Goal: Task Accomplishment & Management: Use online tool/utility

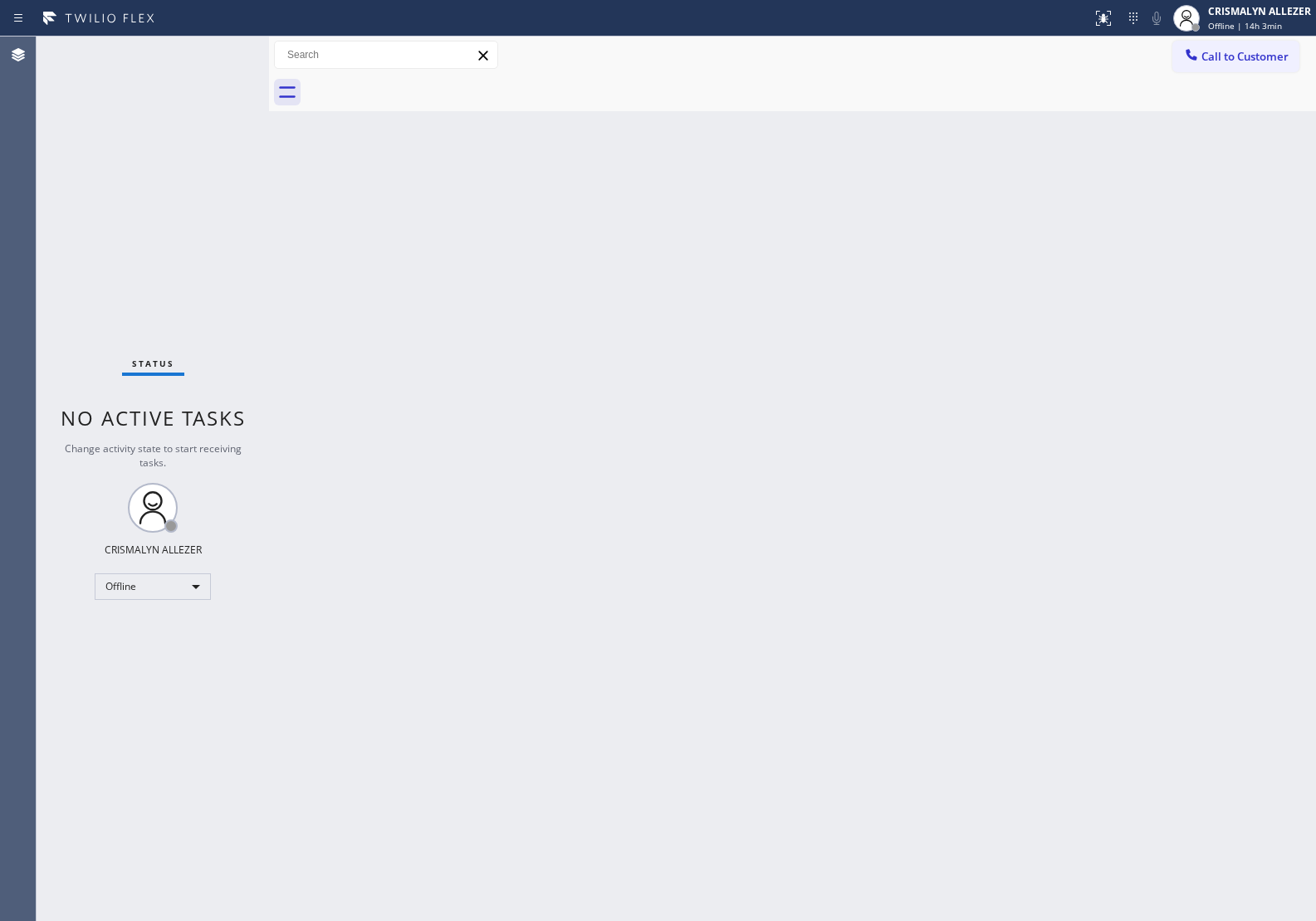
click at [1224, 349] on div "Back to Dashboard Change Sender ID Customers Technicians Select a contact Outbo…" at bounding box center [793, 479] width 1047 height 884
click at [1144, 313] on div "Back to Dashboard Change Sender ID Customers Technicians Select a contact Outbo…" at bounding box center [793, 479] width 1047 height 884
click at [191, 578] on div "Offline" at bounding box center [152, 587] width 116 height 27
click at [145, 649] on li "Unavailable" at bounding box center [151, 650] width 113 height 20
drag, startPoint x: 1252, startPoint y: 59, endPoint x: 1211, endPoint y: 113, distance: 67.8
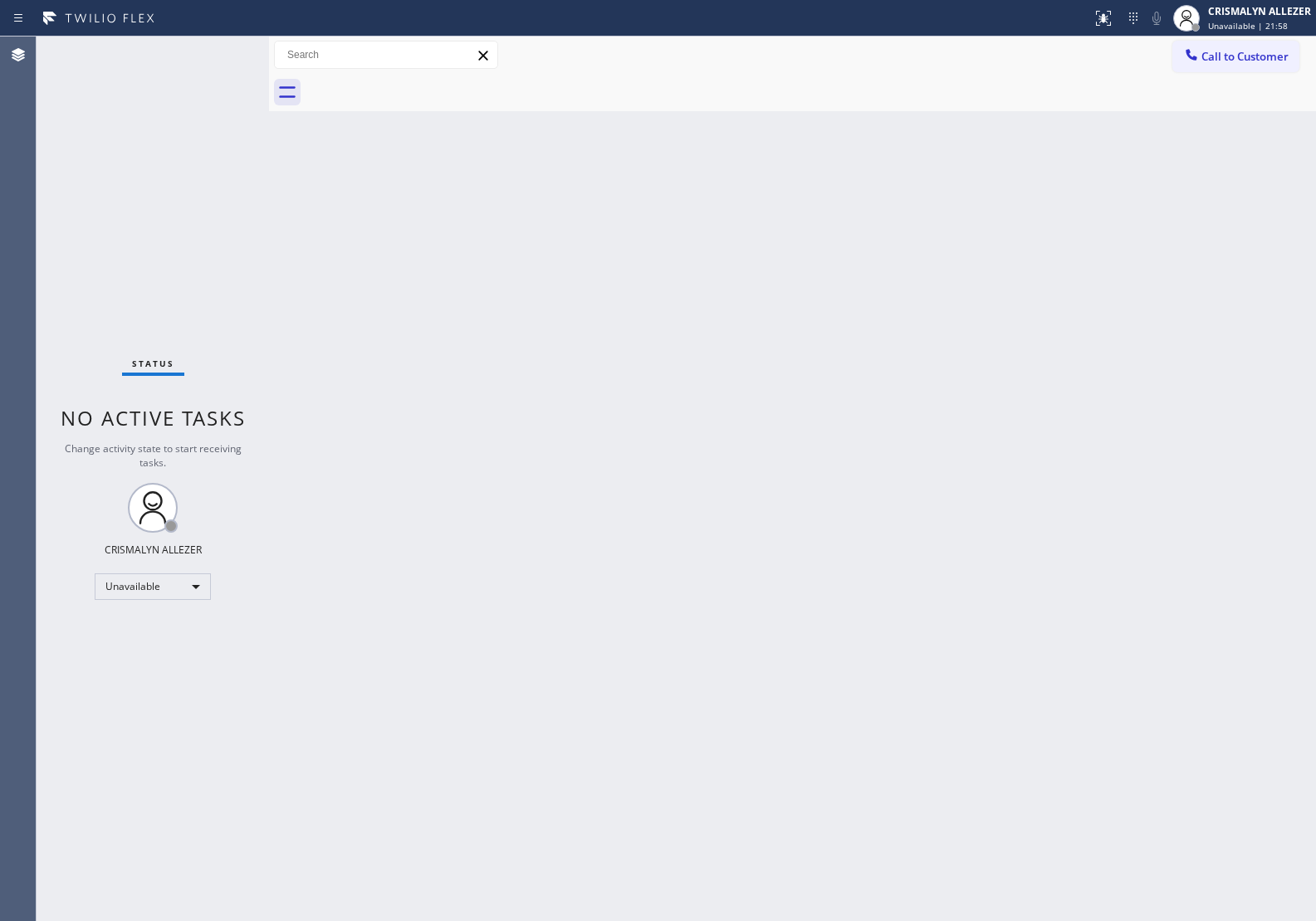
click at [1252, 59] on span "Call to Customer" at bounding box center [1245, 57] width 87 height 15
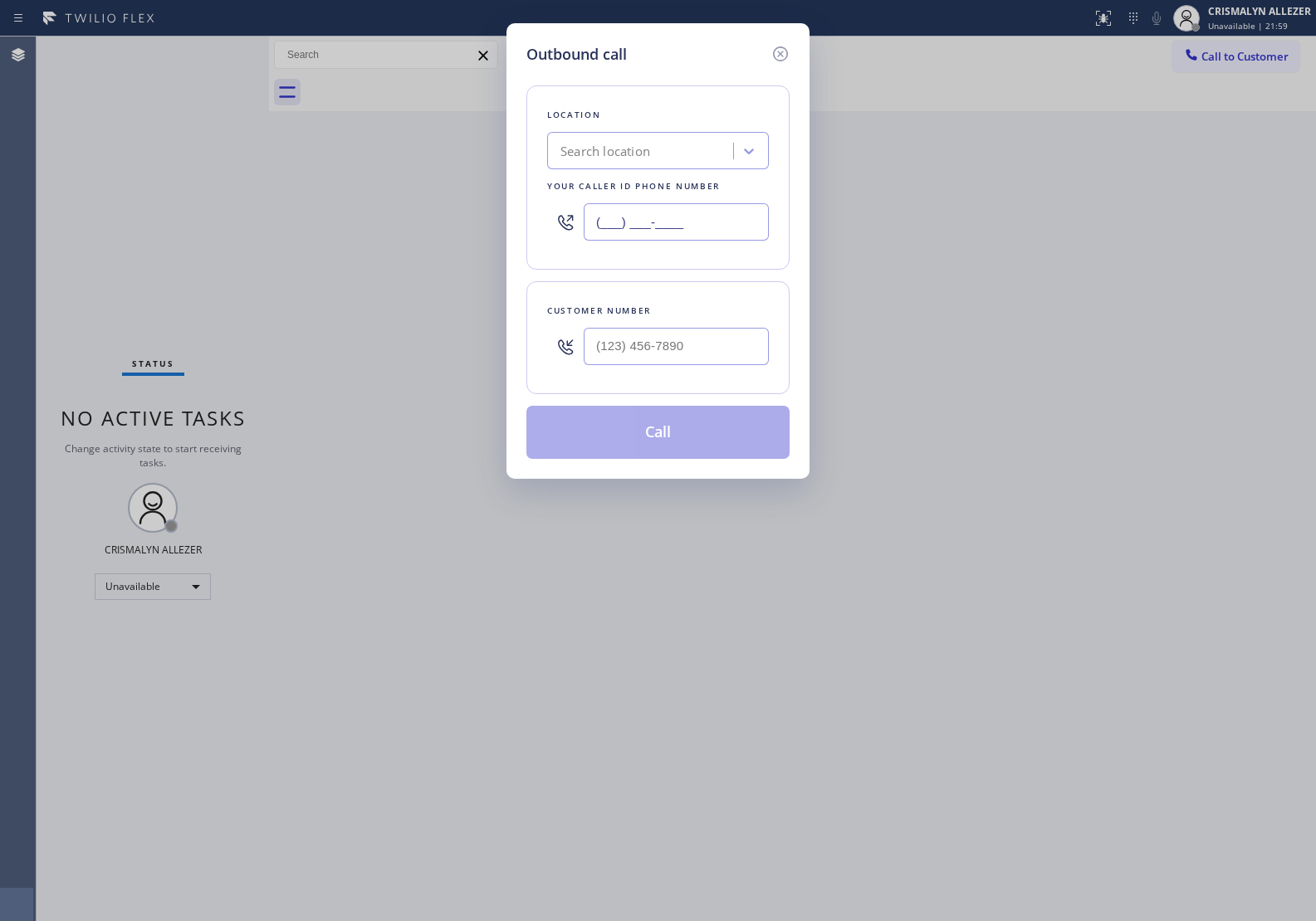
click at [722, 230] on input "(___) ___-____" at bounding box center [676, 221] width 185 height 38
paste input "708) 554-7898"
type input "(708) 554-7898"
click at [652, 343] on input "(___) ___-____" at bounding box center [676, 346] width 185 height 38
paste input "708) 856-6800"
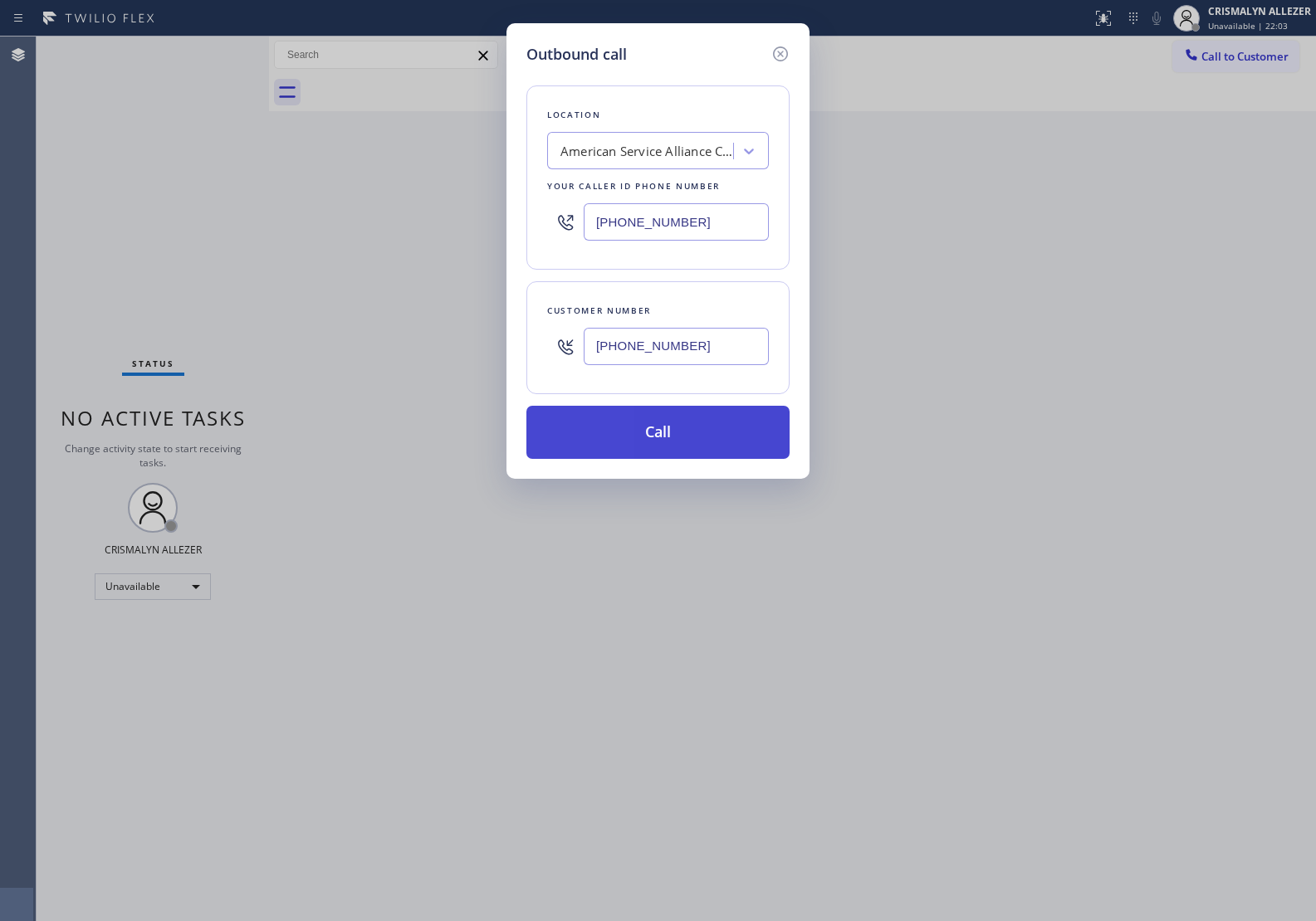
type input "(708) 856-6800"
click at [654, 425] on button "Call" at bounding box center [657, 432] width 263 height 53
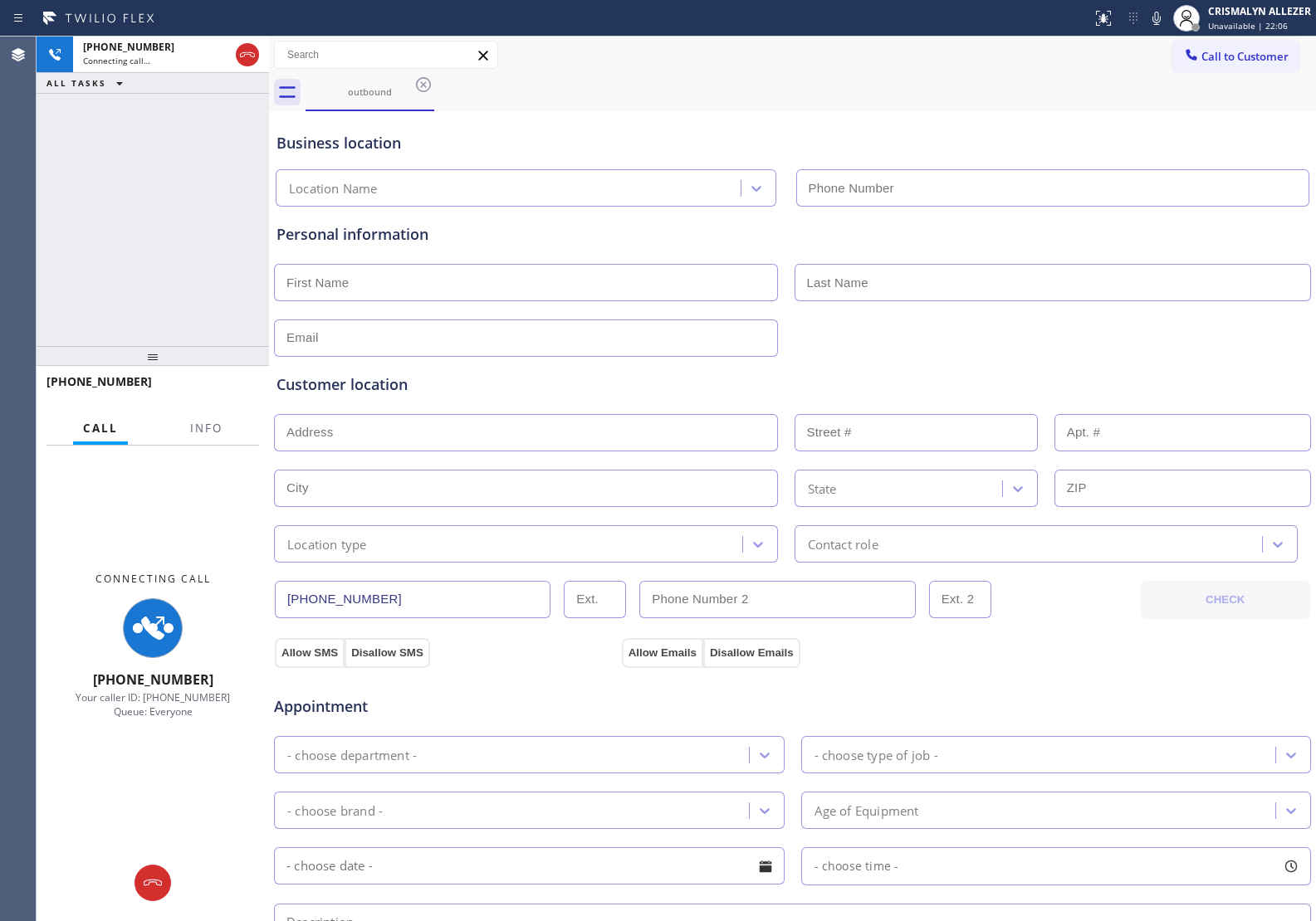
type input "(708) 554-7898"
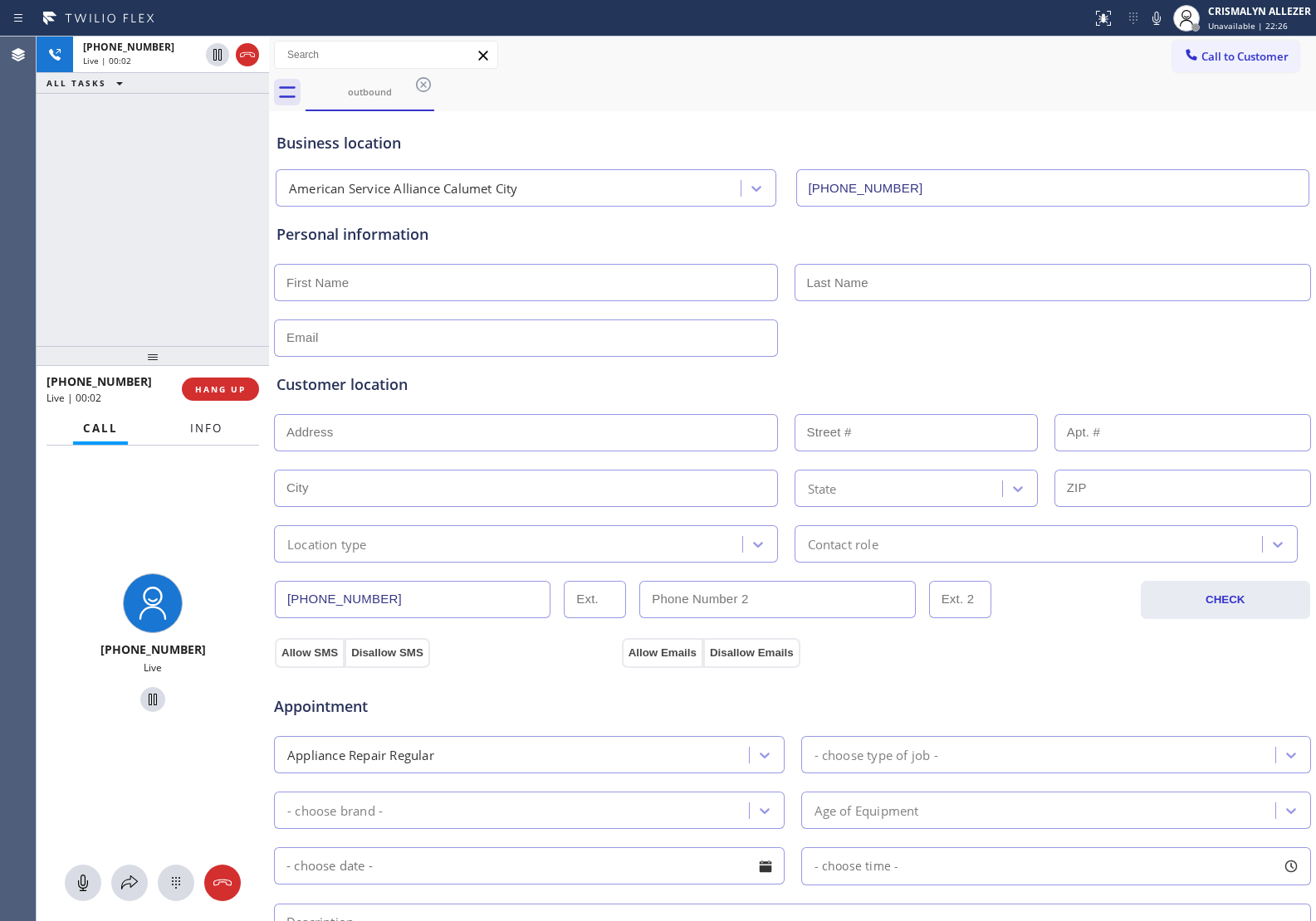
click at [208, 425] on span "Info" at bounding box center [206, 428] width 33 height 15
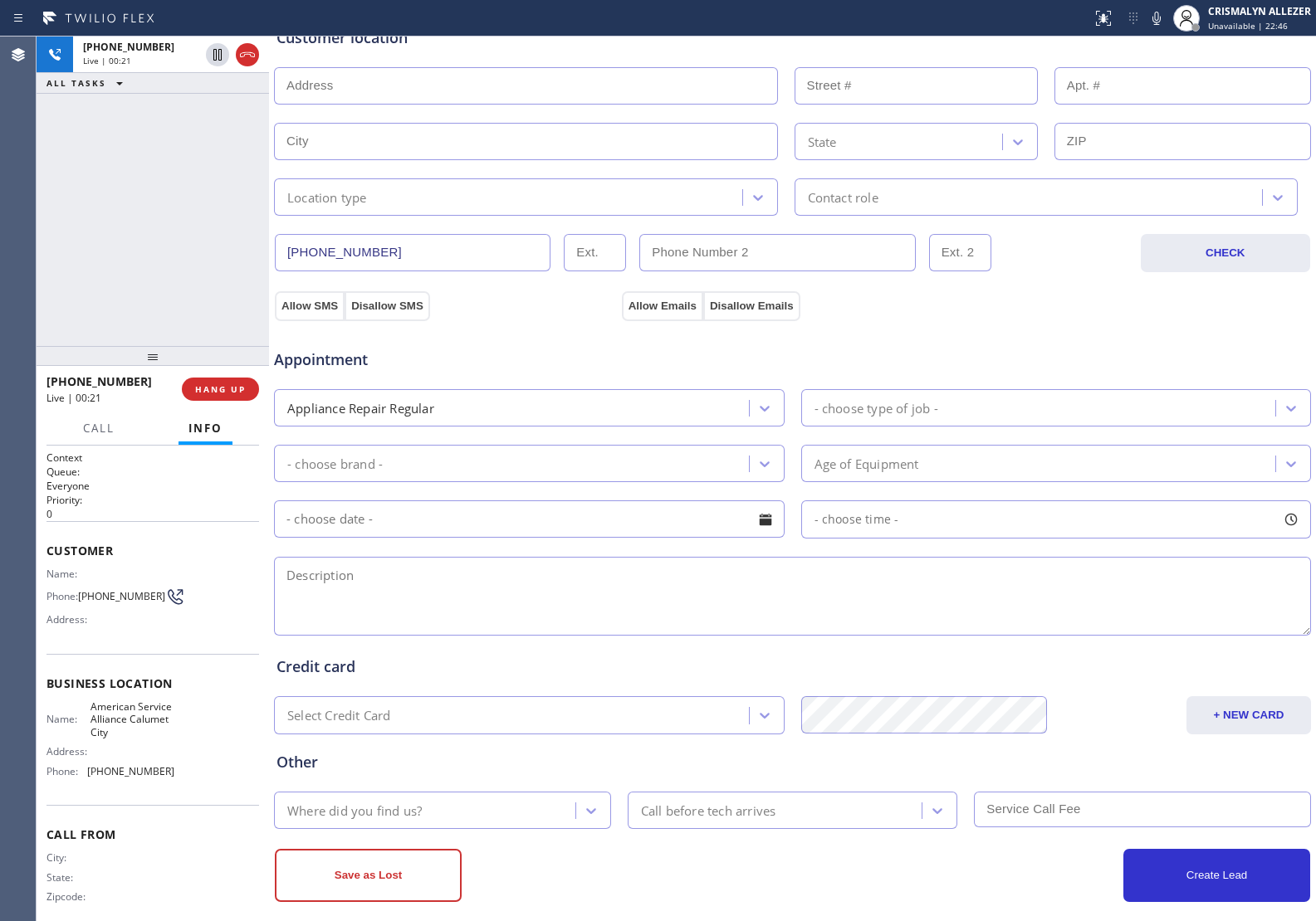
scroll to position [368, 0]
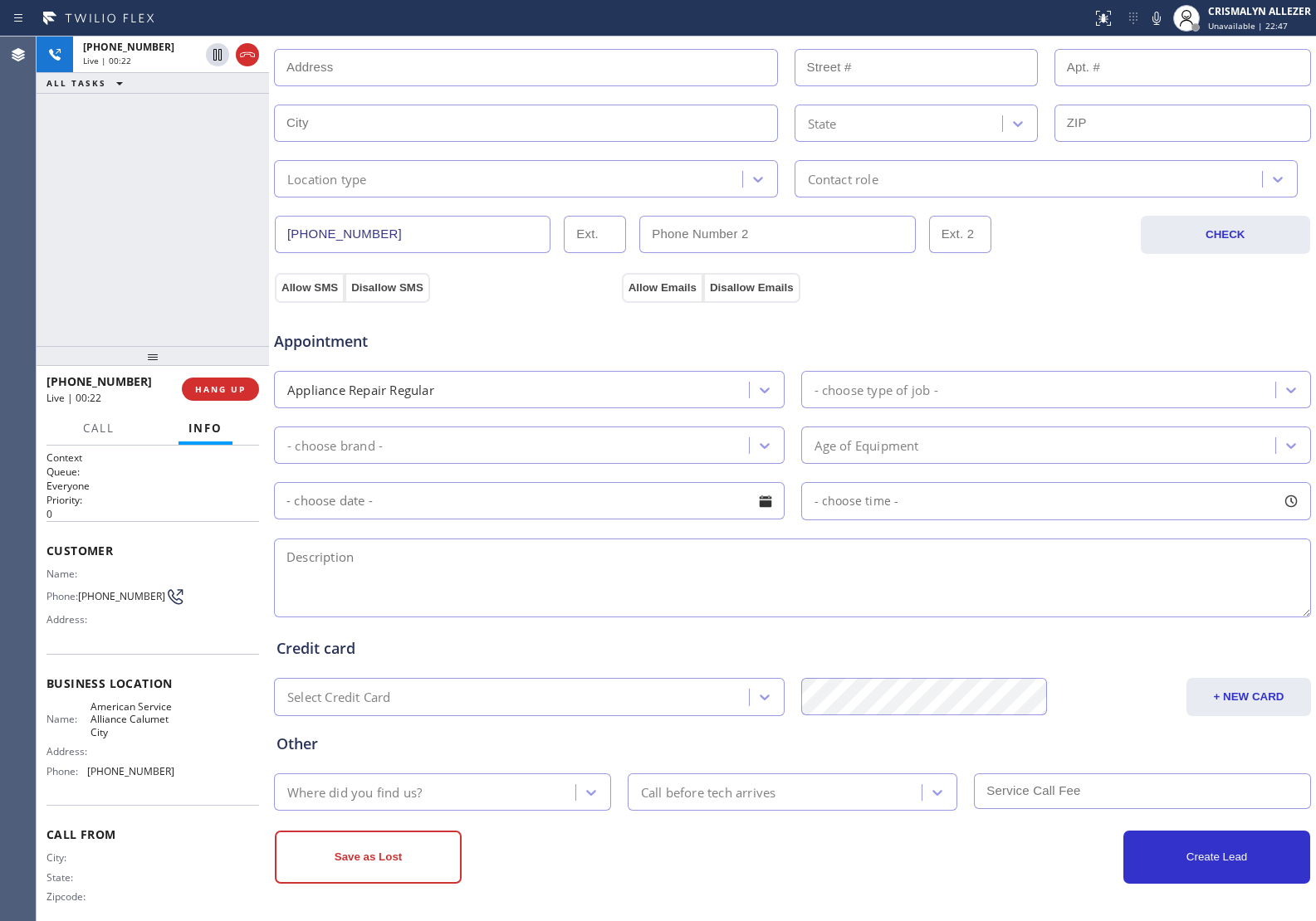
click at [442, 567] on textarea at bounding box center [793, 578] width 1037 height 79
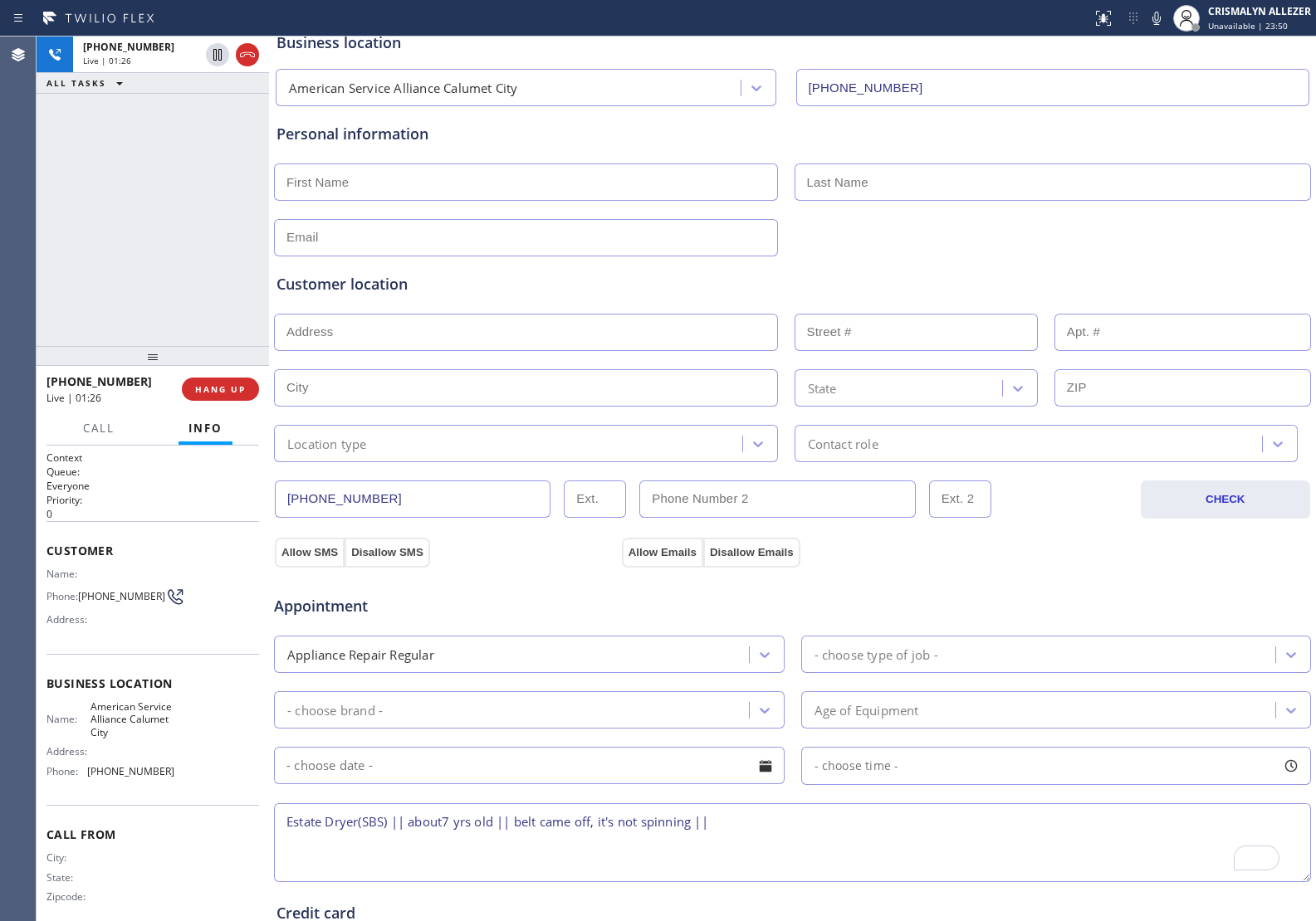
scroll to position [57, 0]
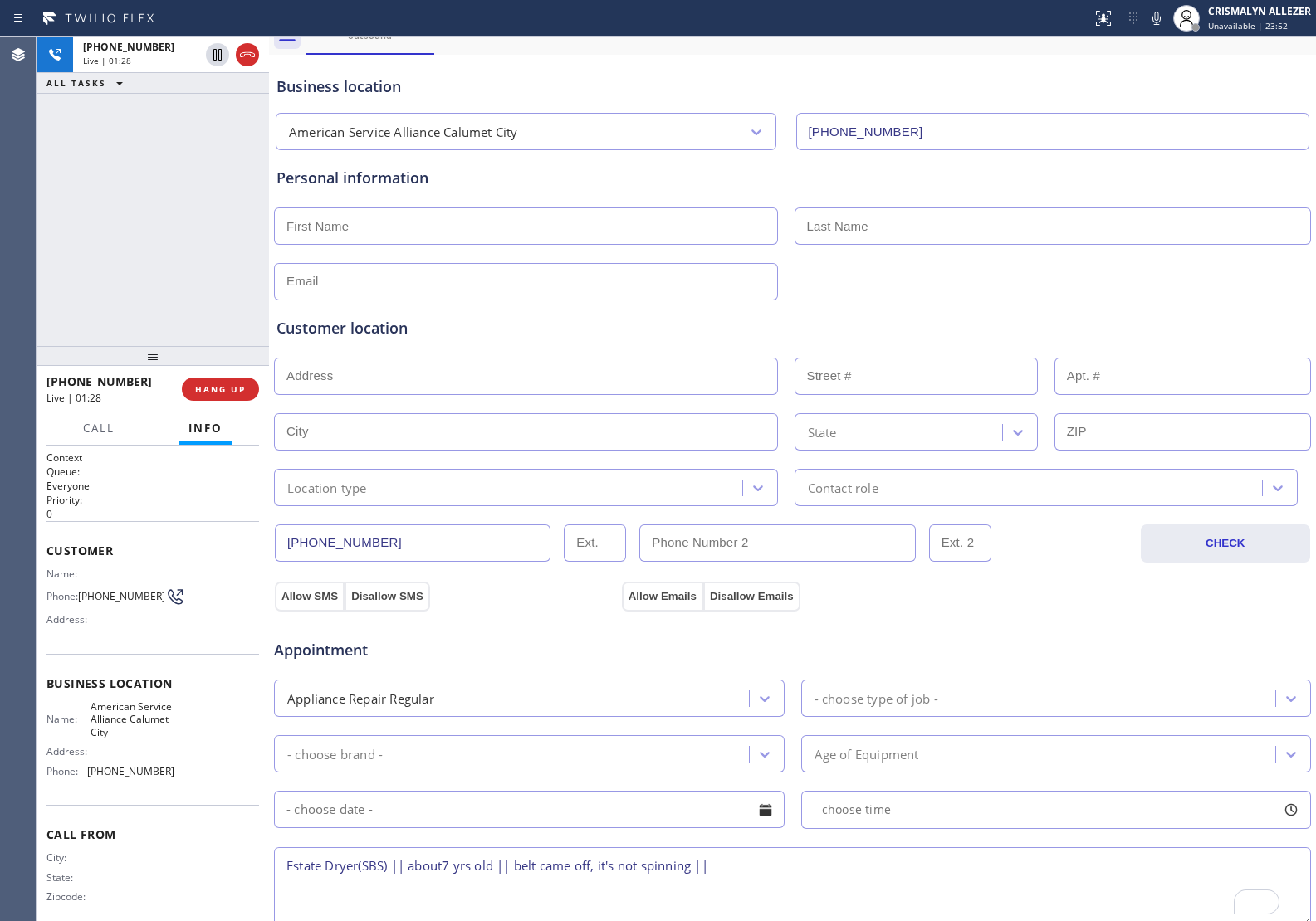
click at [446, 230] on input "text" at bounding box center [526, 226] width 504 height 38
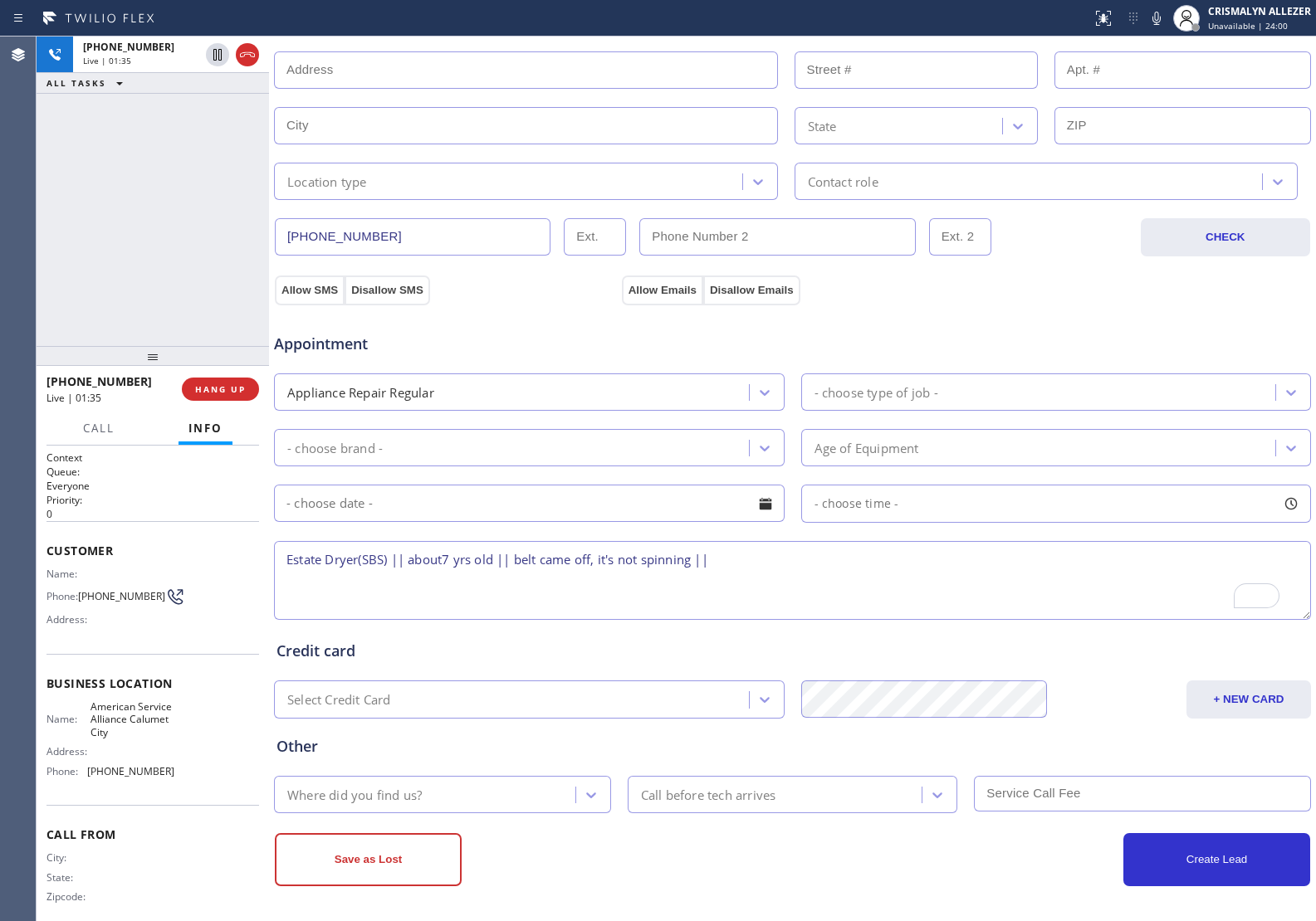
scroll to position [368, 0]
click at [746, 566] on textarea "Estate Dryer(SBS) || about7 yrs old || belt came off, it's not spinning ||" at bounding box center [793, 578] width 1037 height 79
click at [731, 562] on textarea "Estate Dryer(SBS) || about7 yrs old || belt came off, it's not spinning ||" at bounding box center [793, 578] width 1037 height 79
paste textarea "46323"
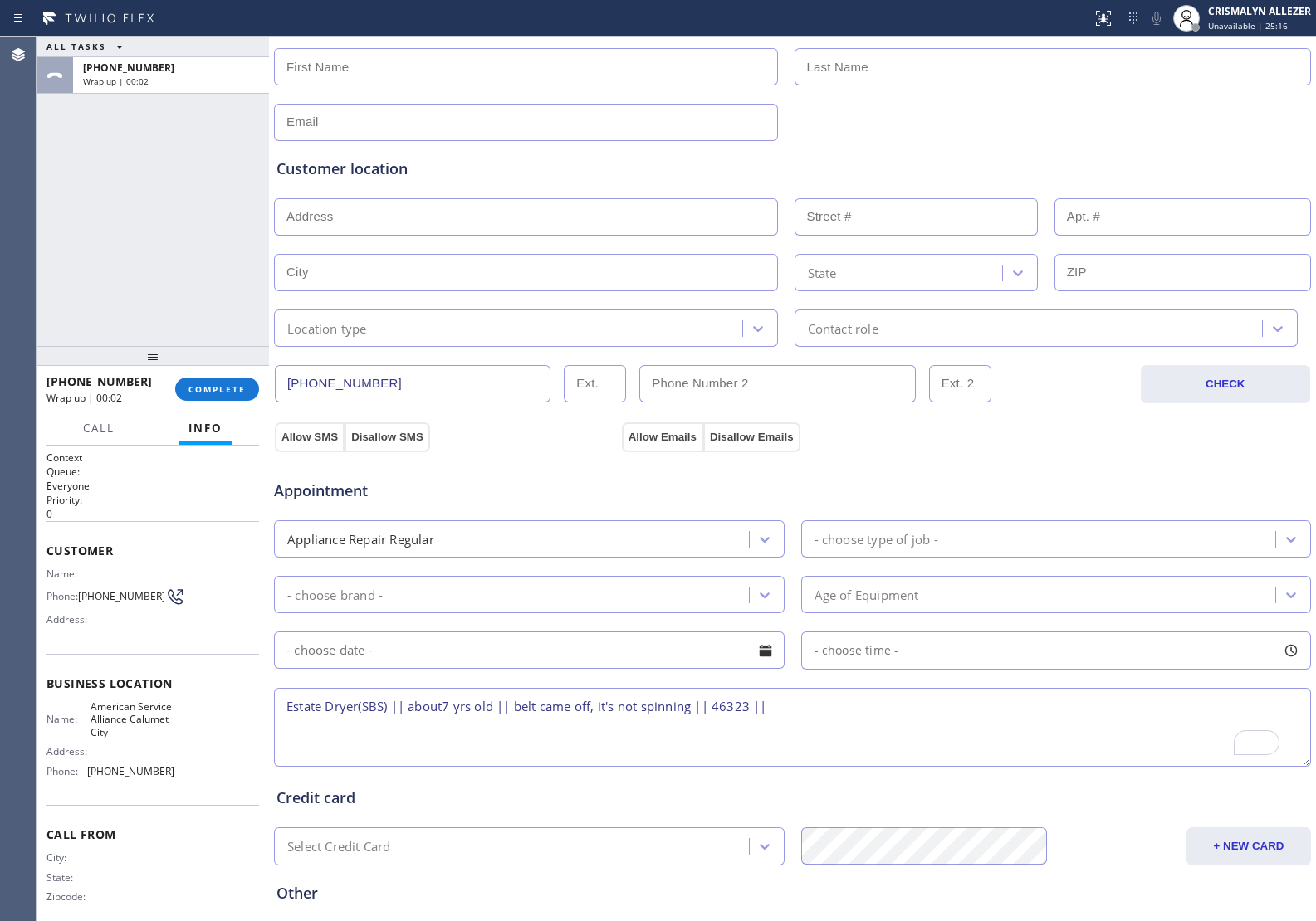
scroll to position [57, 0]
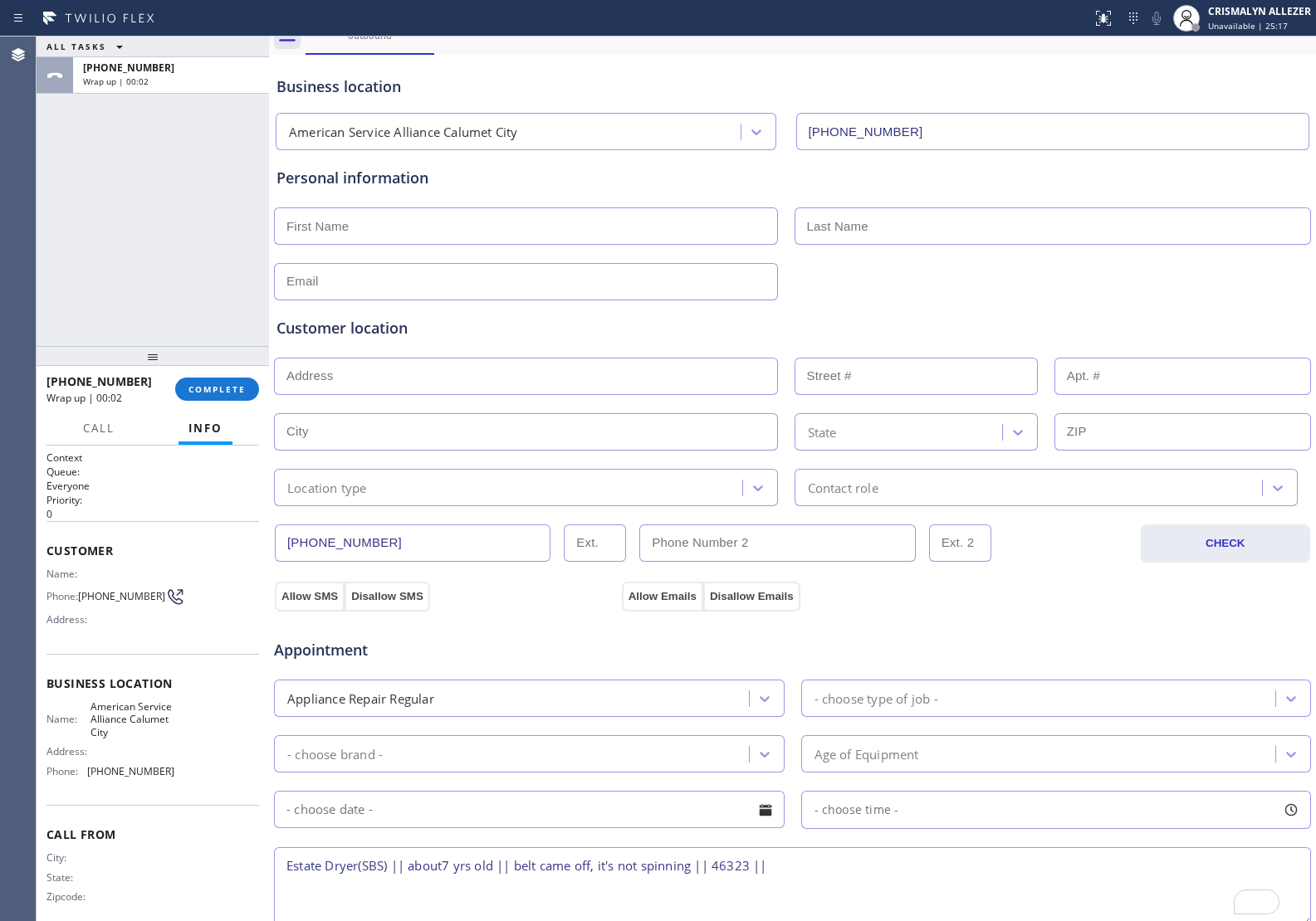
type textarea "Estate Dryer(SBS) || about7 yrs old || belt came off, it's not spinning || 4632…"
click at [407, 226] on input "text" at bounding box center [526, 226] width 504 height 38
type input "MR"
type input "l"
type input "Lost"
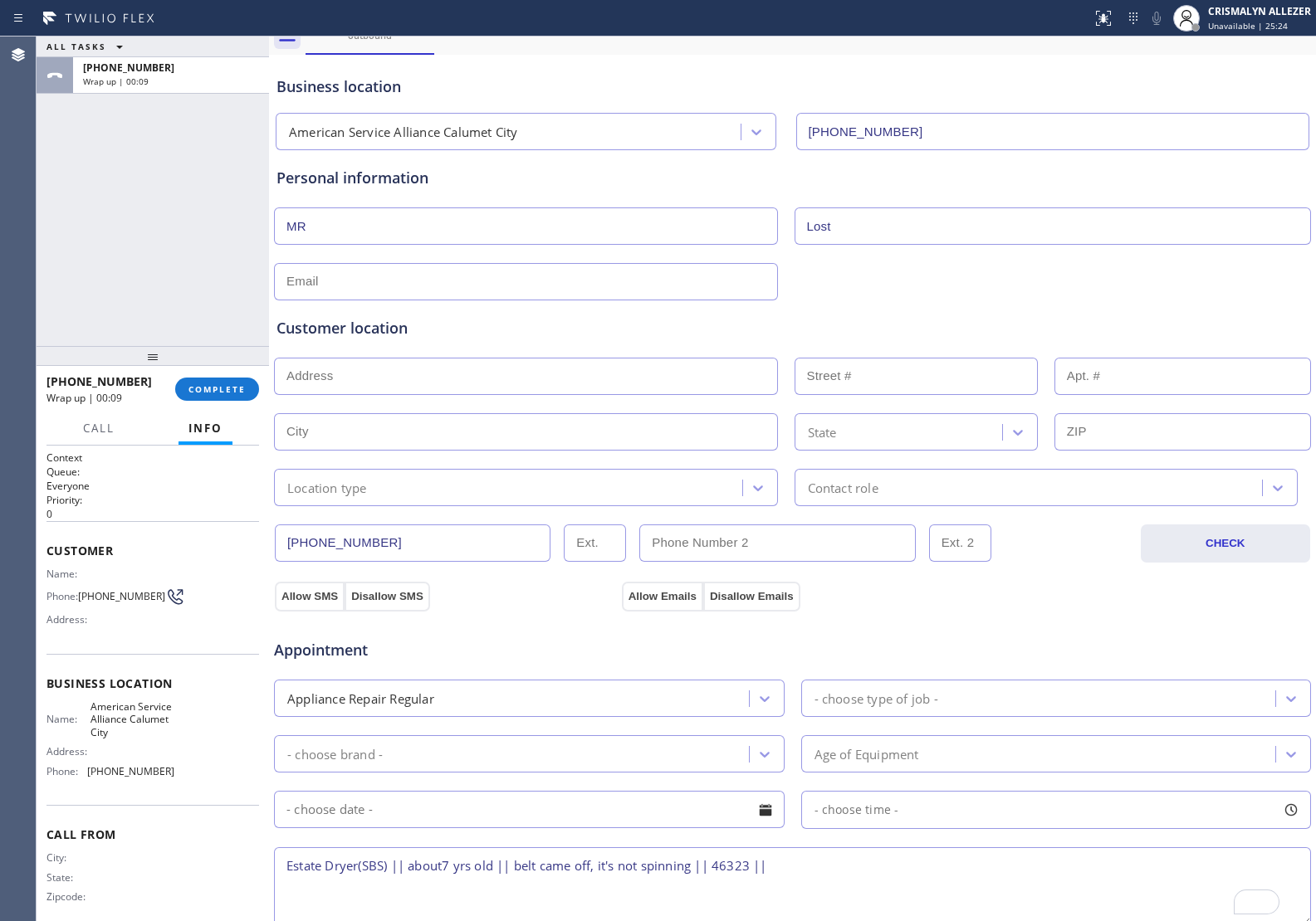
click at [379, 285] on input "text" at bounding box center [526, 282] width 504 height 38
type input "[EMAIL_ADDRESS][DOMAIN_NAME]"
click at [446, 397] on div "Customer location >> ADD NEW ADDRESS << + NEW ADDRESS State Location type Conta…" at bounding box center [793, 411] width 1032 height 189
click at [213, 392] on span "COMPLETE" at bounding box center [217, 389] width 58 height 12
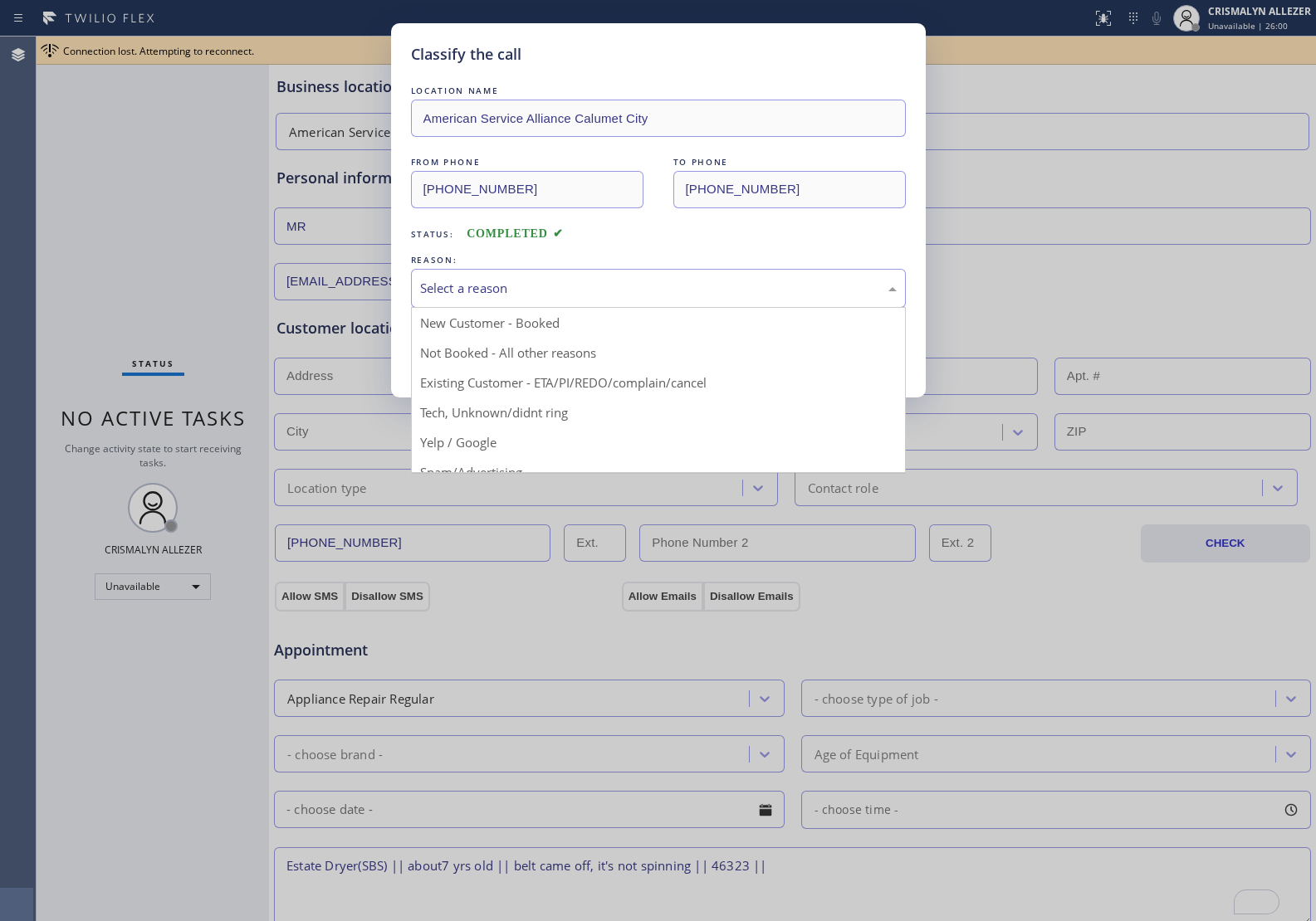
click at [559, 293] on div "Select a reason" at bounding box center [658, 288] width 477 height 19
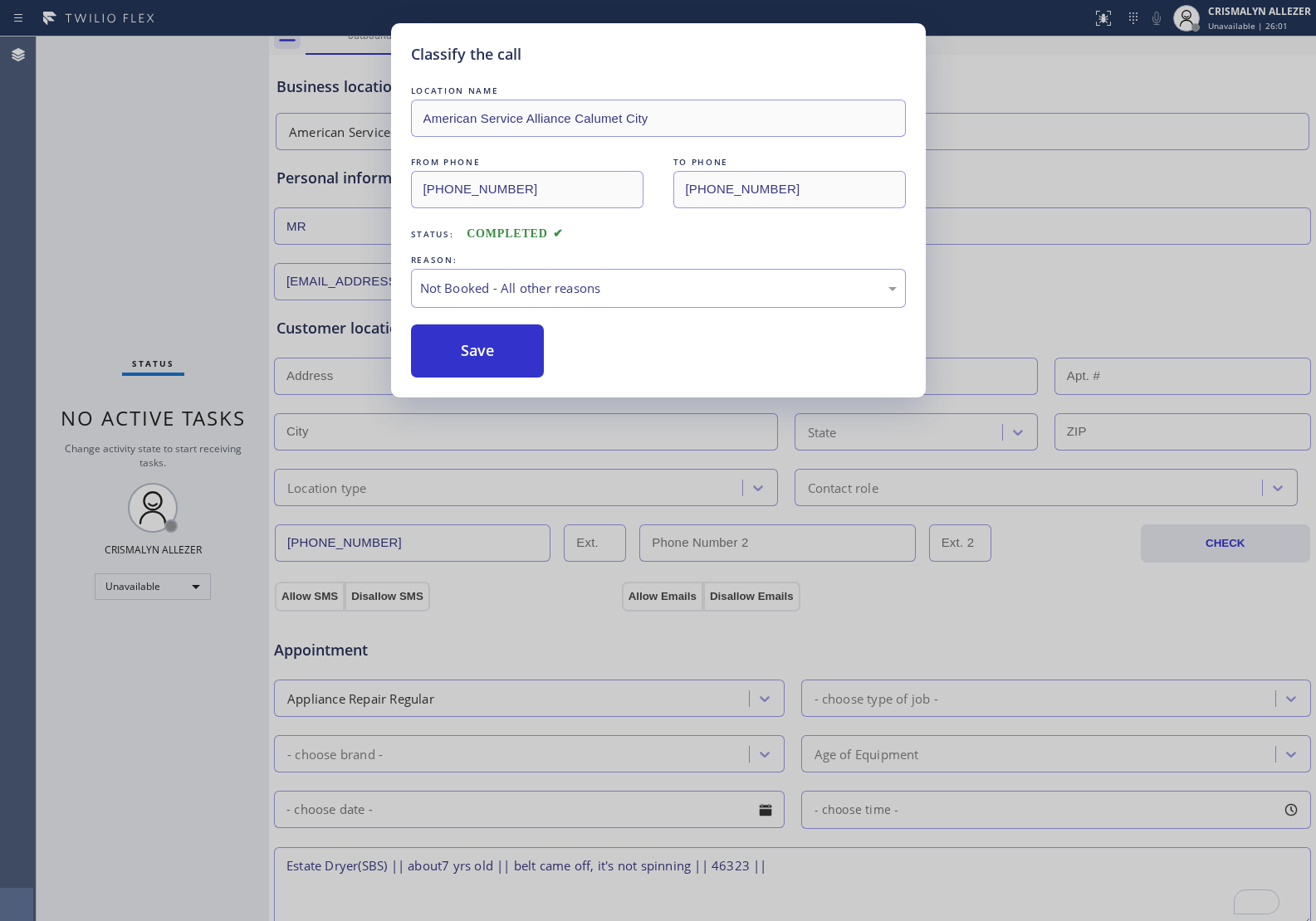
click at [451, 362] on button "Save" at bounding box center [477, 351] width 134 height 53
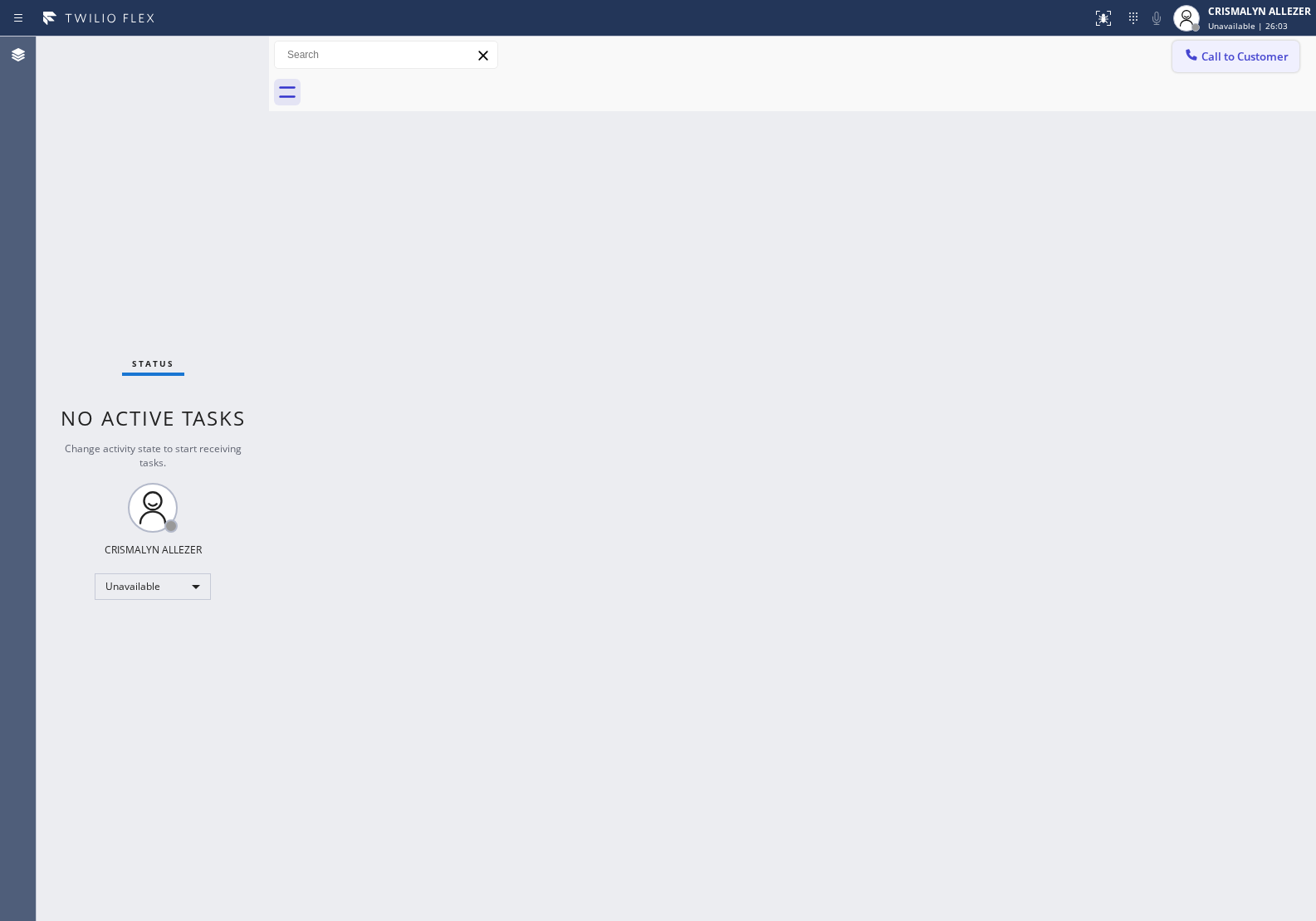
click at [1230, 59] on span "Call to Customer" at bounding box center [1245, 57] width 87 height 15
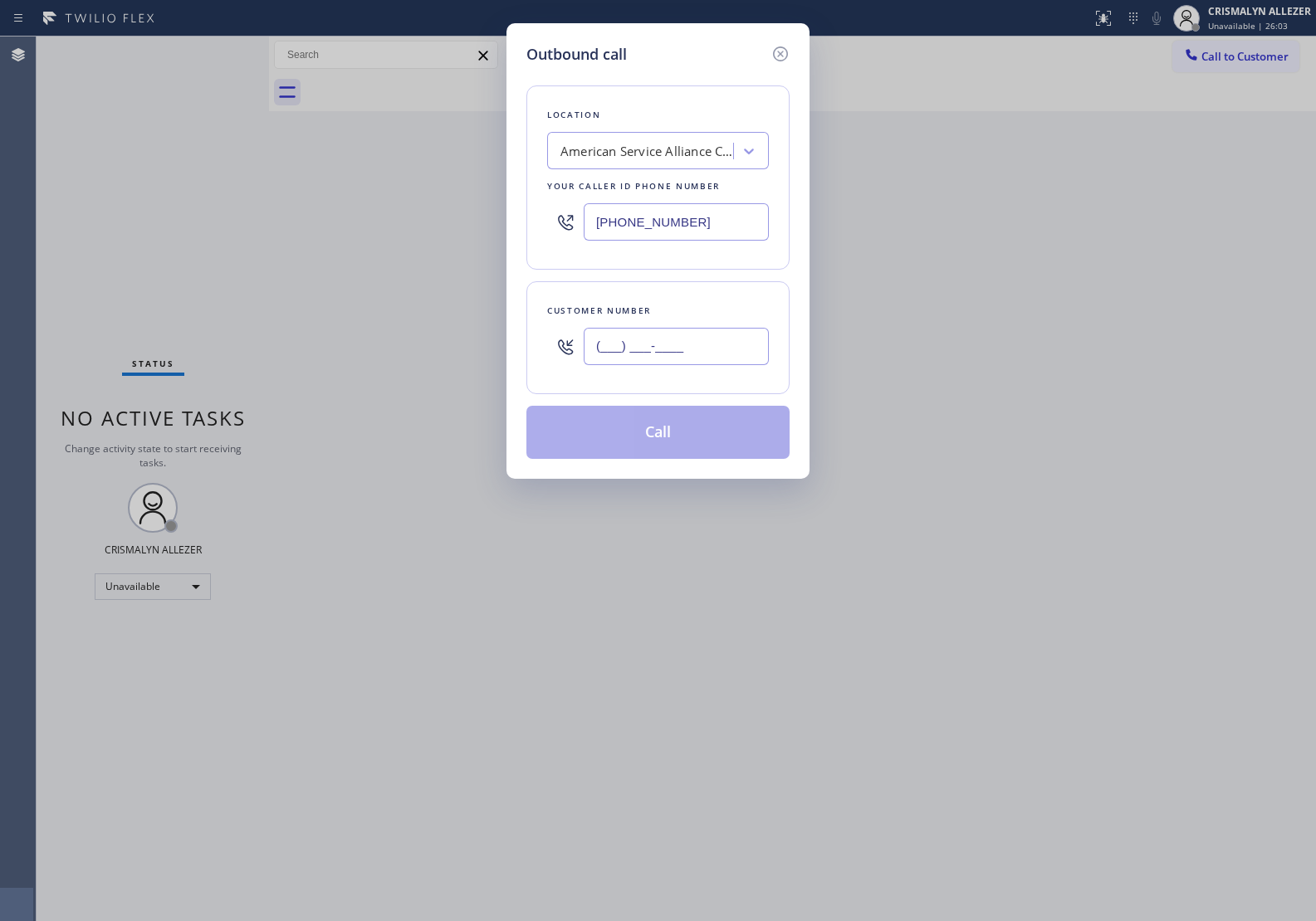
click at [737, 355] on input "(___) ___-____" at bounding box center [676, 346] width 185 height 38
paste input "463) 23"
drag, startPoint x: 724, startPoint y: 349, endPoint x: 417, endPoint y: 364, distance: 307.4
click at [420, 358] on div "Outbound call Location American Service Alliance Calumet City Your caller id ph…" at bounding box center [658, 460] width 1316 height 921
paste input "708) 856-6800"
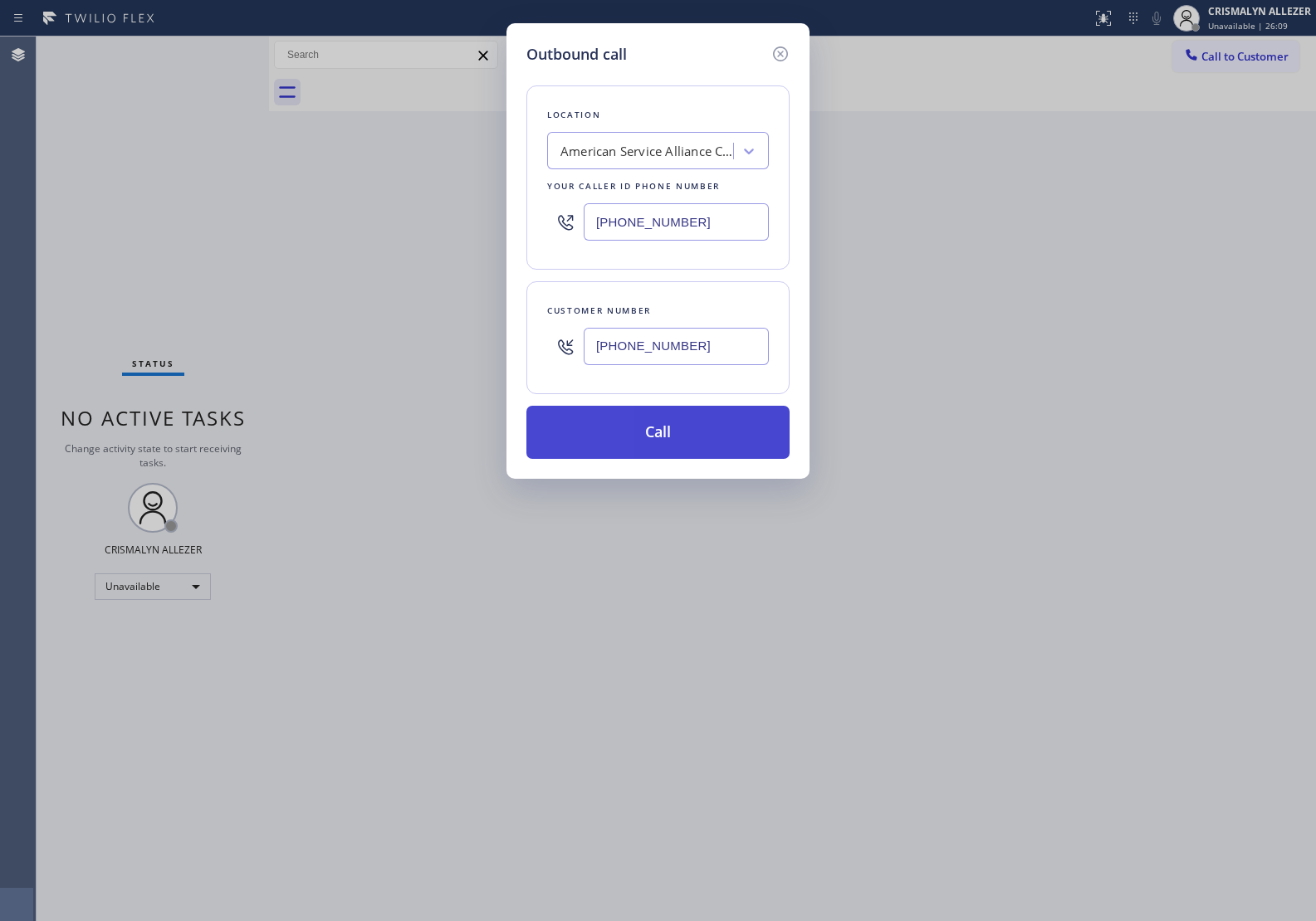
type input "(708) 856-6800"
click at [647, 435] on button "Call" at bounding box center [657, 432] width 263 height 53
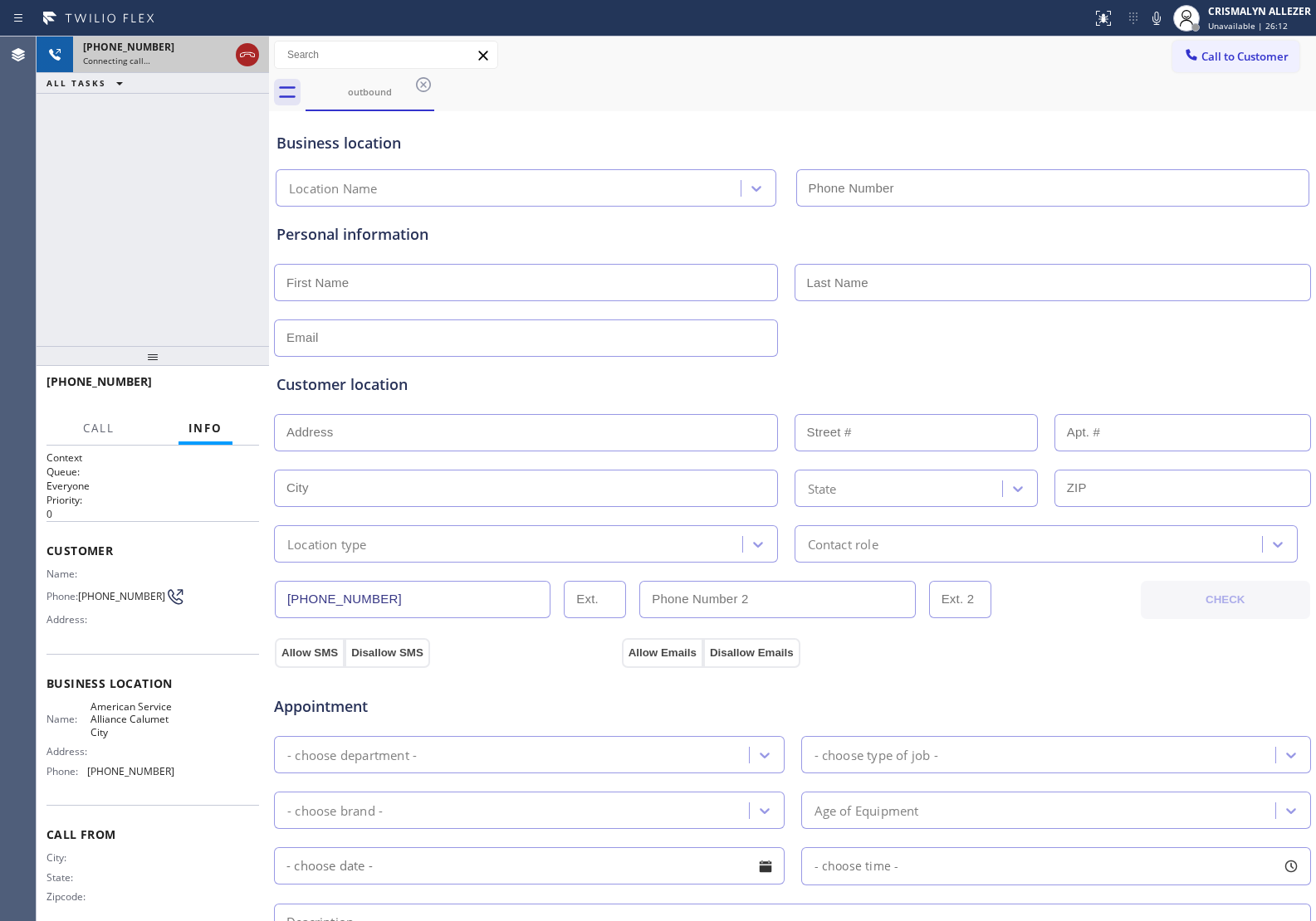
click at [242, 56] on icon at bounding box center [247, 55] width 20 height 20
type input "(708) 554-7898"
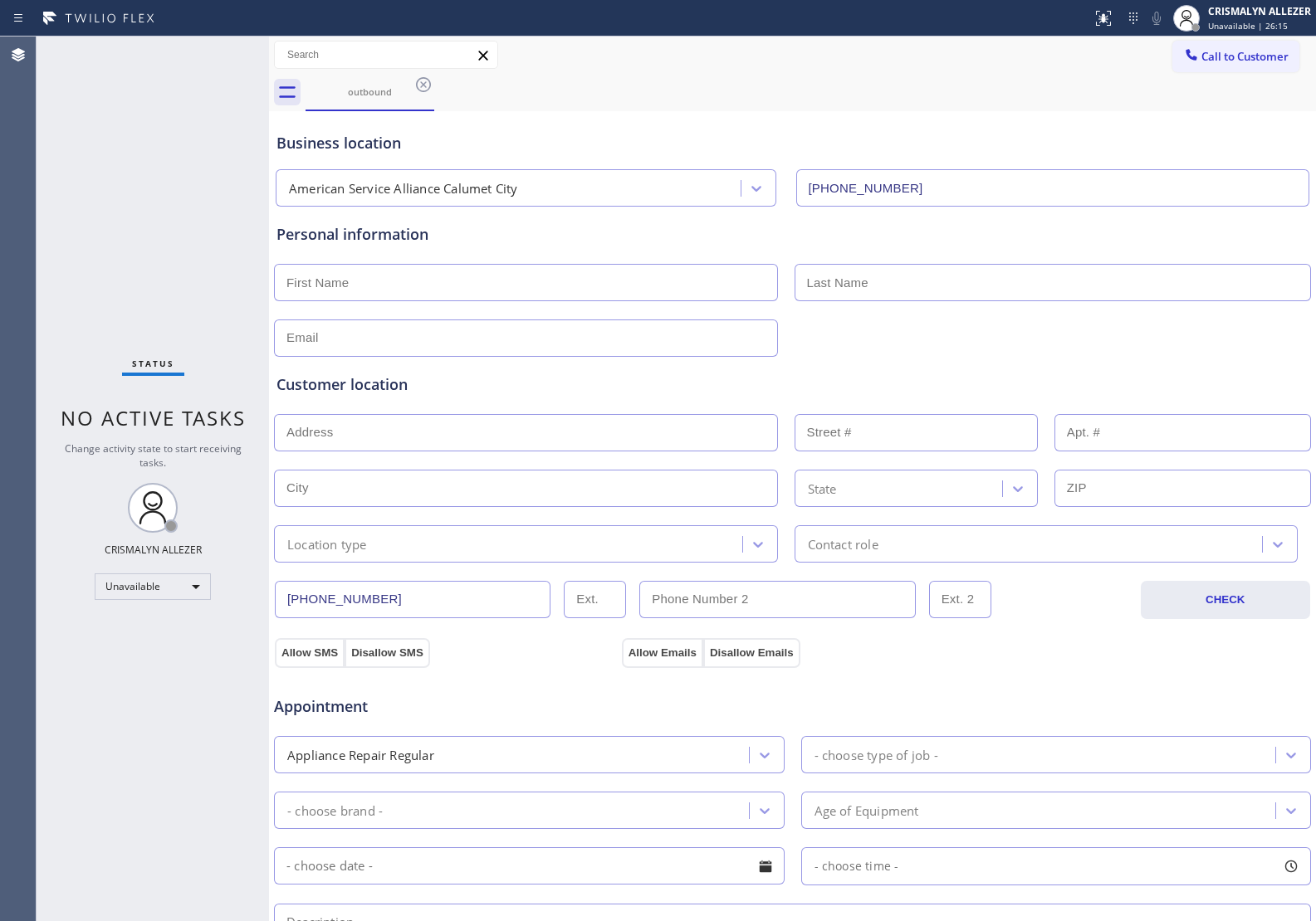
click at [416, 296] on input "text" at bounding box center [526, 282] width 504 height 38
type input "Mr"
type input "Lost"
type input "[EMAIL_ADDRESS][DOMAIN_NAME]"
click at [480, 440] on input "text" at bounding box center [526, 432] width 504 height 38
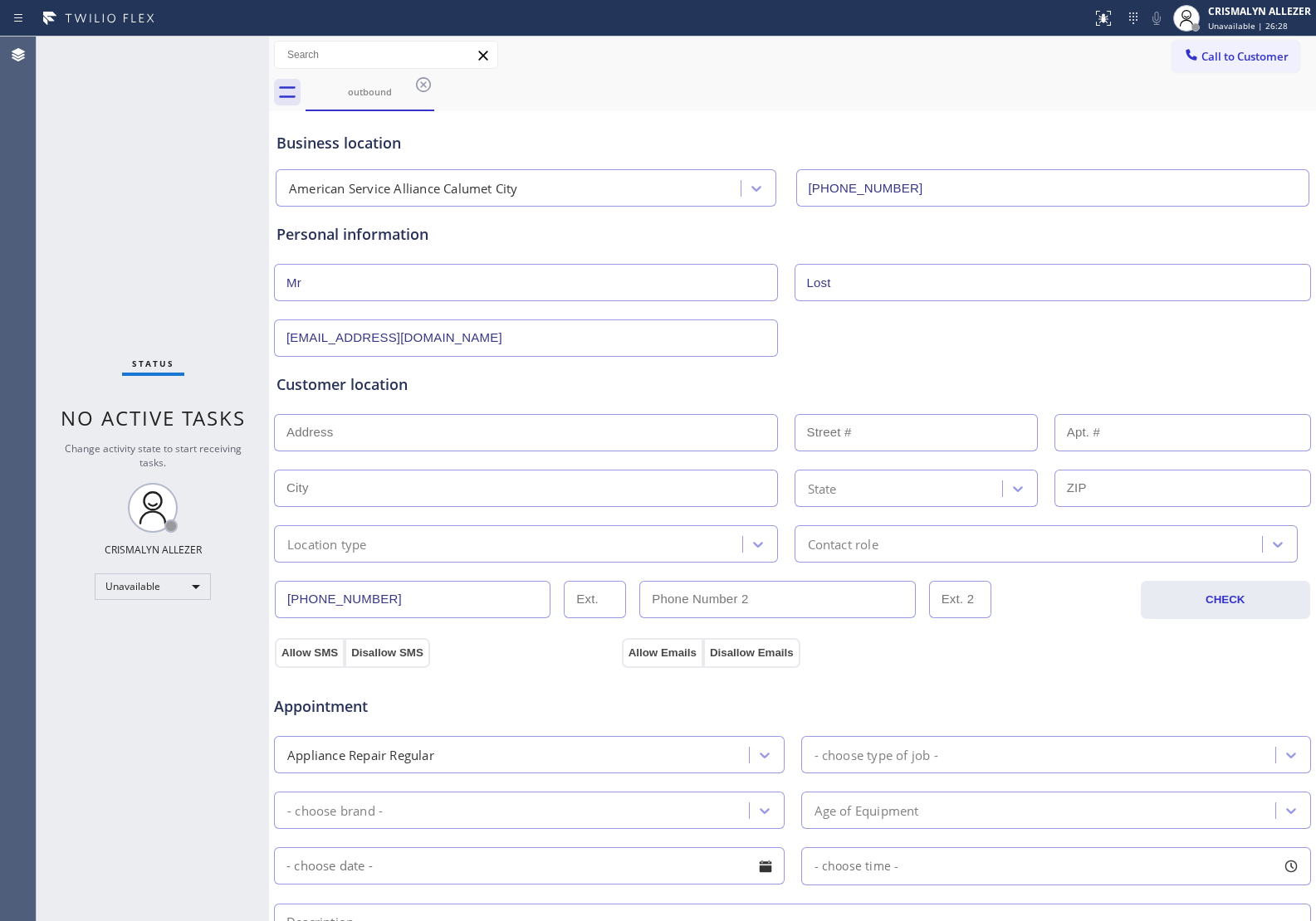
click at [338, 441] on input "text" at bounding box center [526, 432] width 504 height 38
click at [343, 454] on div "Customer location >> ADD NEW ADDRESS << + NEW ADDRESS State Location type Conta…" at bounding box center [793, 468] width 1032 height 189
click at [353, 438] on input "text" at bounding box center [526, 432] width 504 height 38
paste input "46323"
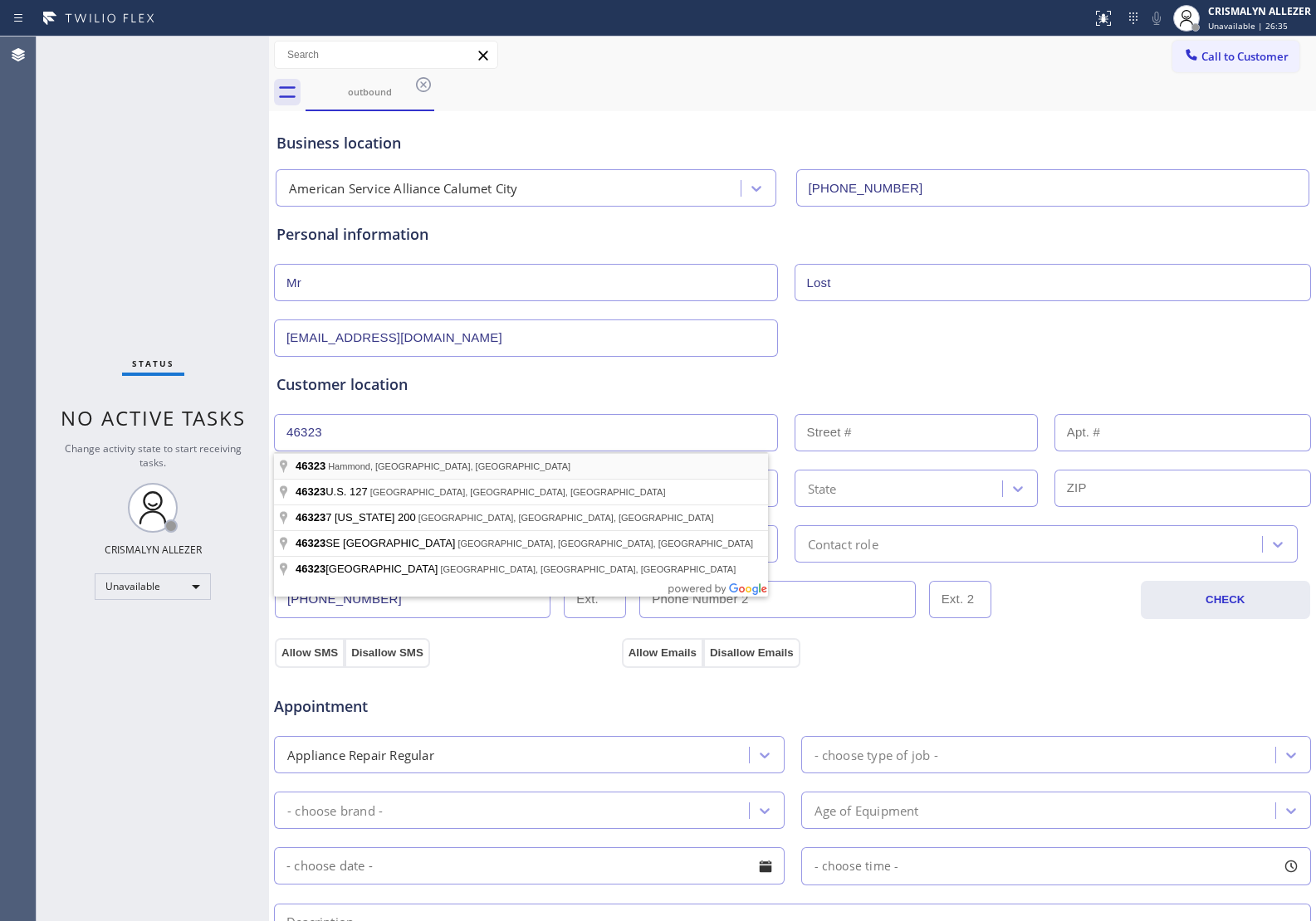
type input "Hammond, IN 46323, USA"
type input "Hammond"
type input "46323"
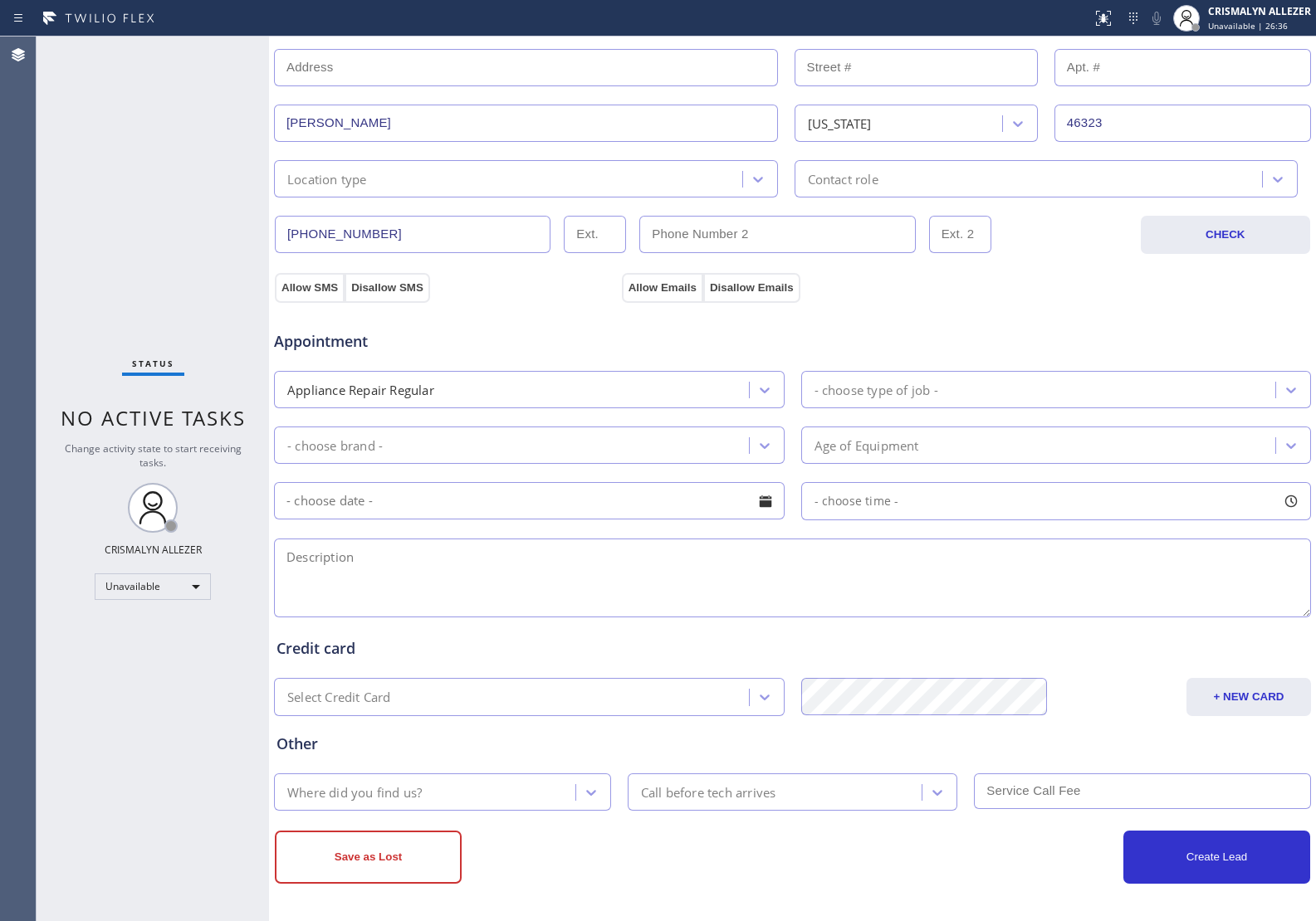
scroll to position [368, 0]
click at [681, 598] on textarea at bounding box center [793, 578] width 1037 height 79
click at [370, 548] on textarea "To enrich screen reader interactions, please activate Accessibility in Grammarl…" at bounding box center [793, 578] width 1037 height 79
paste textarea "Estate dyere SBS 7 yrs old || belt came off it's not spinning || 46323"
click at [751, 558] on textarea "Estate dyere SBS 7 yrs old || belt came off it's not spinning || 46323" at bounding box center [793, 578] width 1037 height 79
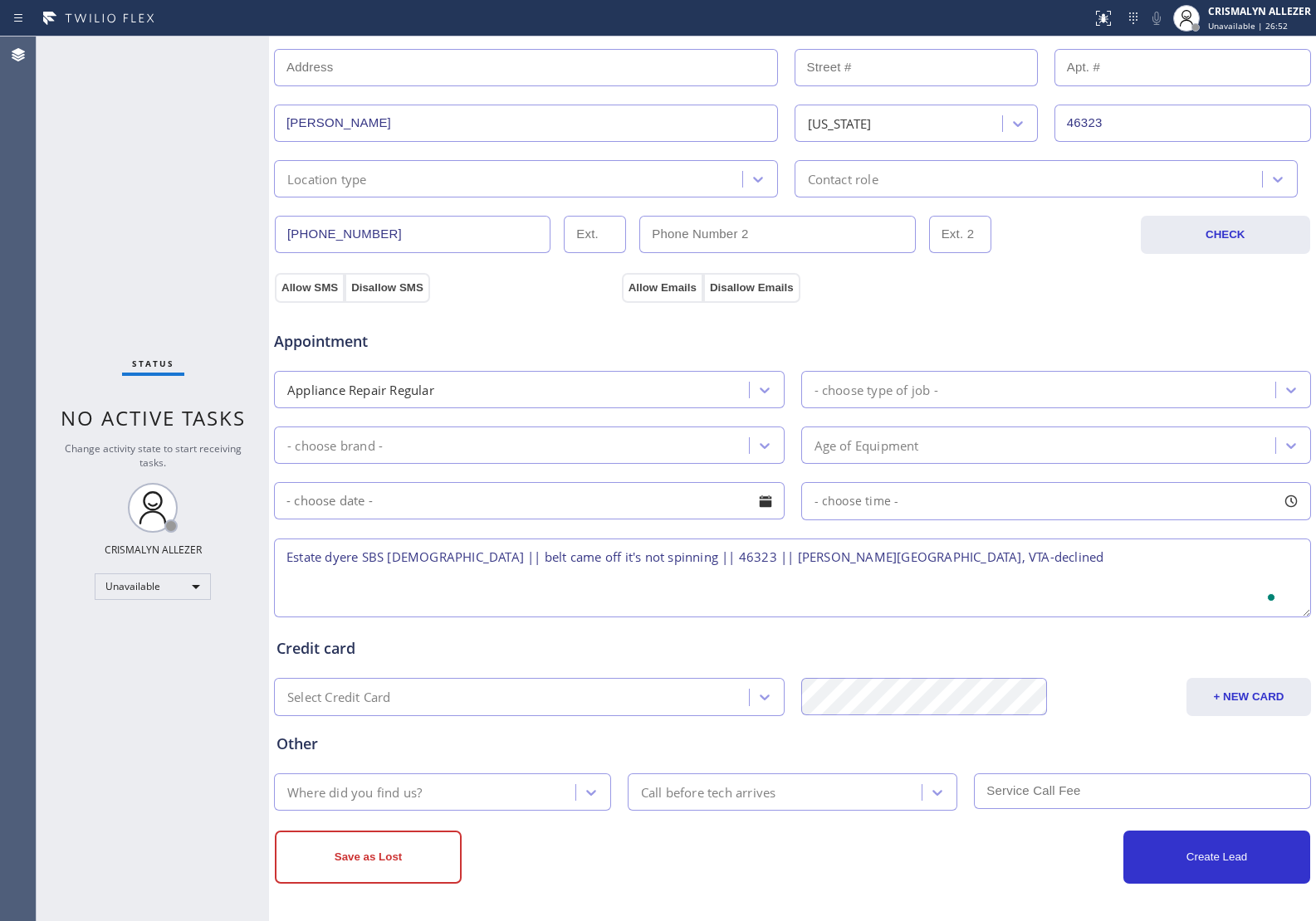
type textarea "Estate dyere SBS 7 yrs old || belt came off it's not spinning || 46323 || SAL- …"
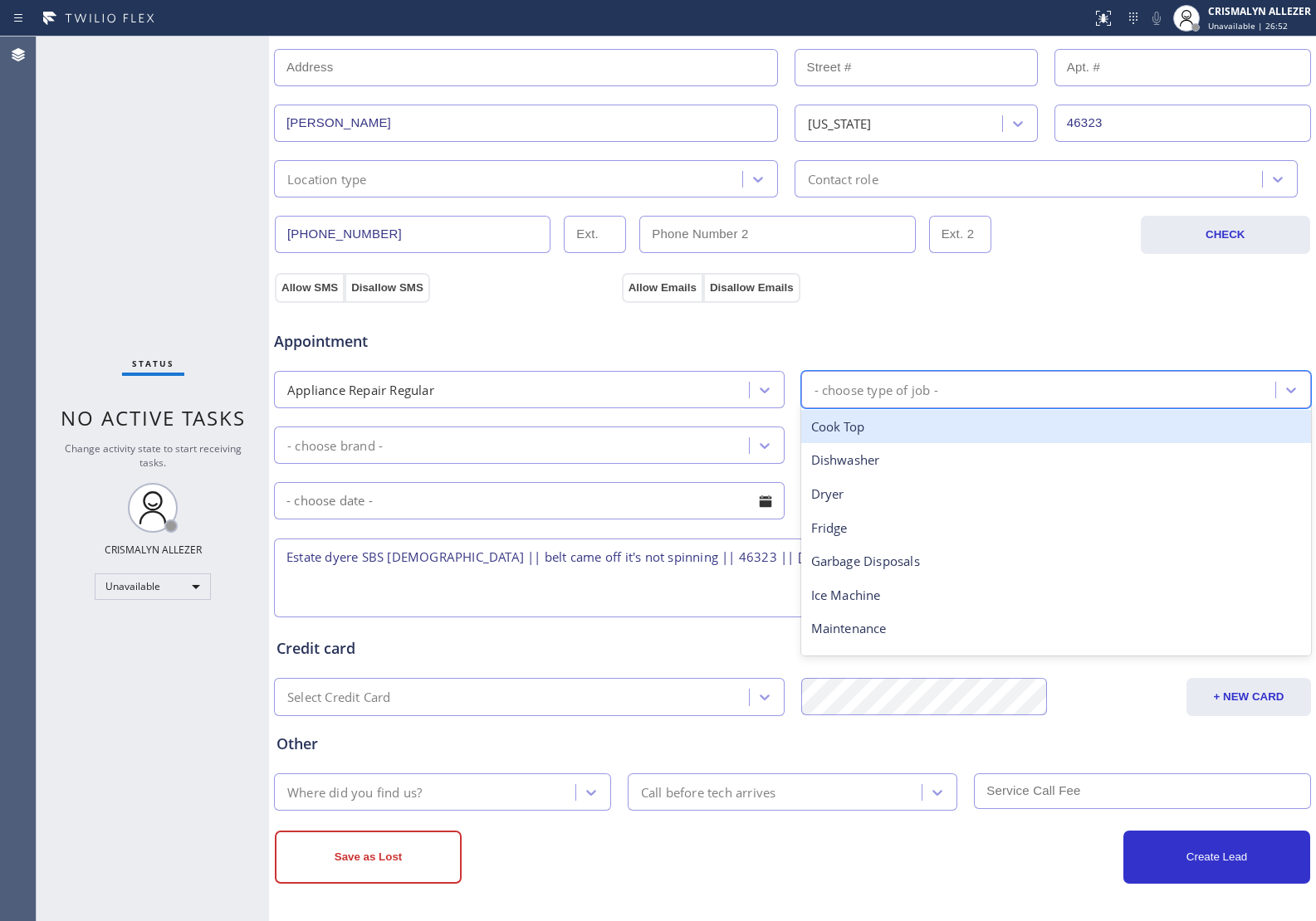
click at [979, 384] on div "- choose type of job -" at bounding box center [1041, 389] width 470 height 29
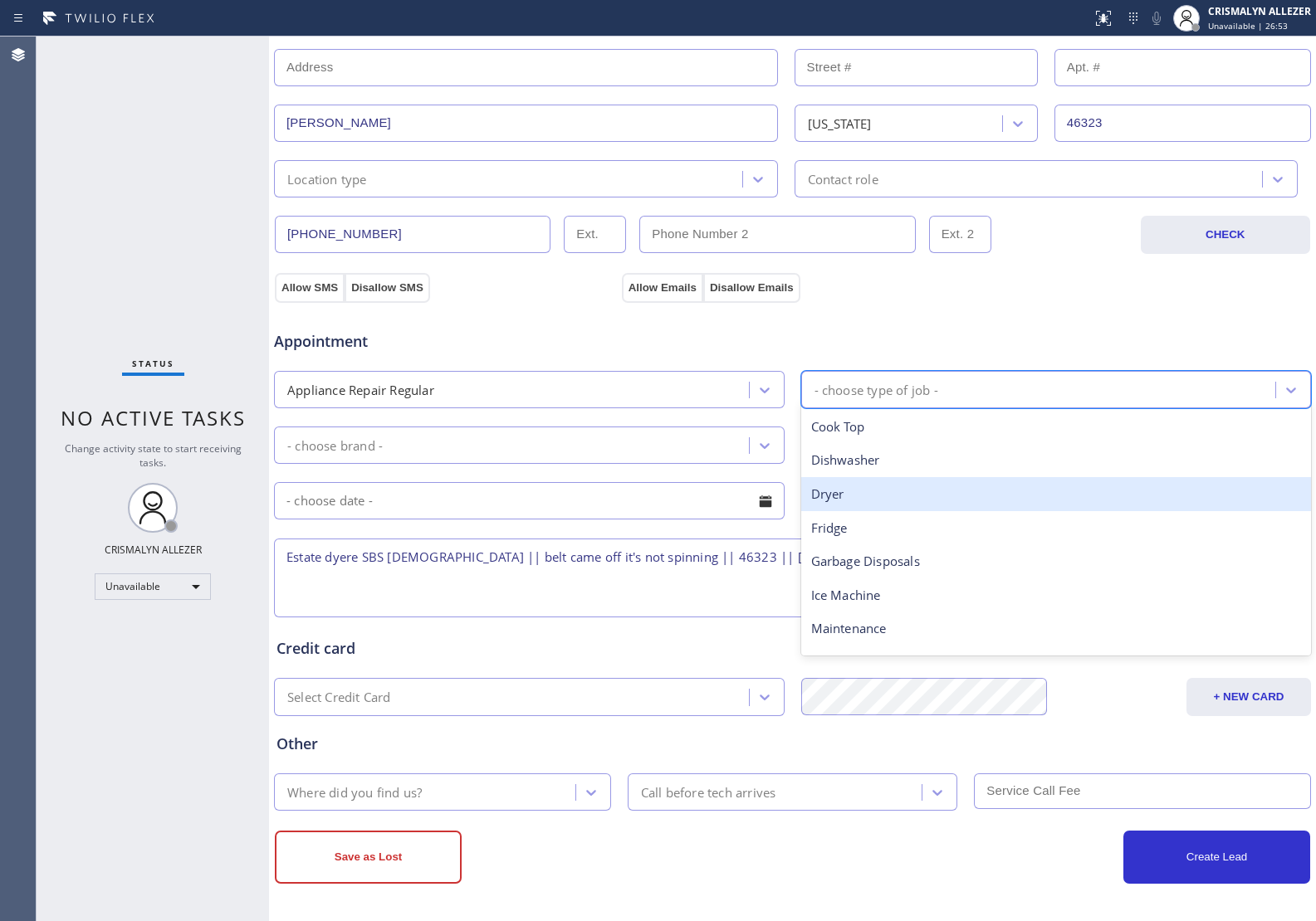
click at [852, 506] on div "Dryer" at bounding box center [1056, 494] width 511 height 34
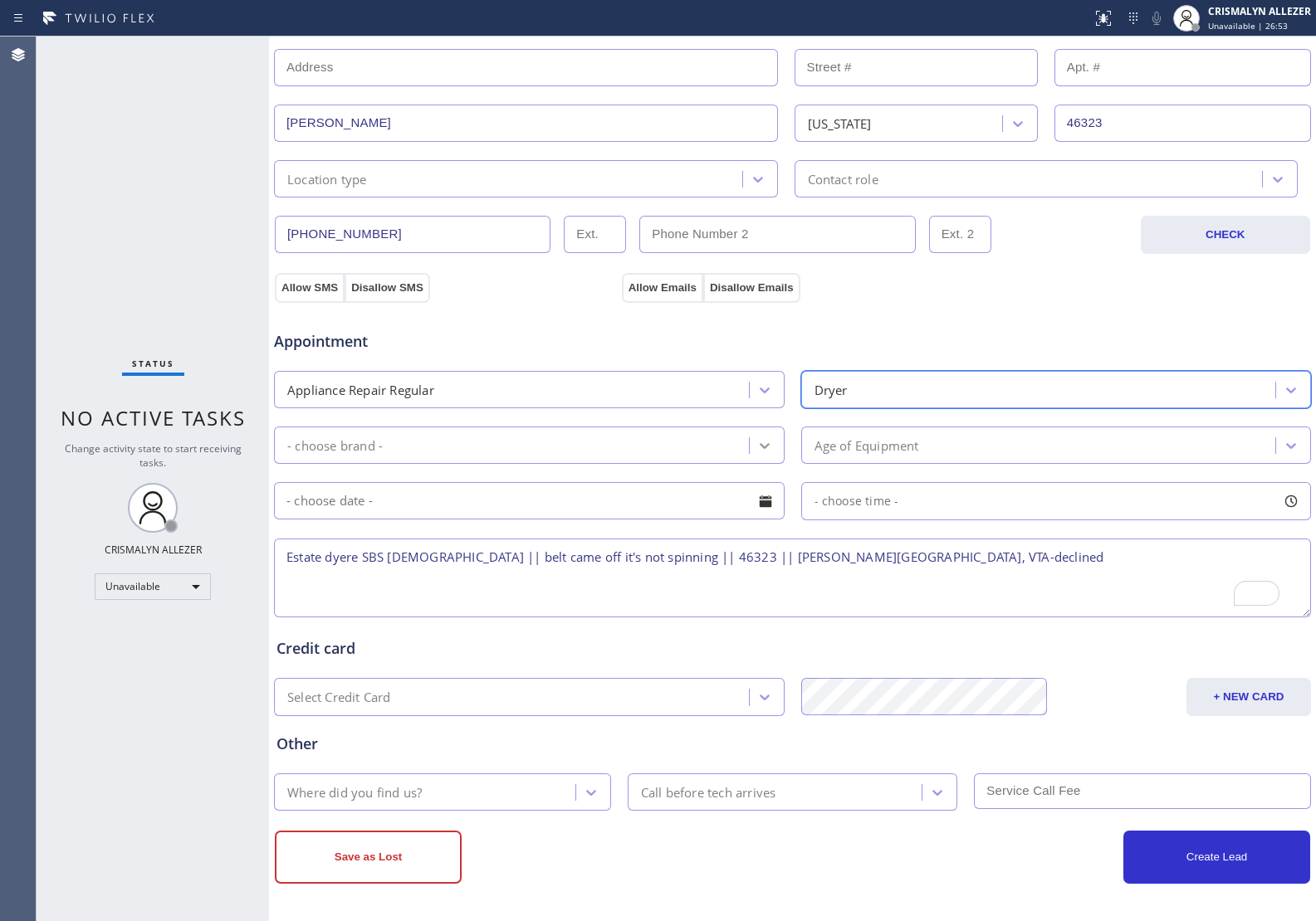
click at [760, 448] on icon at bounding box center [764, 445] width 17 height 17
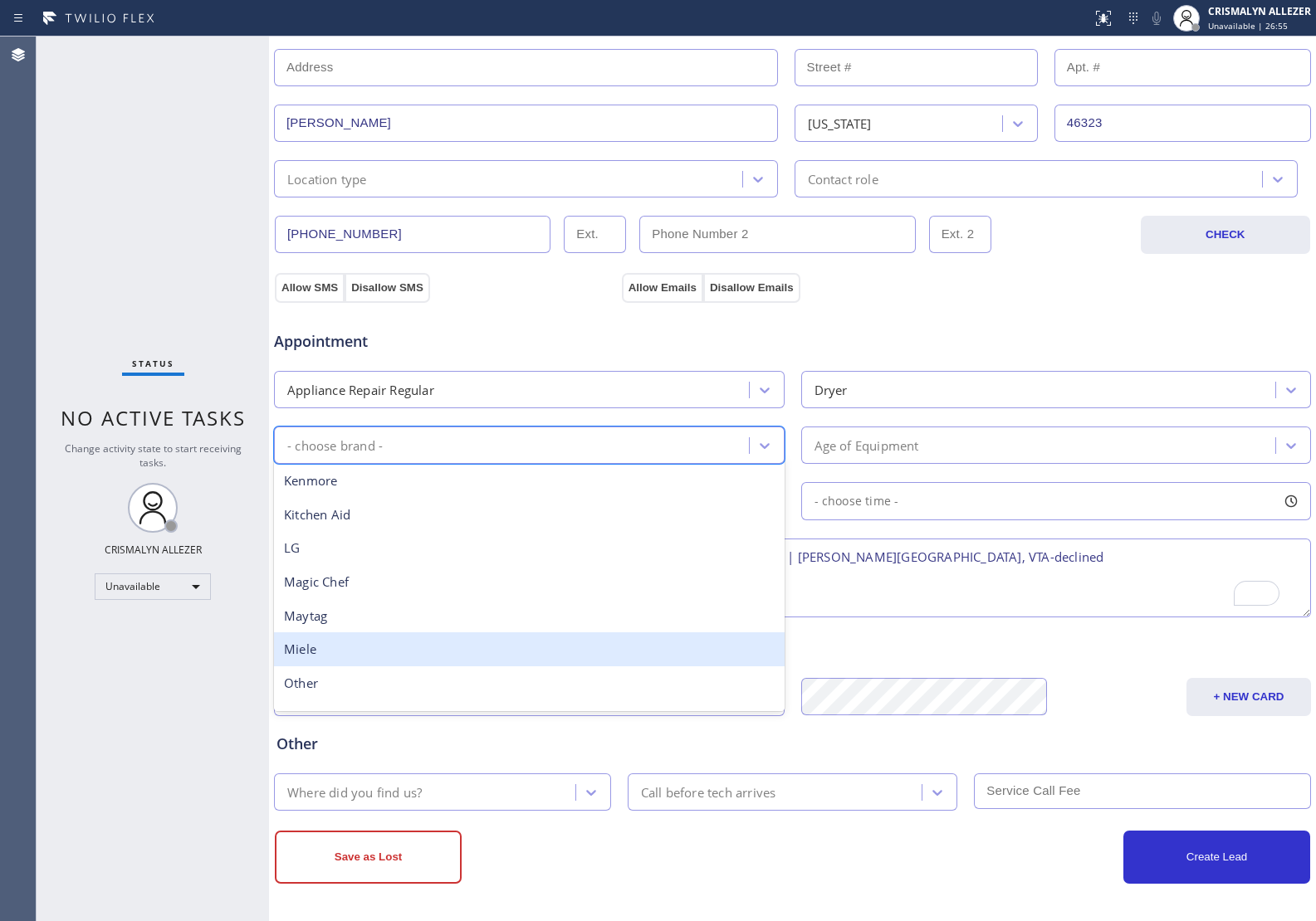
scroll to position [311, 0]
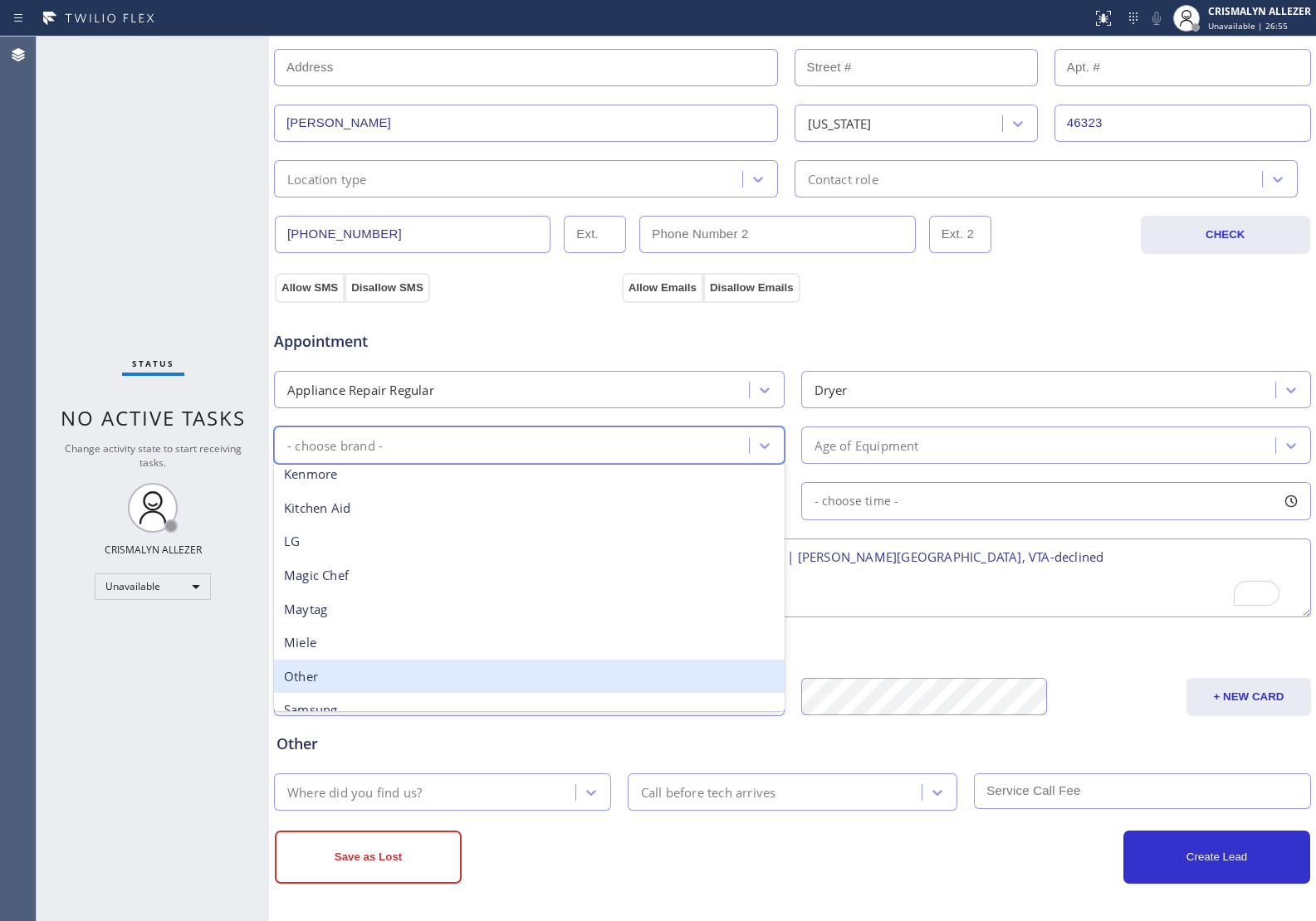
click at [354, 681] on div "Other" at bounding box center [529, 676] width 511 height 34
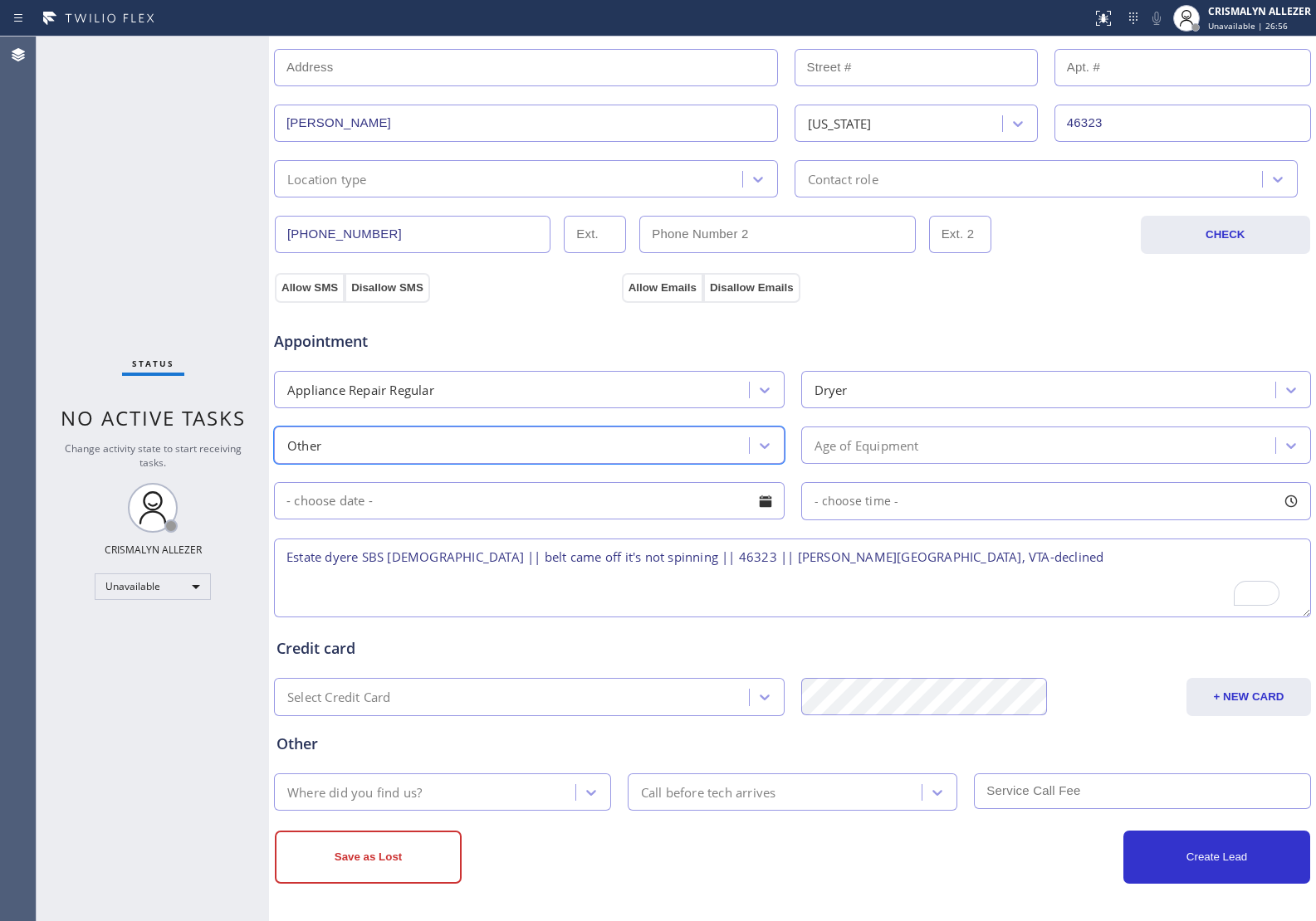
click at [936, 448] on div "Age of Equipment" at bounding box center [1041, 445] width 470 height 29
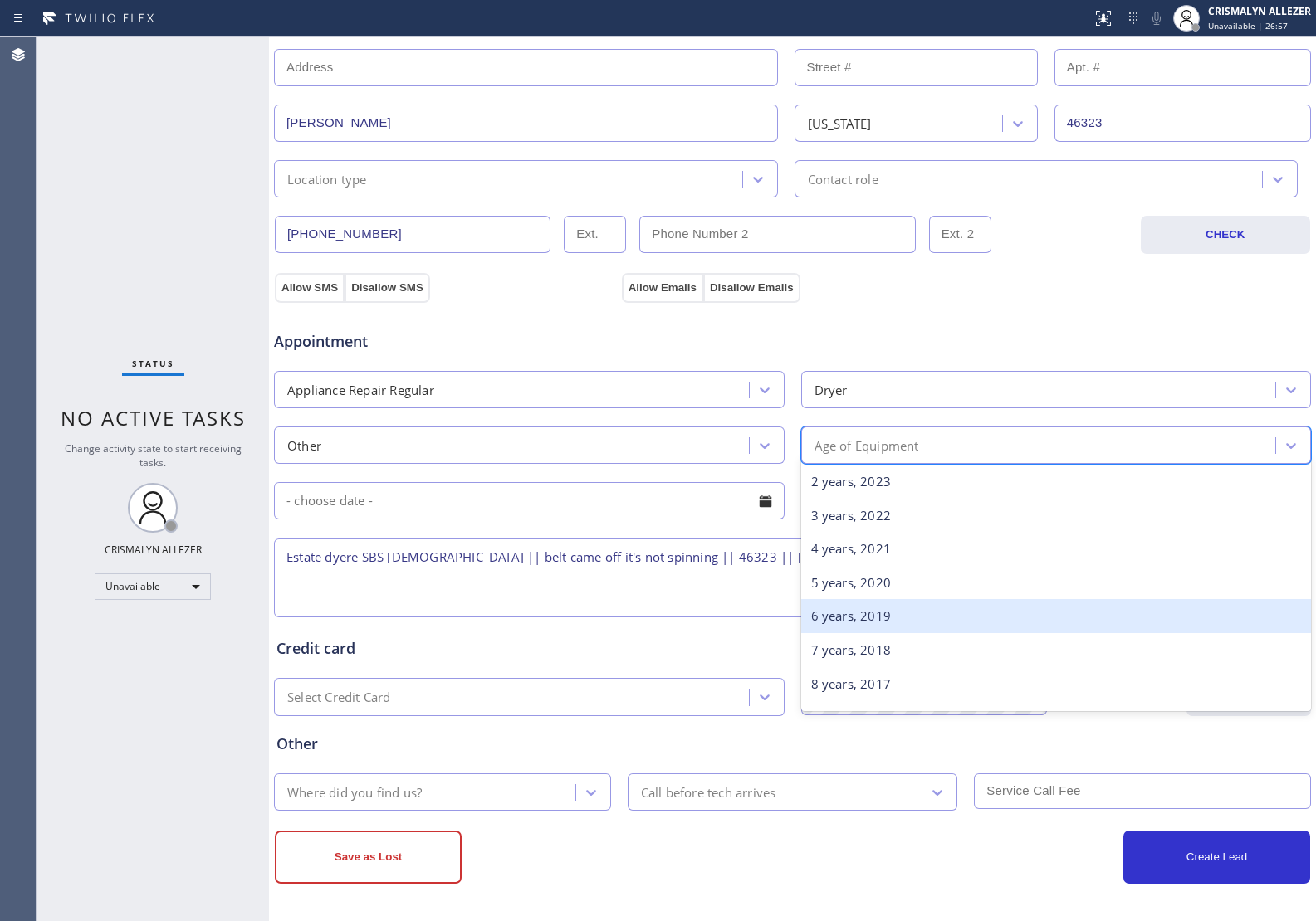
scroll to position [104, 0]
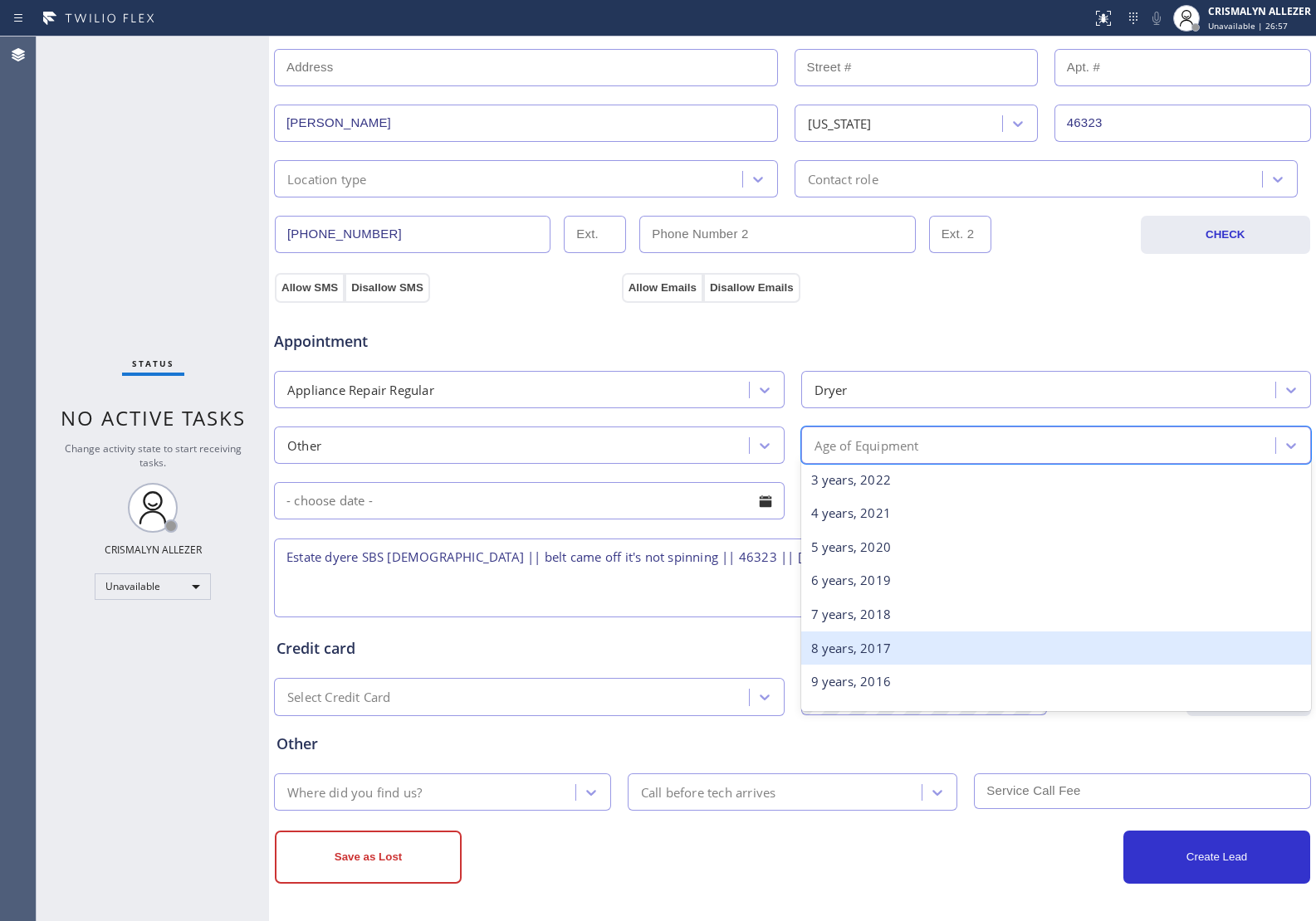
click at [856, 611] on div "7 years, 2018" at bounding box center [1056, 614] width 511 height 34
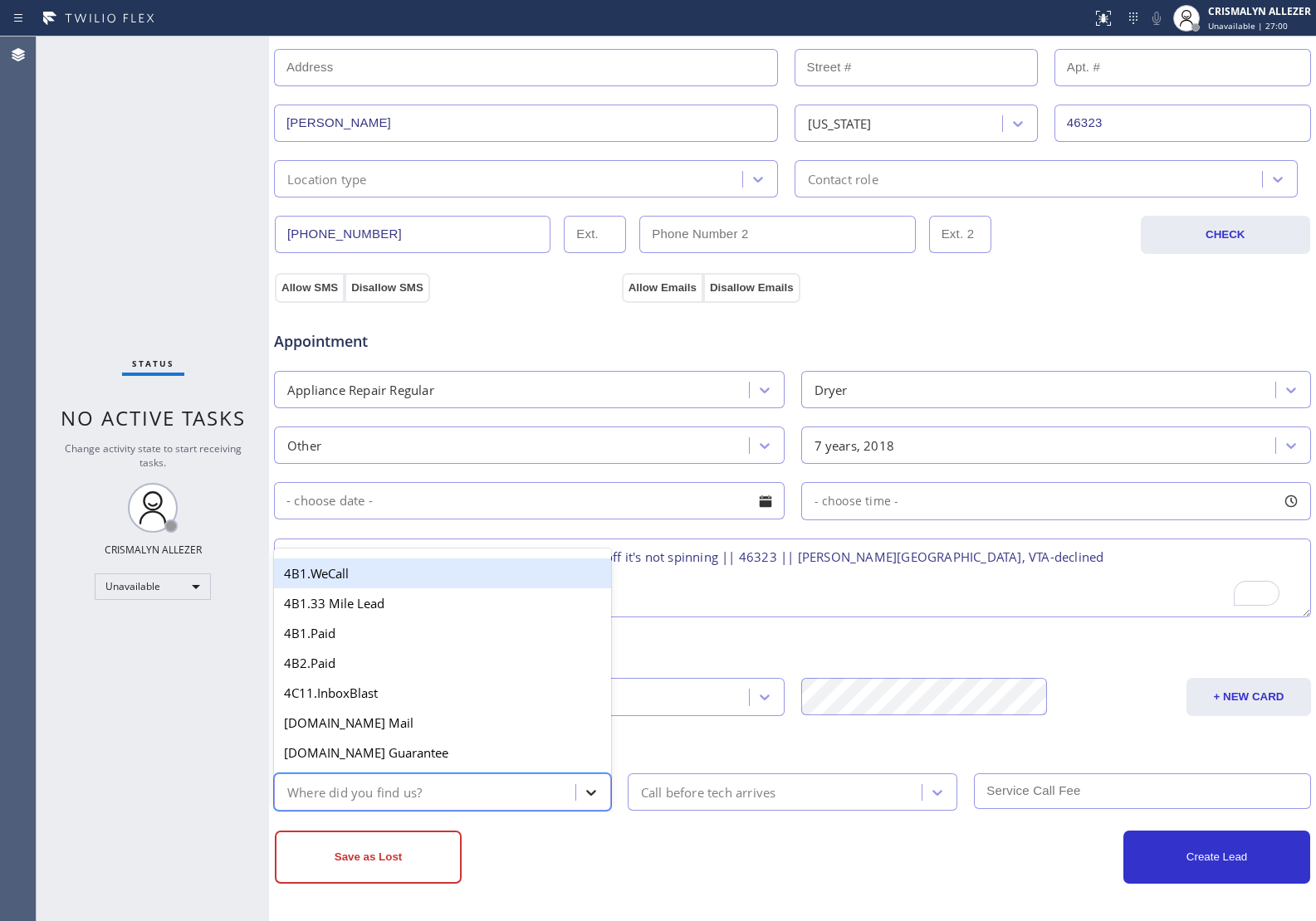
click at [586, 793] on icon at bounding box center [591, 792] width 10 height 6
type input "go"
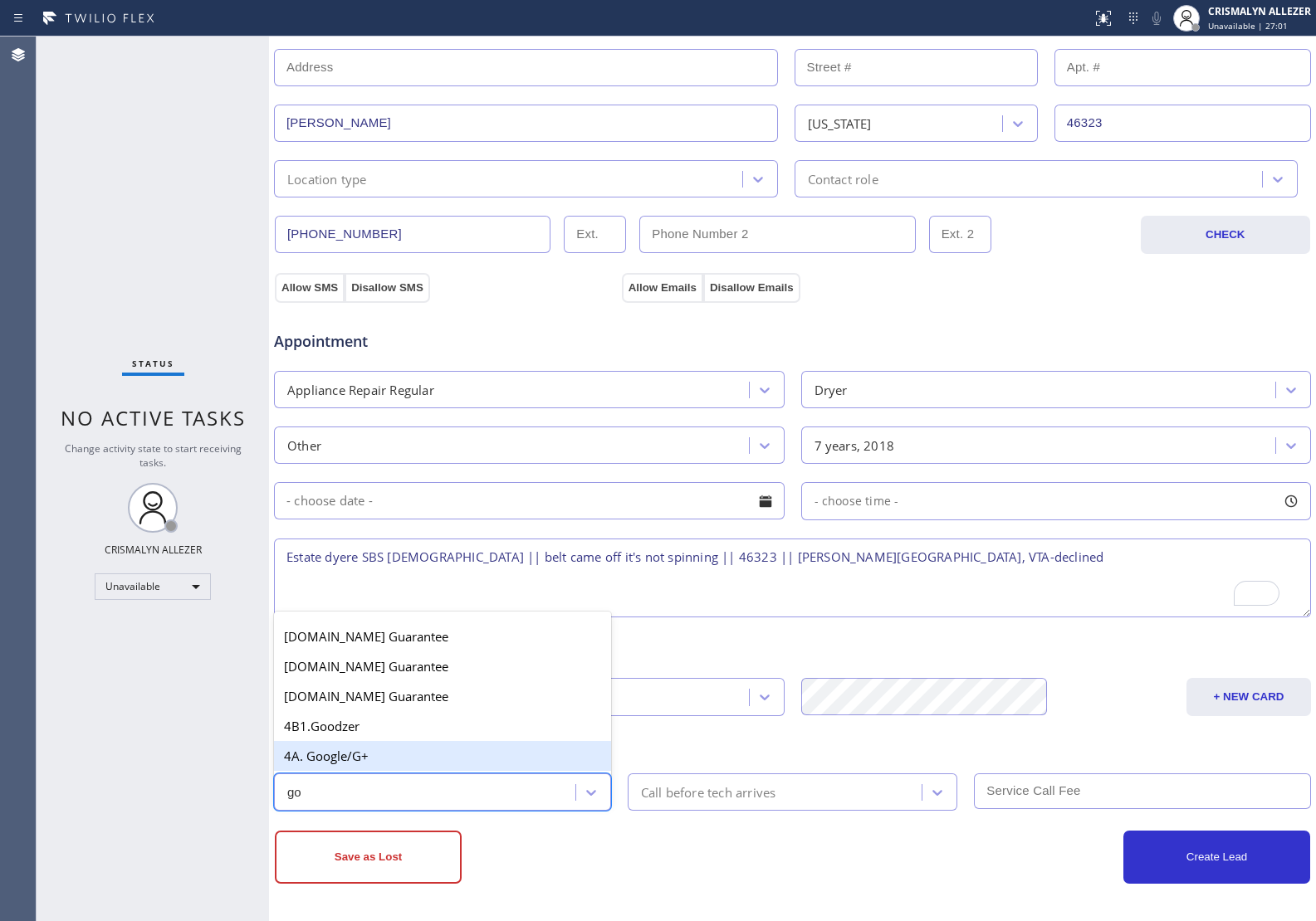
click at [395, 757] on div "4A. Google/G+" at bounding box center [442, 756] width 337 height 30
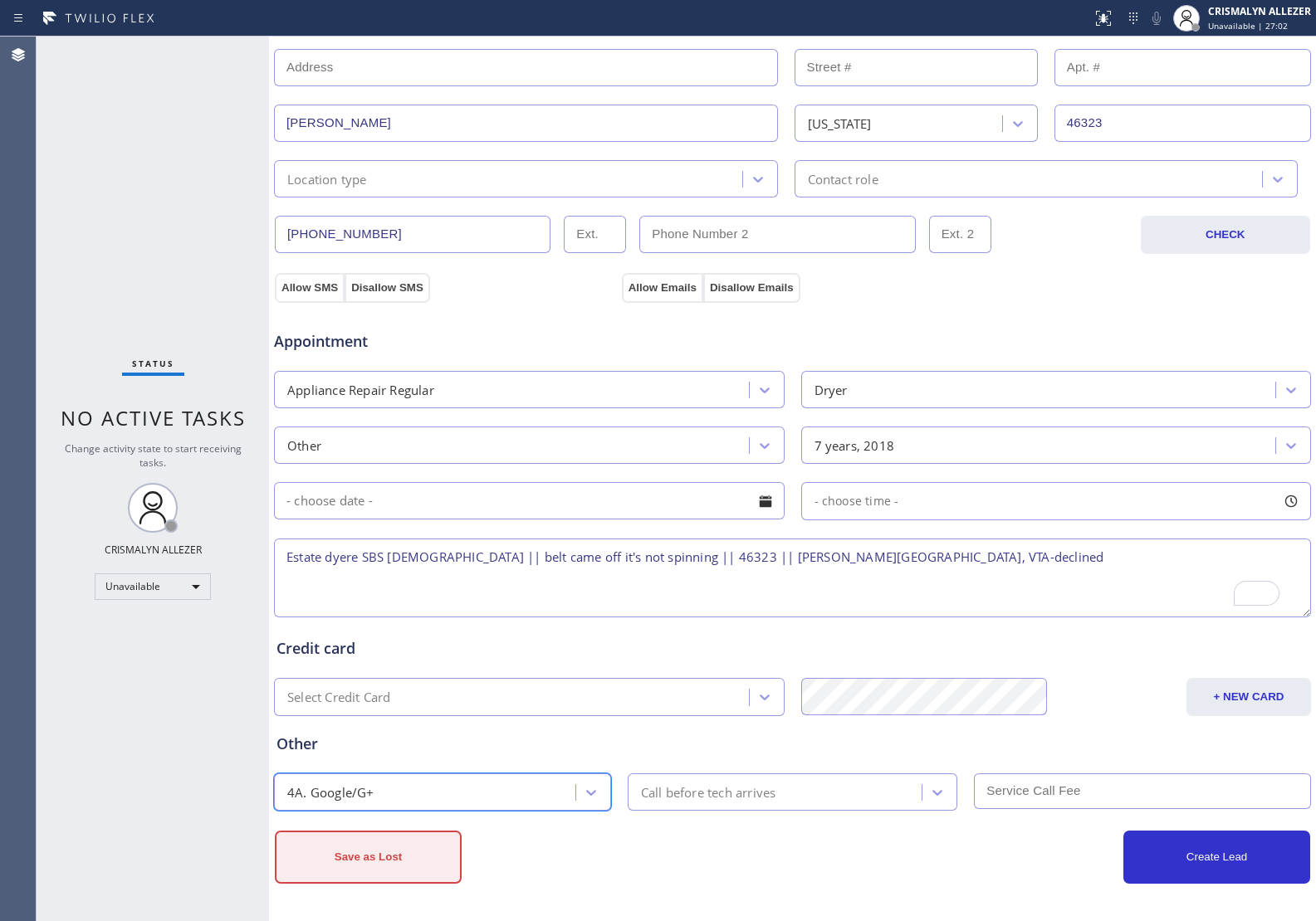
click at [415, 867] on button "Save as Lost" at bounding box center [368, 857] width 186 height 53
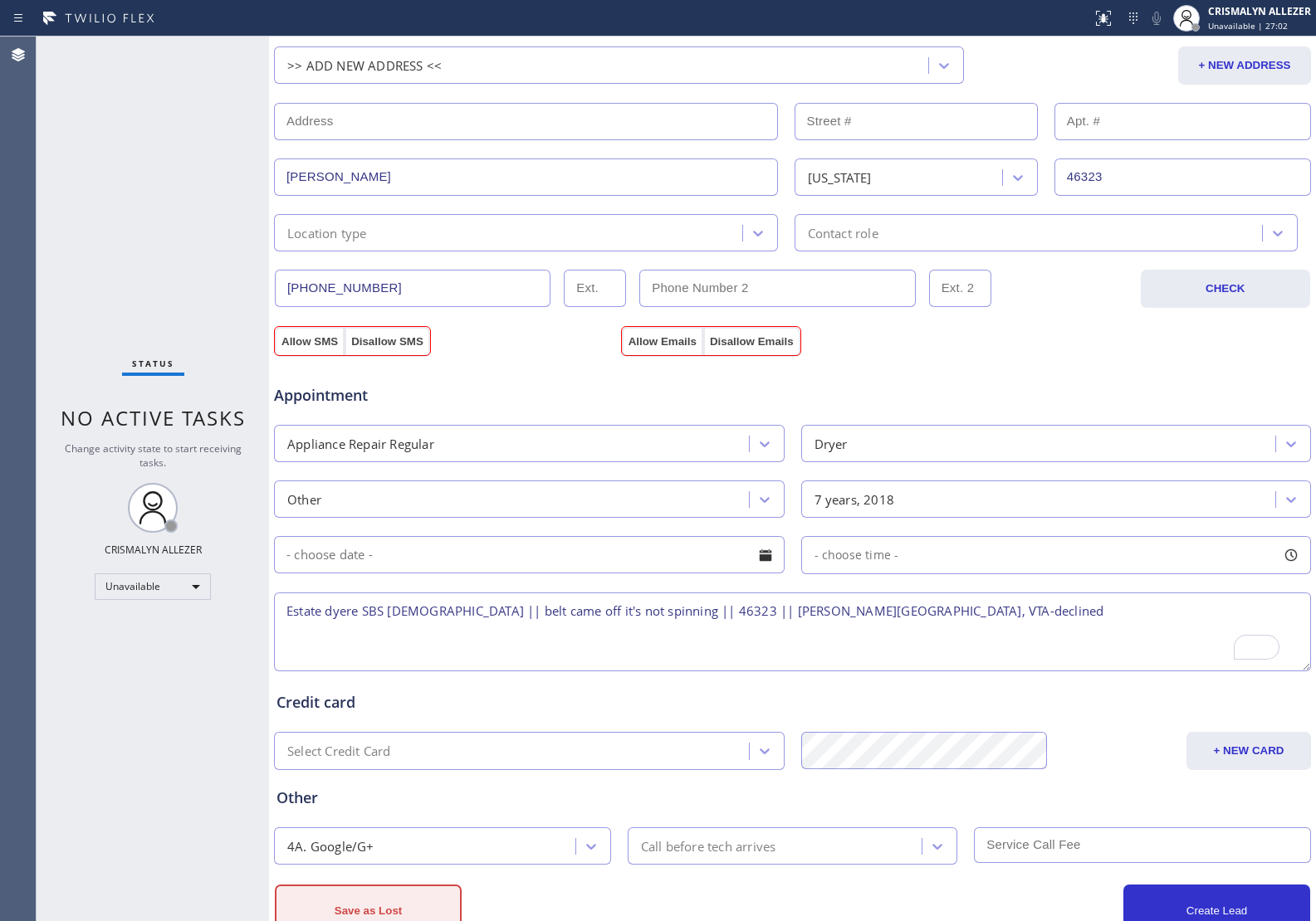
scroll to position [424, 0]
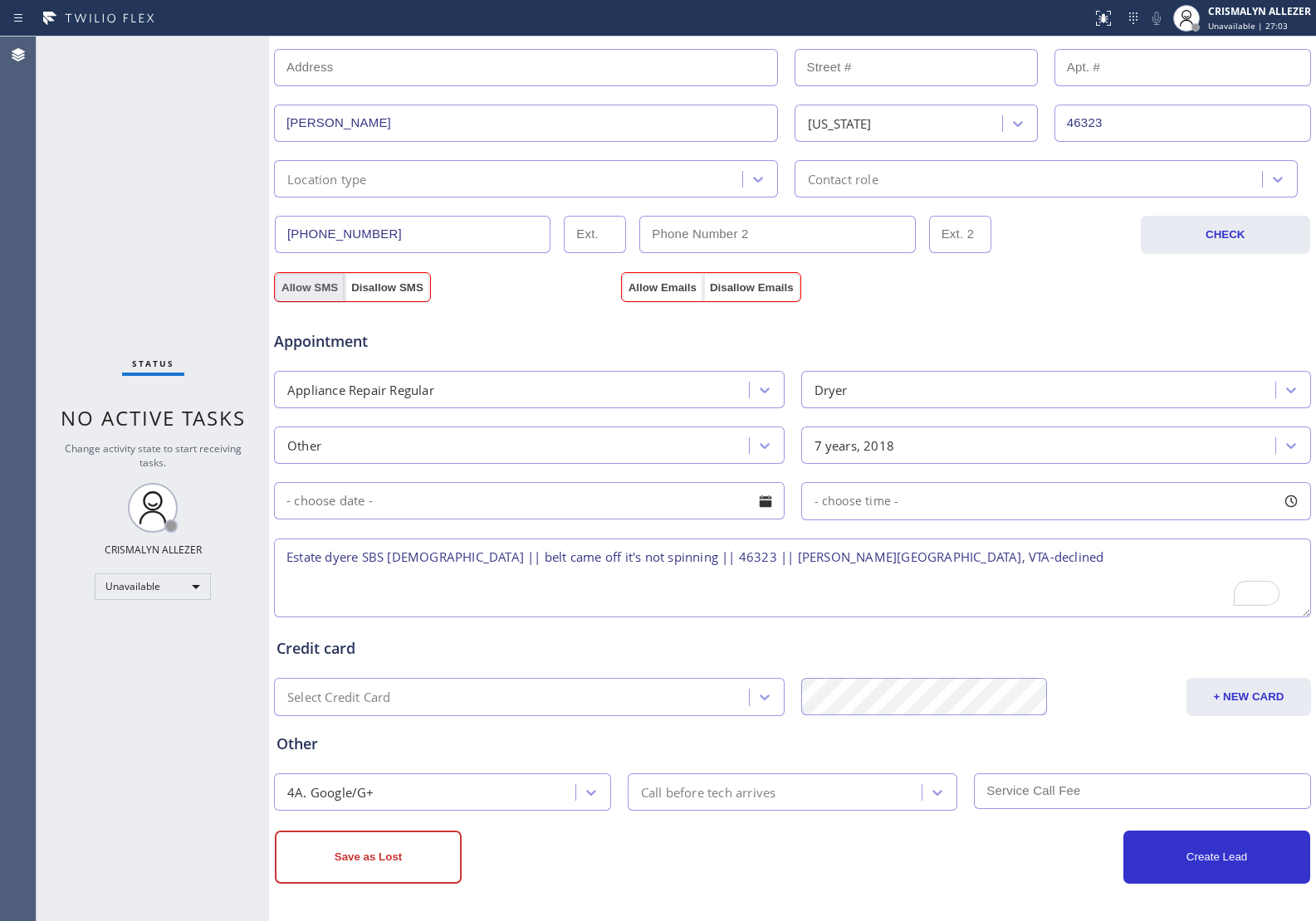
click at [307, 277] on button "Allow SMS" at bounding box center [309, 288] width 69 height 30
click at [679, 279] on button "Allow Emails" at bounding box center [662, 288] width 81 height 30
click at [376, 861] on button "Save as Lost" at bounding box center [368, 857] width 186 height 53
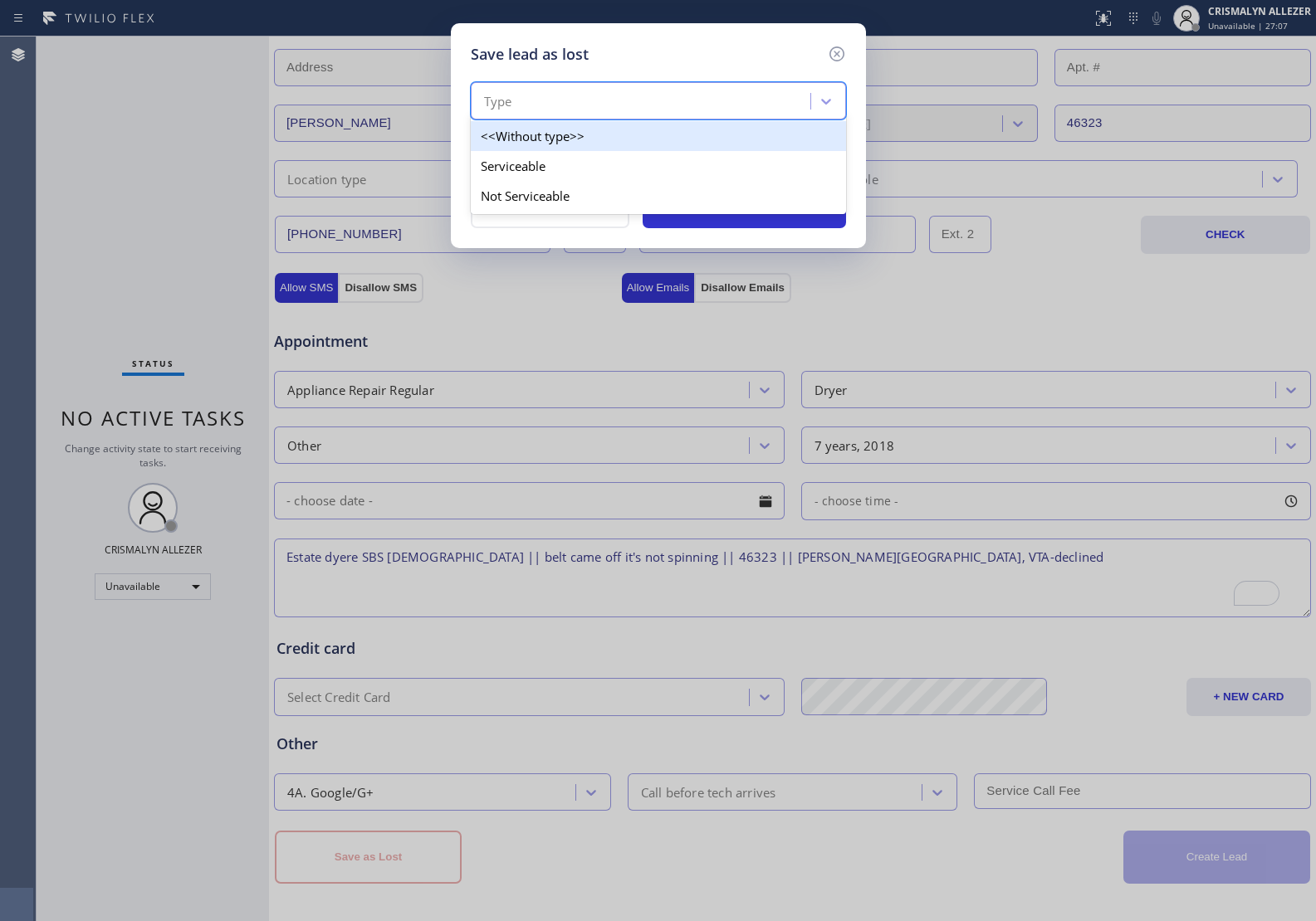
click at [679, 98] on div "Type" at bounding box center [643, 101] width 334 height 29
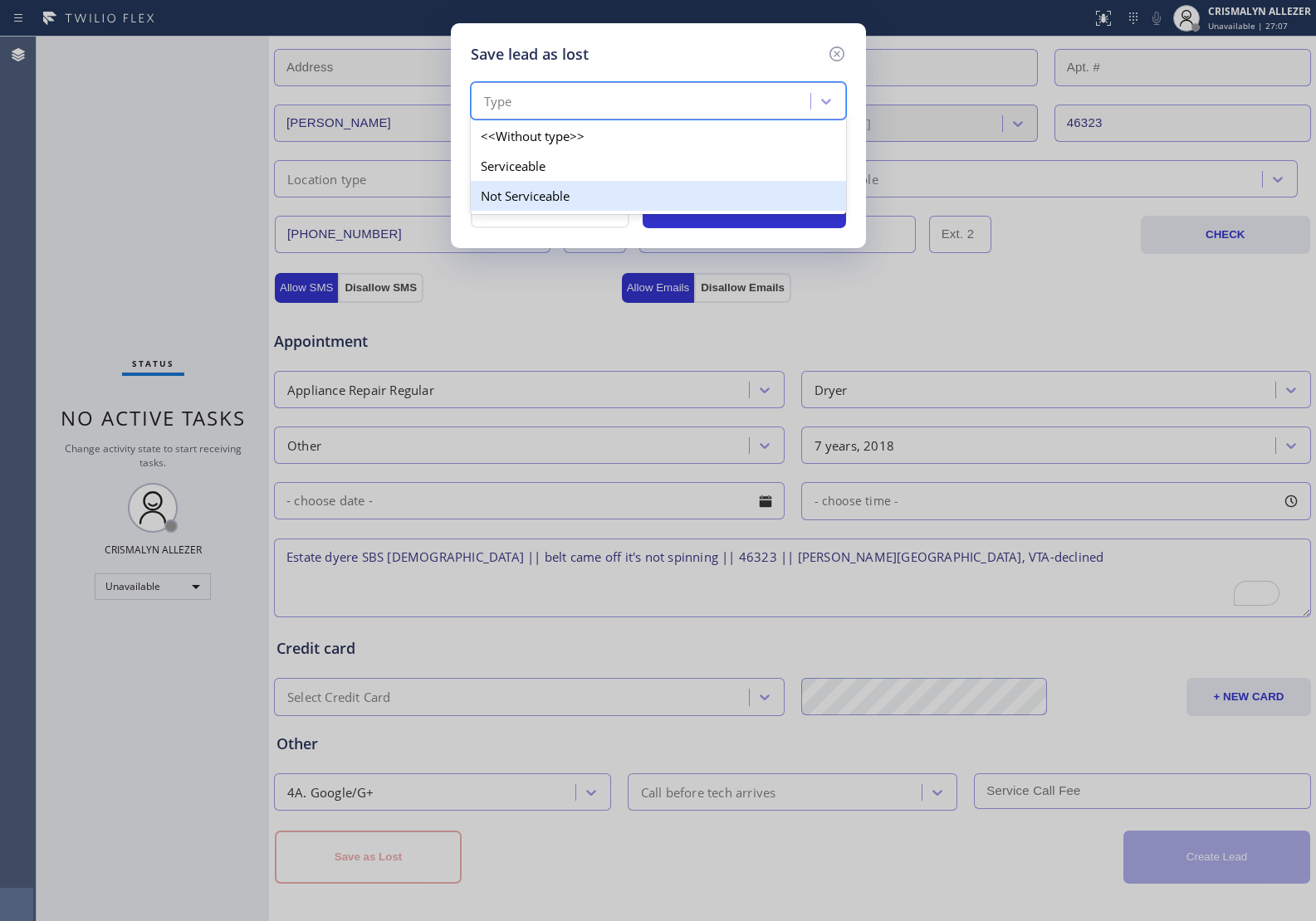
click at [557, 201] on div "Not Serviceable" at bounding box center [658, 196] width 375 height 30
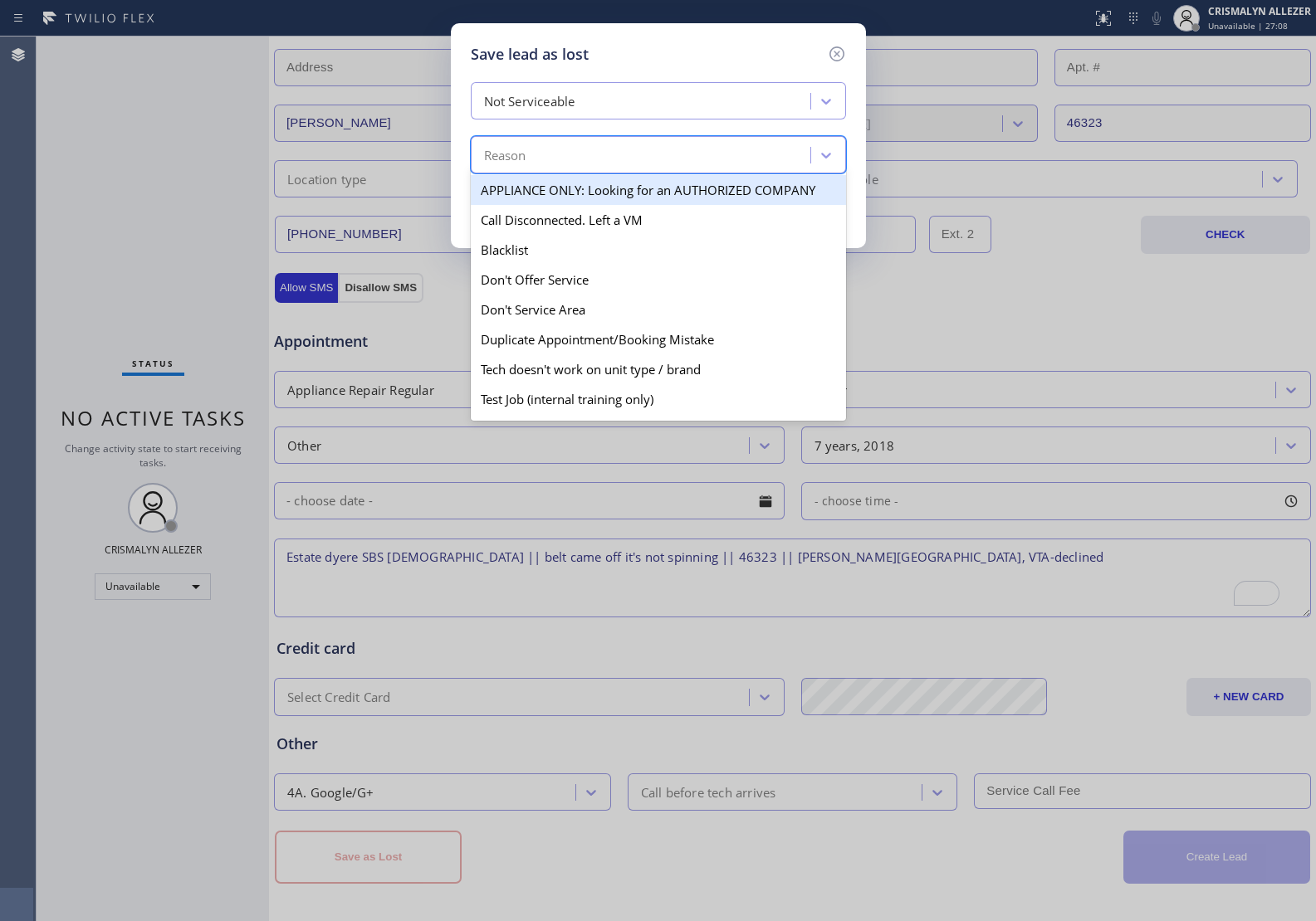
click at [581, 160] on div "Reason" at bounding box center [643, 155] width 334 height 29
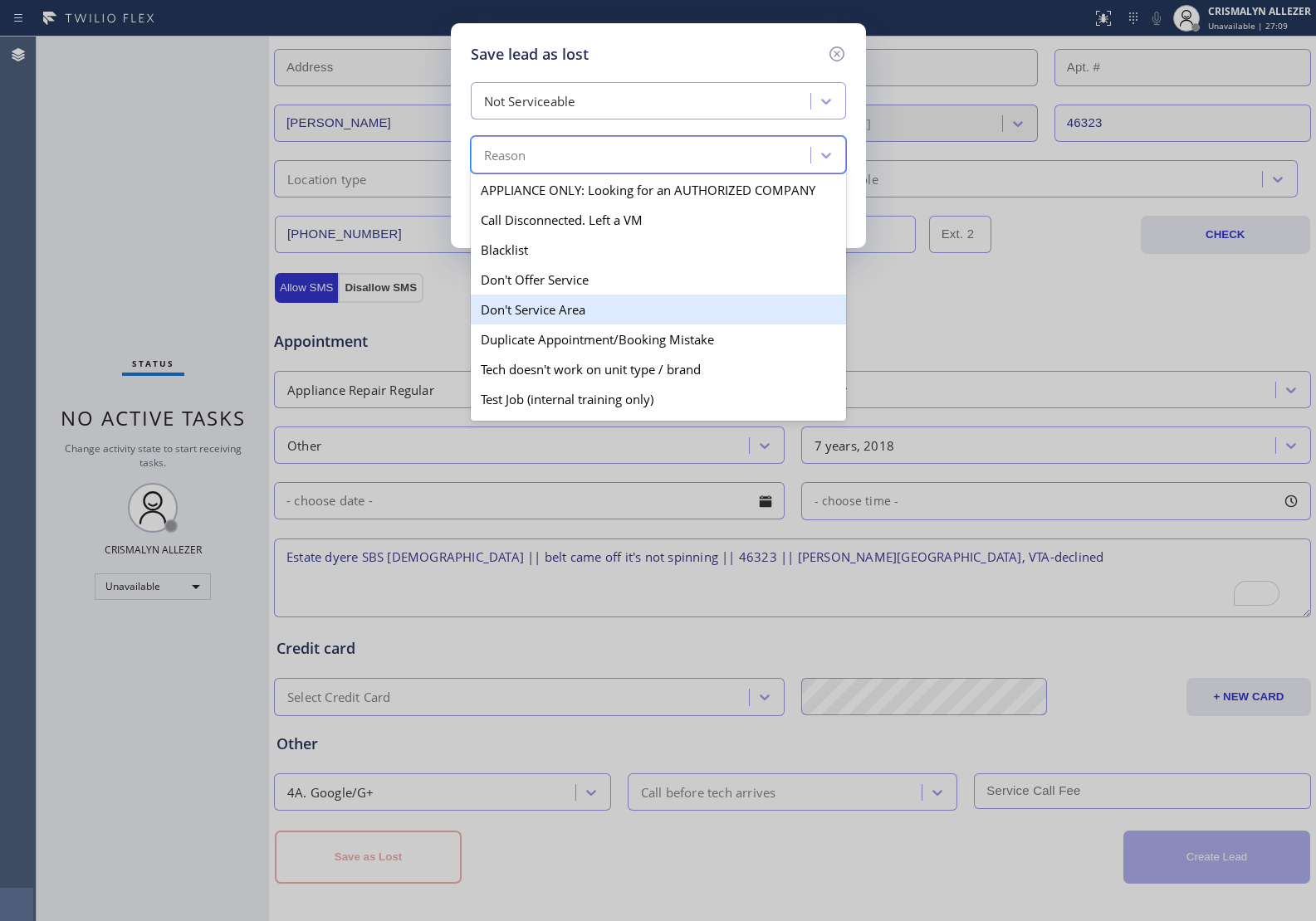
click at [549, 323] on div "Don't Service Area" at bounding box center [658, 309] width 375 height 30
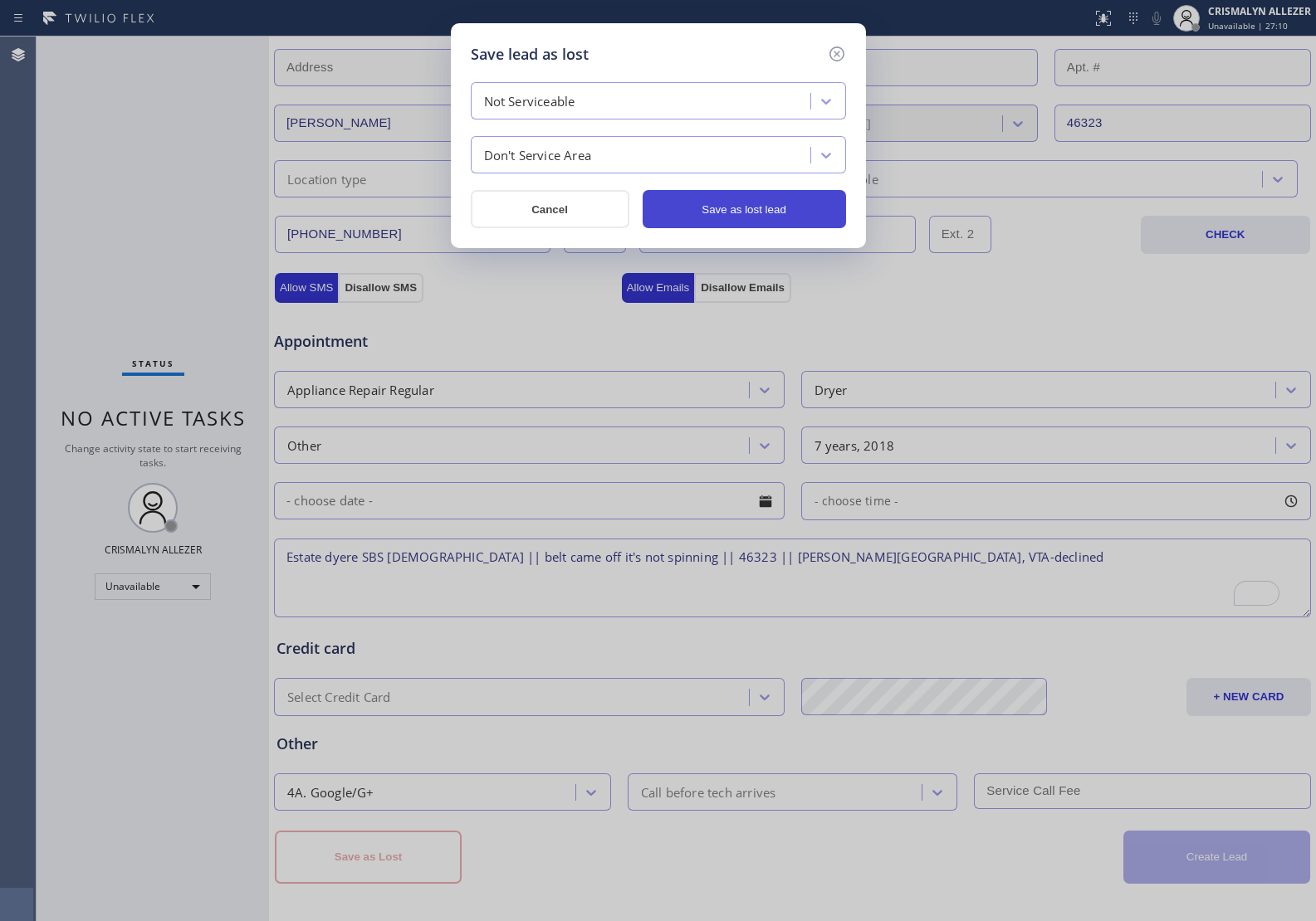
click at [788, 205] on button "Save as lost lead" at bounding box center [743, 209] width 203 height 38
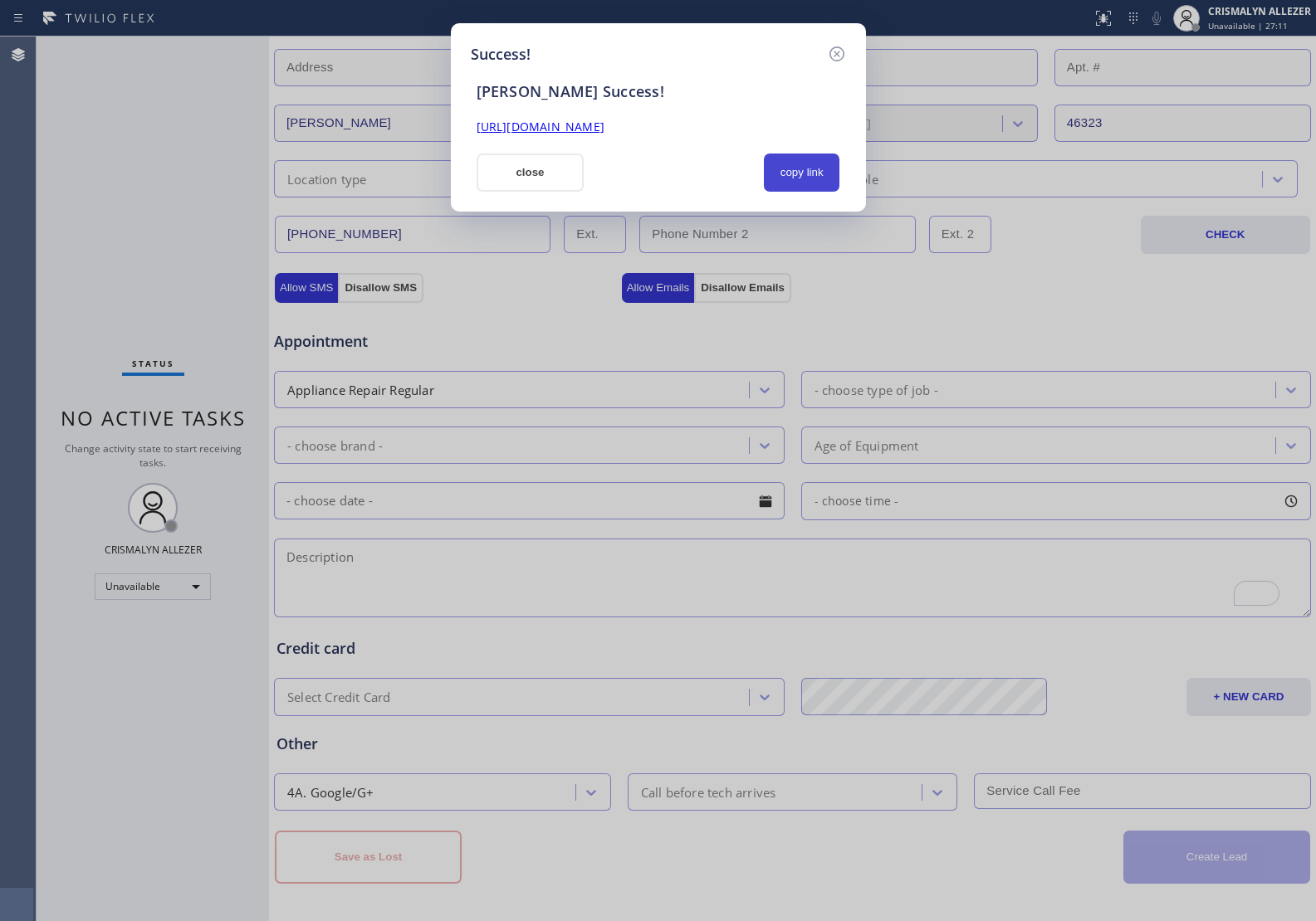
click at [801, 172] on button "copy link" at bounding box center [801, 173] width 76 height 38
click at [549, 176] on button "close" at bounding box center [530, 173] width 108 height 38
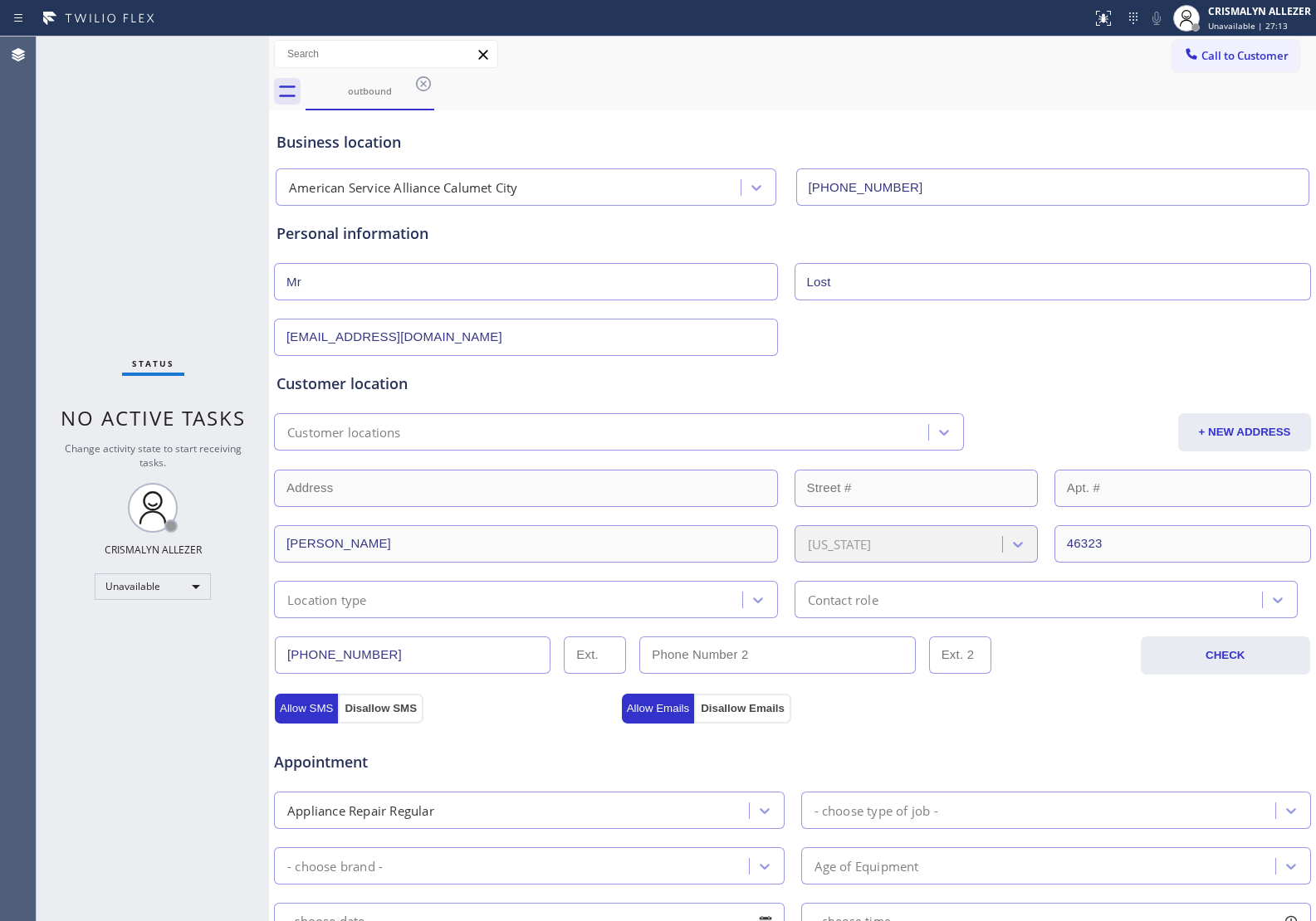
scroll to position [0, 0]
click at [429, 83] on icon at bounding box center [423, 84] width 15 height 15
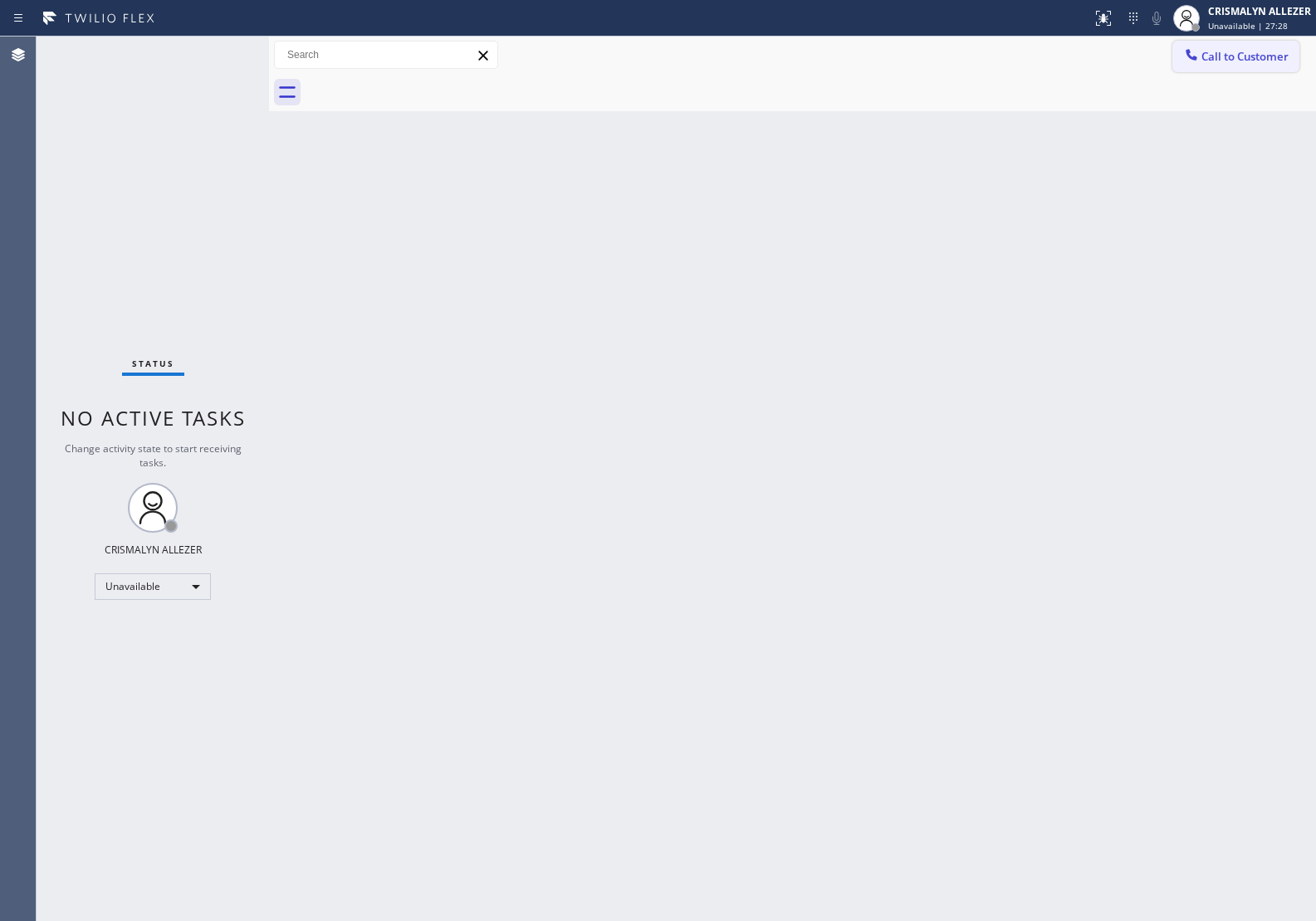
click at [1209, 54] on span "Call to Customer" at bounding box center [1245, 57] width 87 height 15
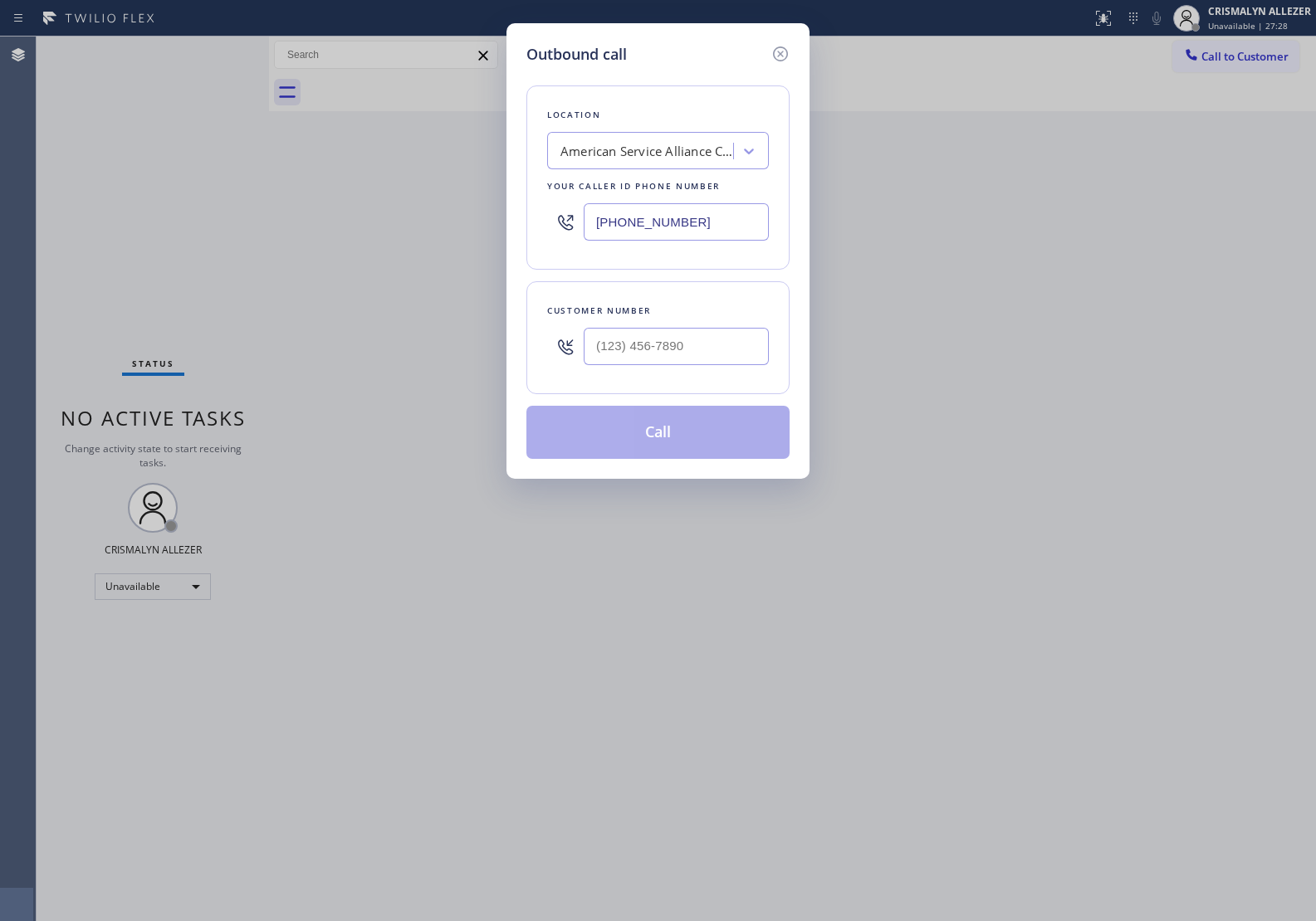
drag, startPoint x: 760, startPoint y: 218, endPoint x: 463, endPoint y: 221, distance: 297.0
click at [463, 221] on div "Outbound call Location American Service Alliance Calumet City Your caller id ph…" at bounding box center [658, 460] width 1316 height 921
paste input "79) 212-7220"
type input "(779) 212-7220"
click at [662, 336] on input "(___) ___-____" at bounding box center [676, 346] width 185 height 38
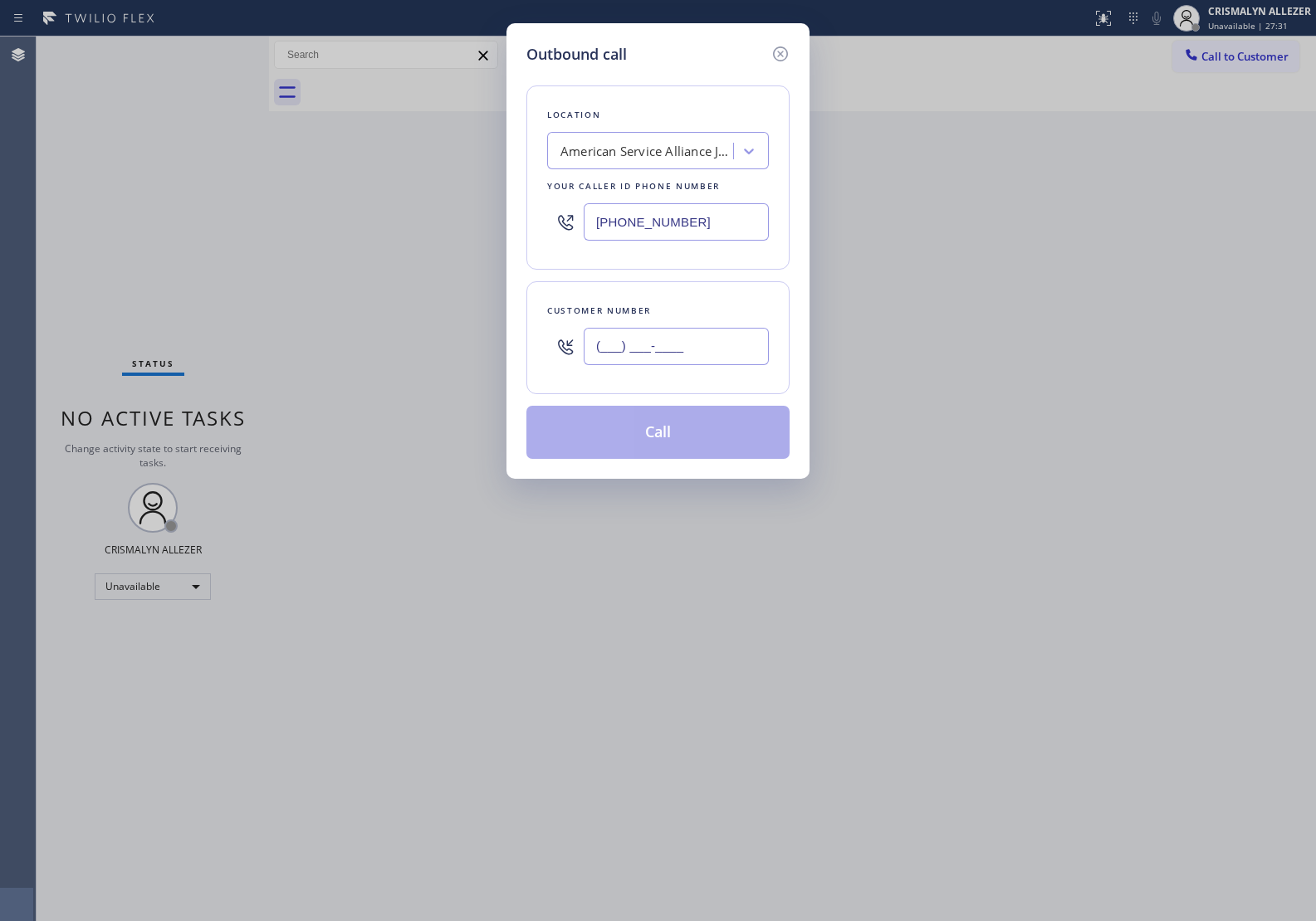
paste input "815) 530-1007"
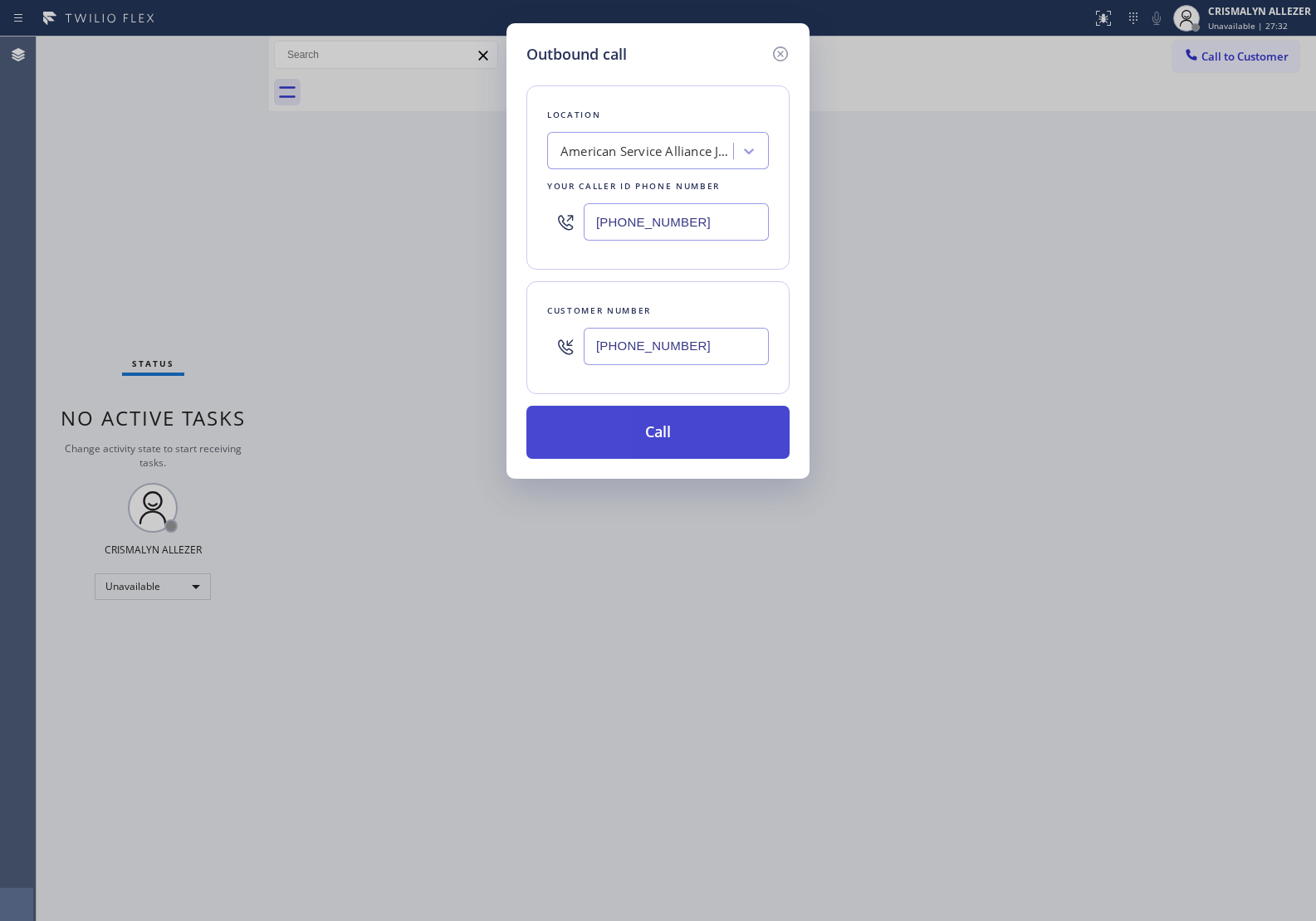
type input "(815) 530-1007"
click at [657, 445] on button "Call" at bounding box center [657, 432] width 263 height 53
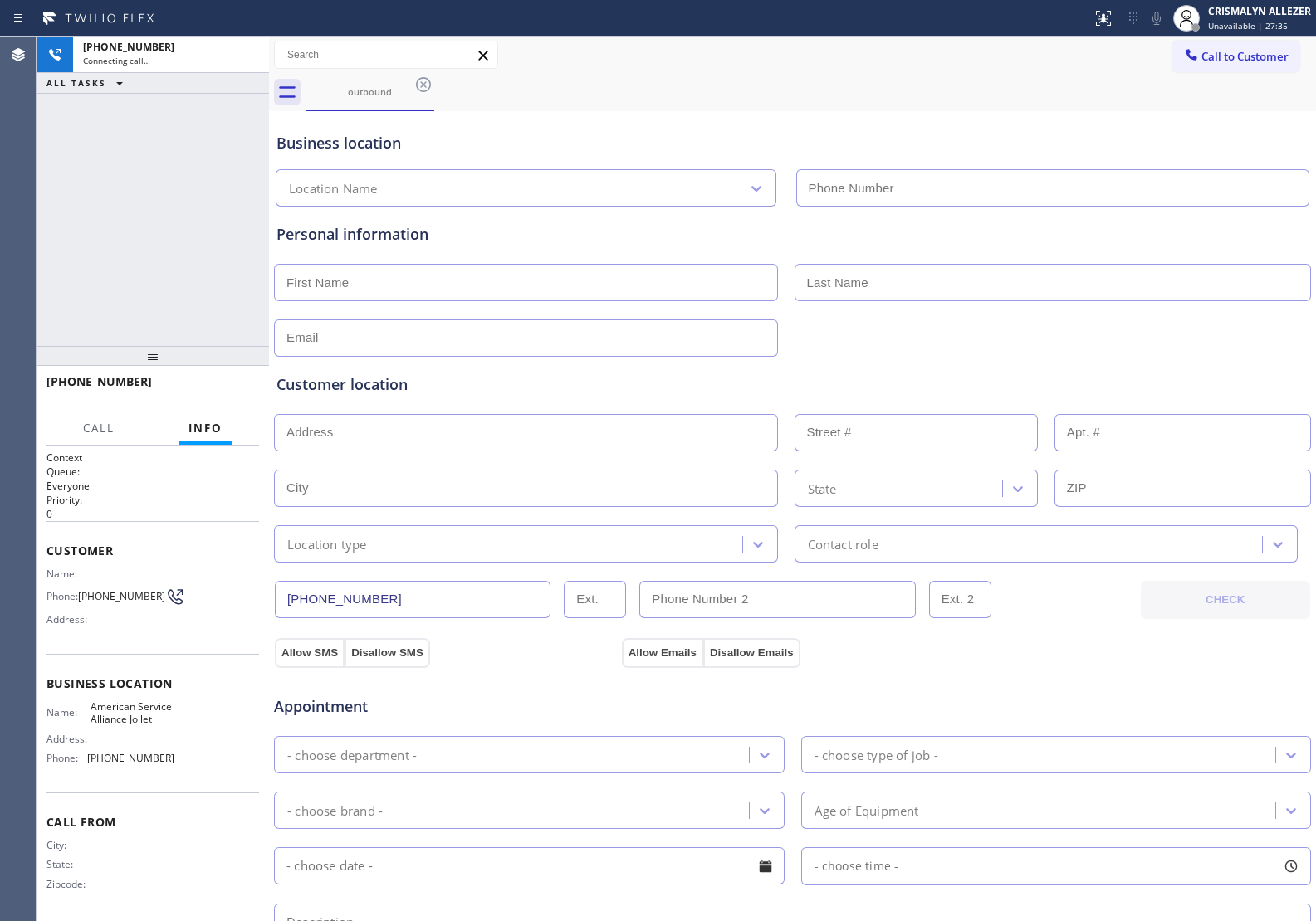
type input "(779) 212-7220"
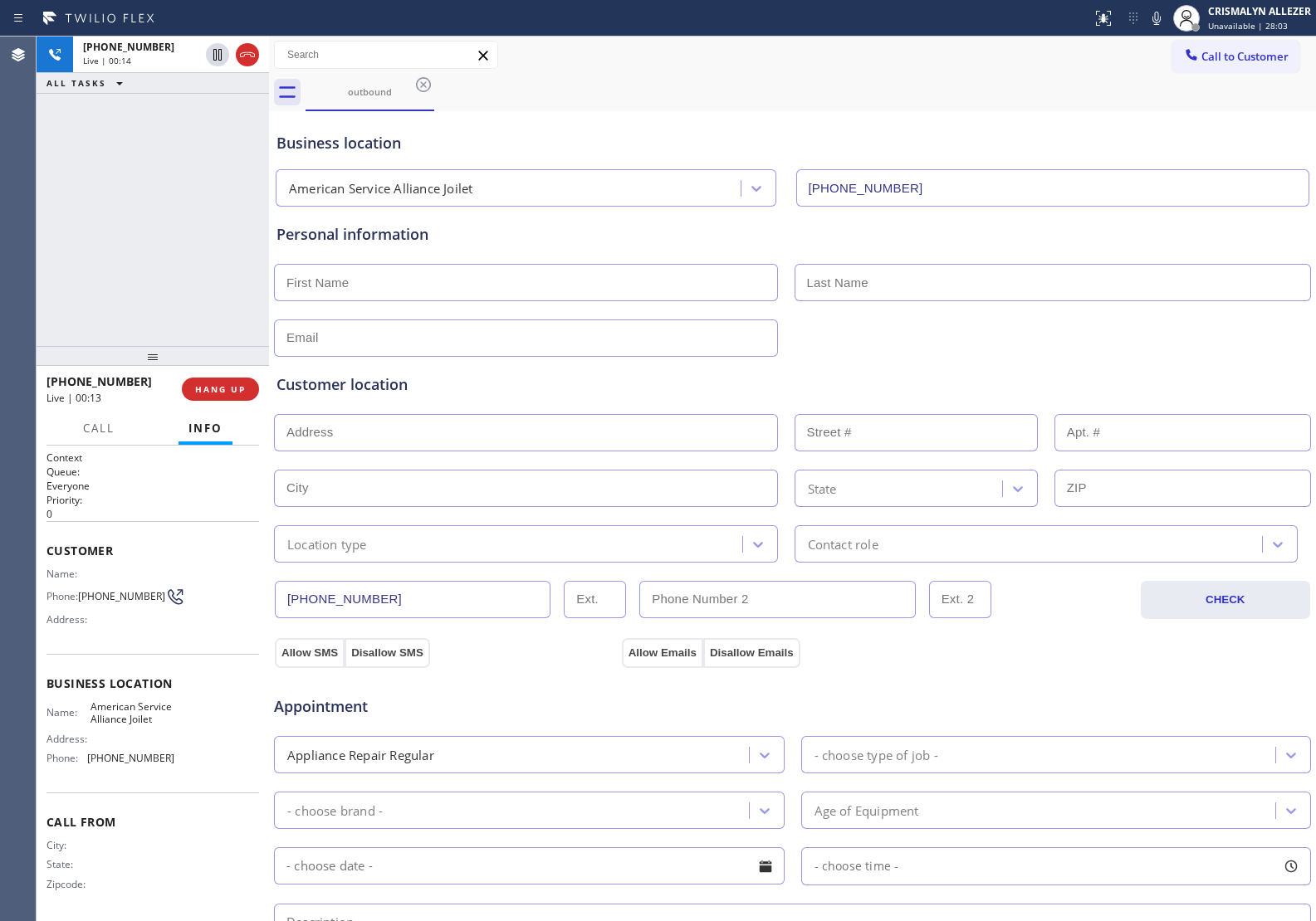
click at [470, 383] on div "Customer location" at bounding box center [793, 384] width 1032 height 23
click at [225, 393] on span "HANG UP" at bounding box center [220, 389] width 51 height 12
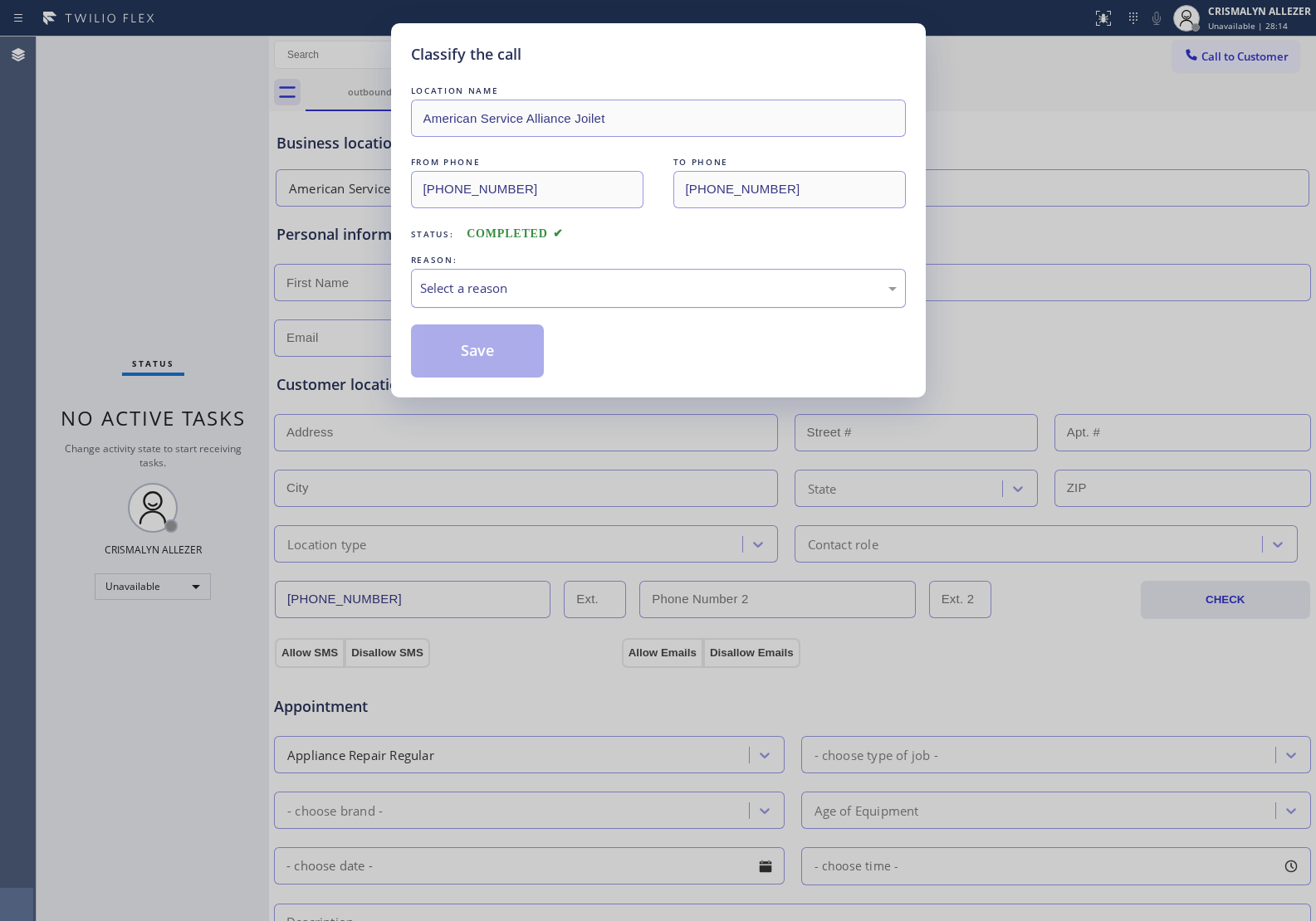
click at [639, 303] on div "Select a reason" at bounding box center [658, 288] width 495 height 39
click at [492, 365] on button "Save" at bounding box center [477, 351] width 134 height 53
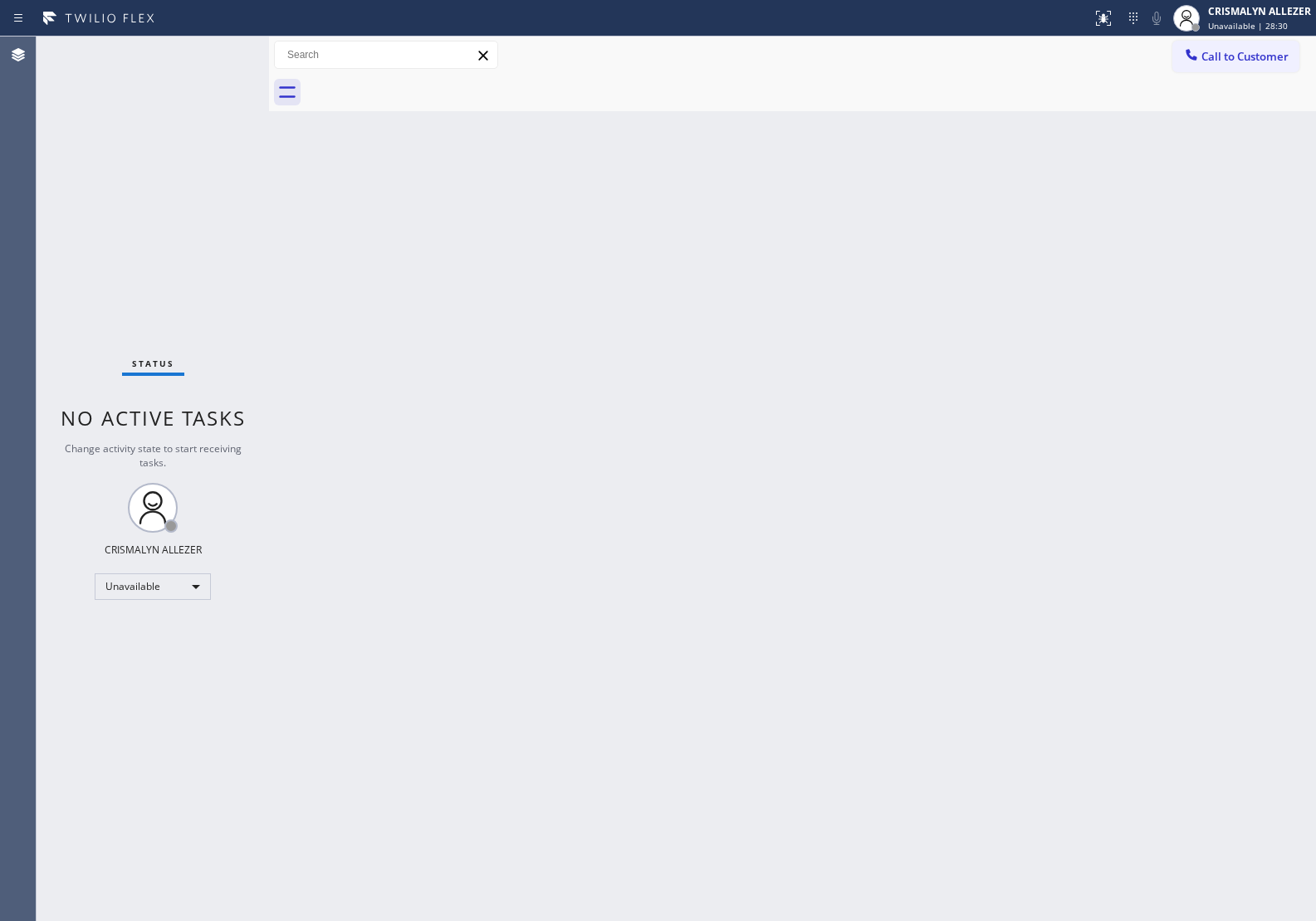
click at [1065, 195] on div "Back to Dashboard Change Sender ID Customers Technicians Select a contact Outbo…" at bounding box center [793, 479] width 1047 height 884
click at [1247, 57] on span "Call to Customer" at bounding box center [1245, 57] width 87 height 15
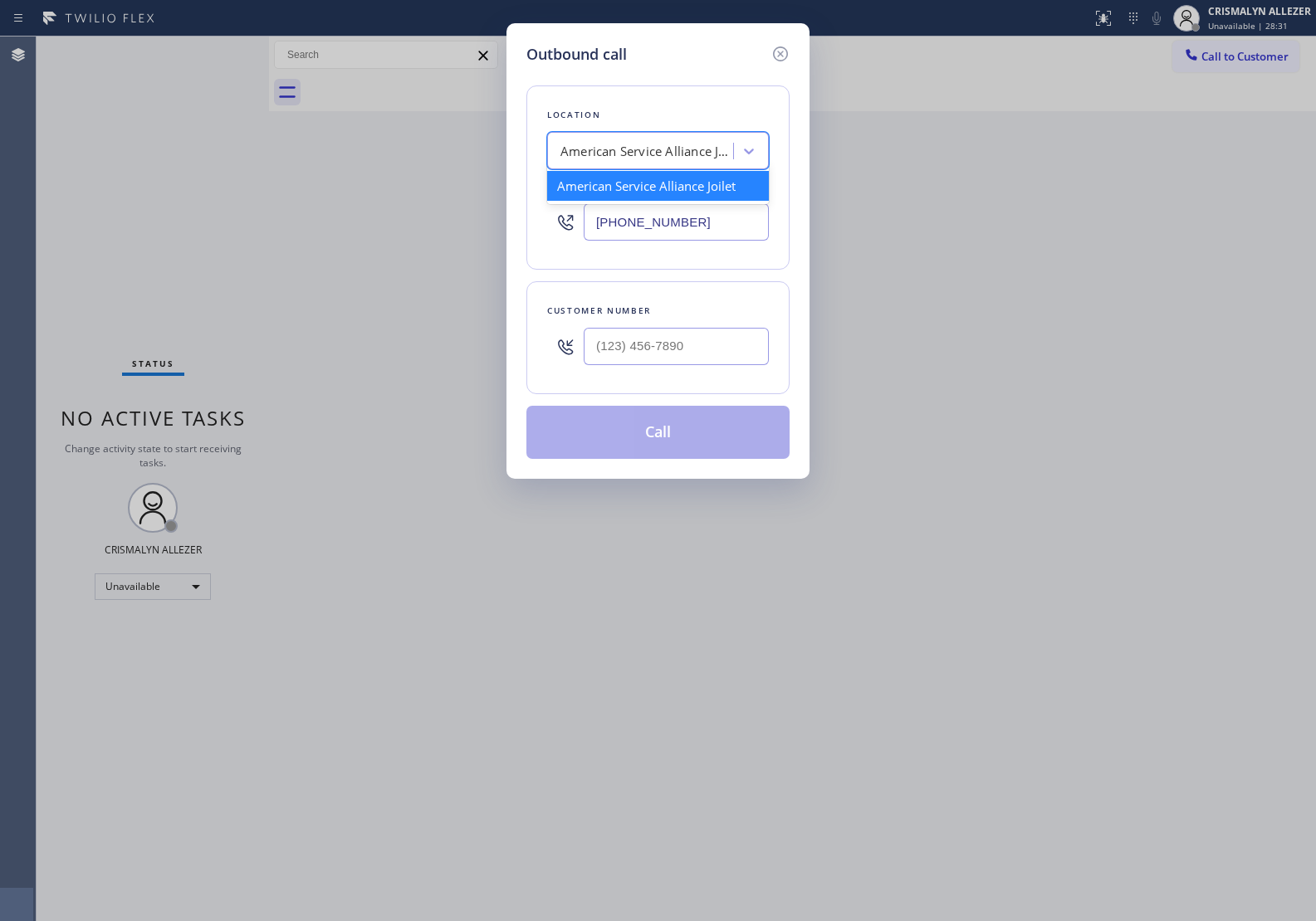
click at [579, 143] on div "American Service Alliance Joilet" at bounding box center [647, 151] width 174 height 19
paste input "Viking Repair Service"
type input "Viking Repair Service"
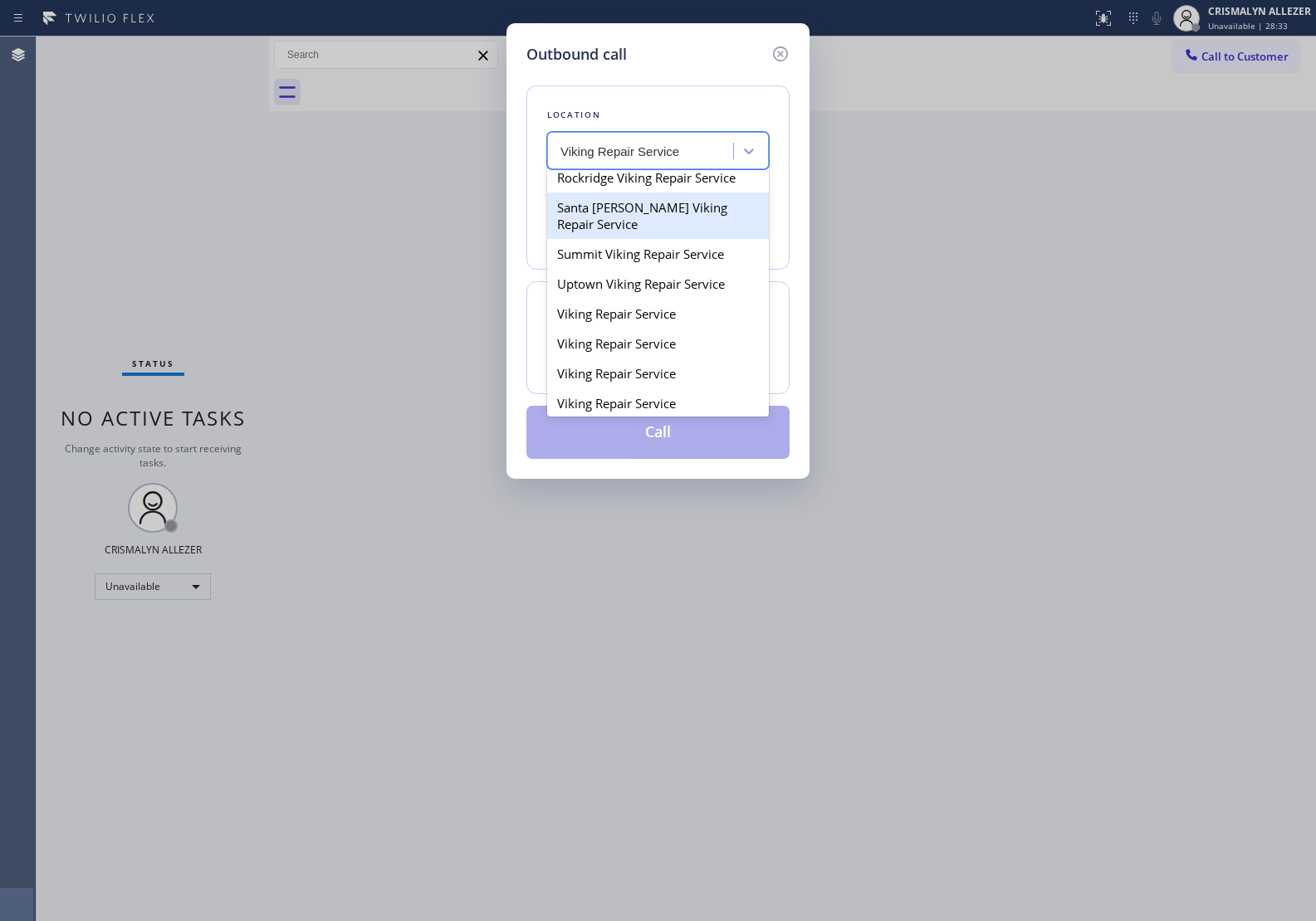
scroll to position [207, 0]
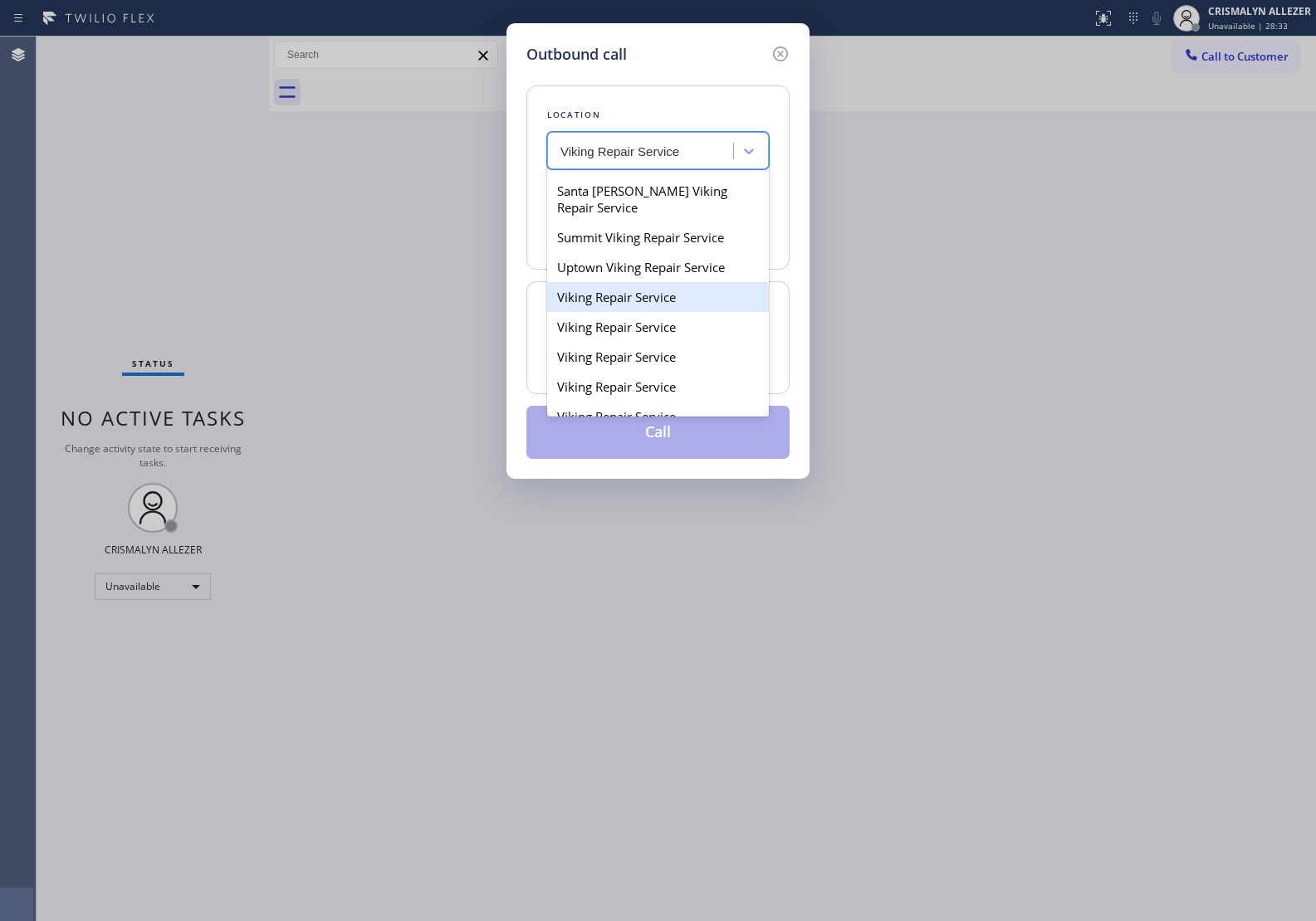
drag, startPoint x: 613, startPoint y: 364, endPoint x: 624, endPoint y: 364, distance: 11.0
click at [615, 312] on div "Viking Repair Service" at bounding box center [657, 298] width 222 height 30
type input "(720) 740-5870"
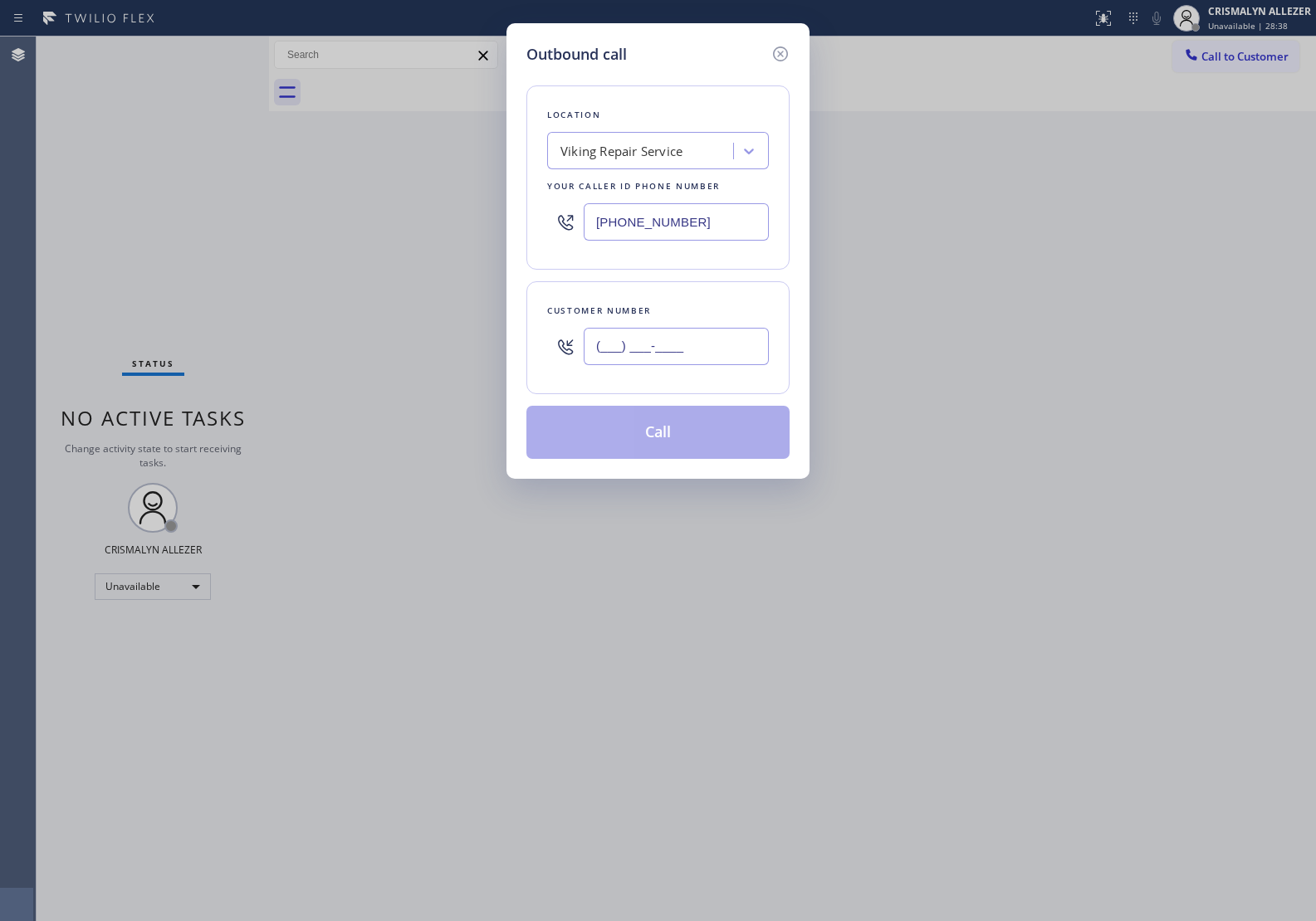
click at [657, 351] on input "(___) ___-____" at bounding box center [676, 346] width 185 height 38
paste input "310) 729-7374"
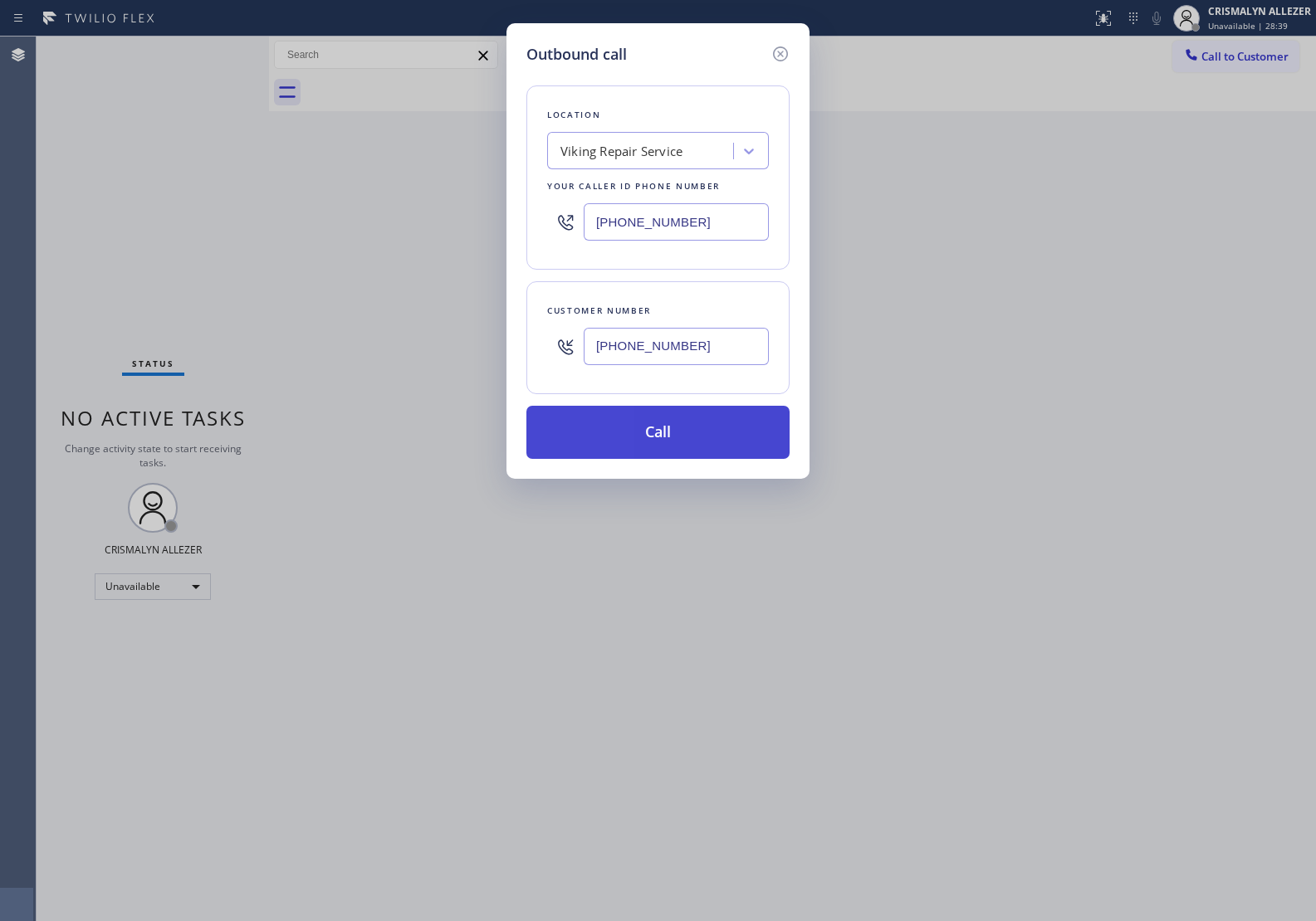
type input "(310) 729-7374"
click at [666, 445] on button "Call" at bounding box center [657, 432] width 263 height 53
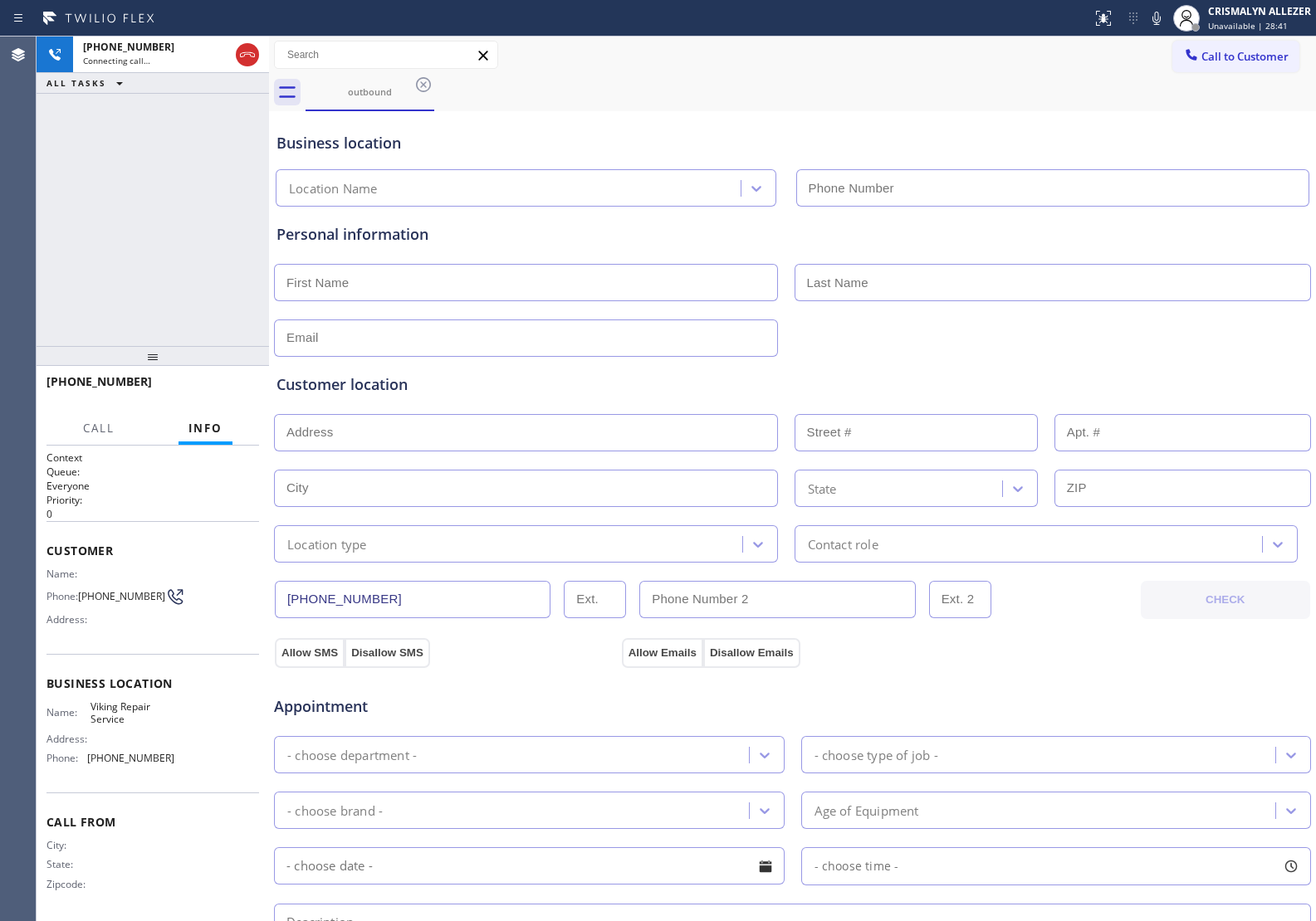
type input "(720) 740-5870"
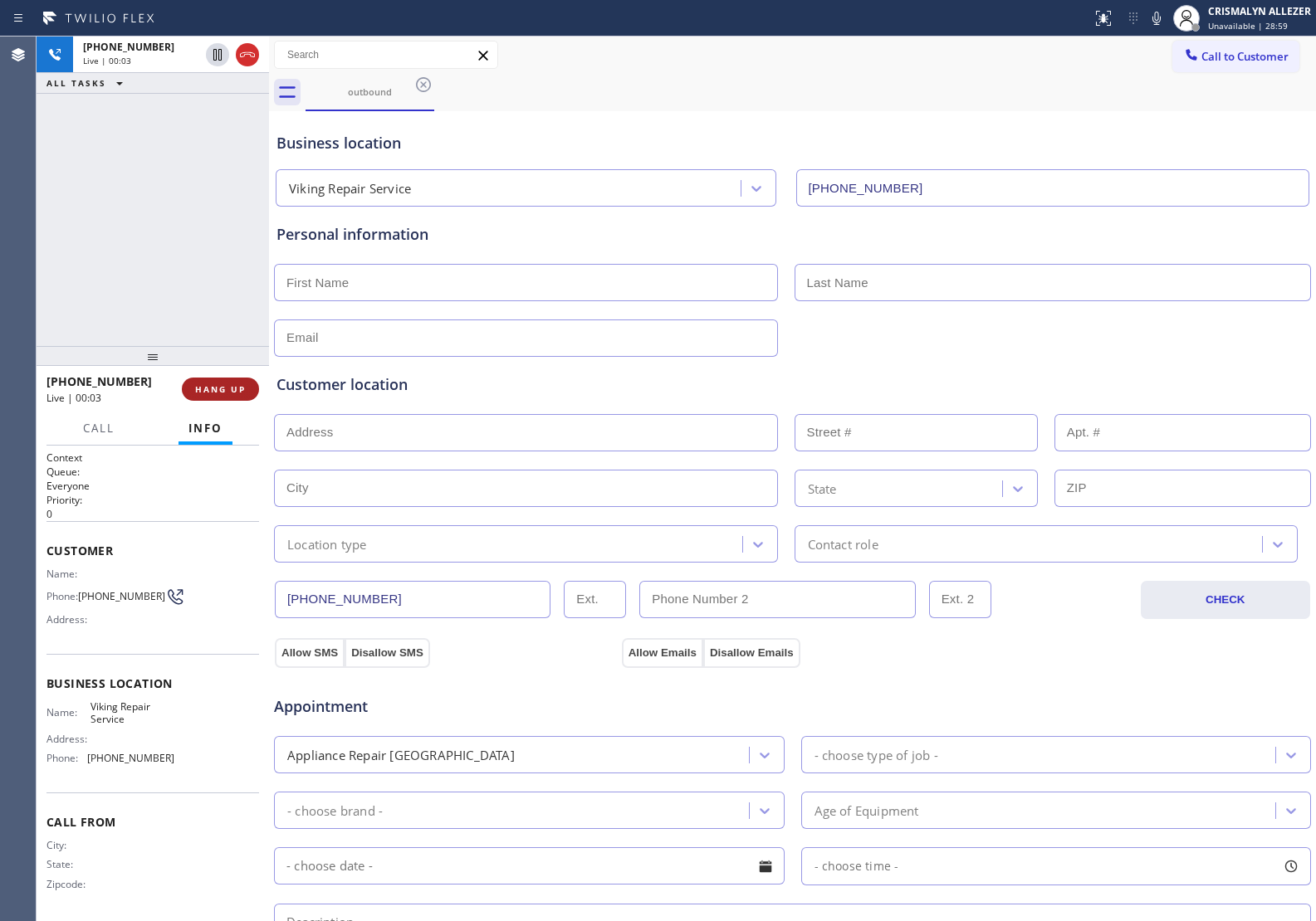
click at [204, 387] on span "HANG UP" at bounding box center [220, 389] width 51 height 12
click at [216, 392] on span "COMPLETE" at bounding box center [217, 389] width 58 height 12
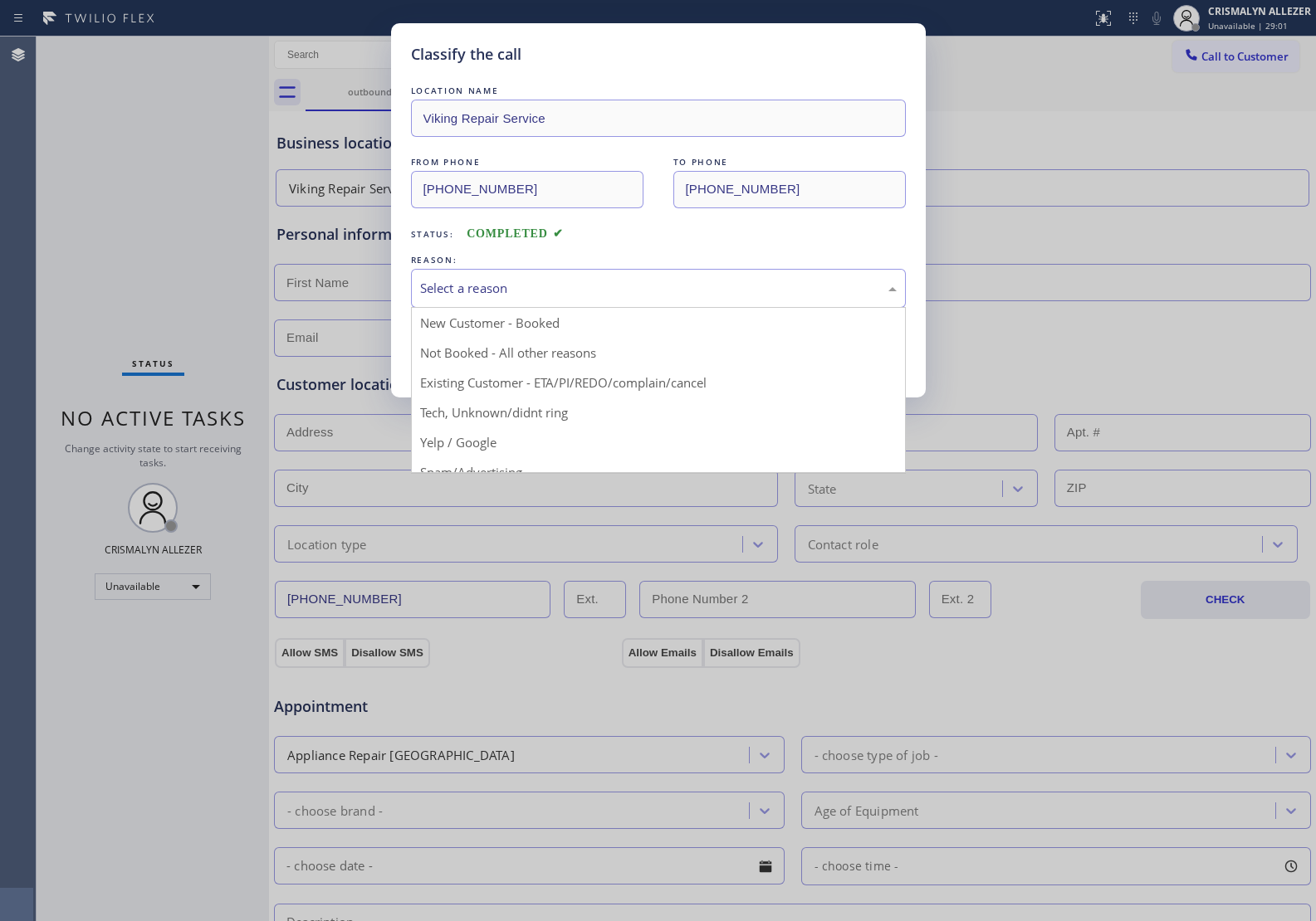
click at [617, 292] on div "Select a reason" at bounding box center [658, 288] width 477 height 19
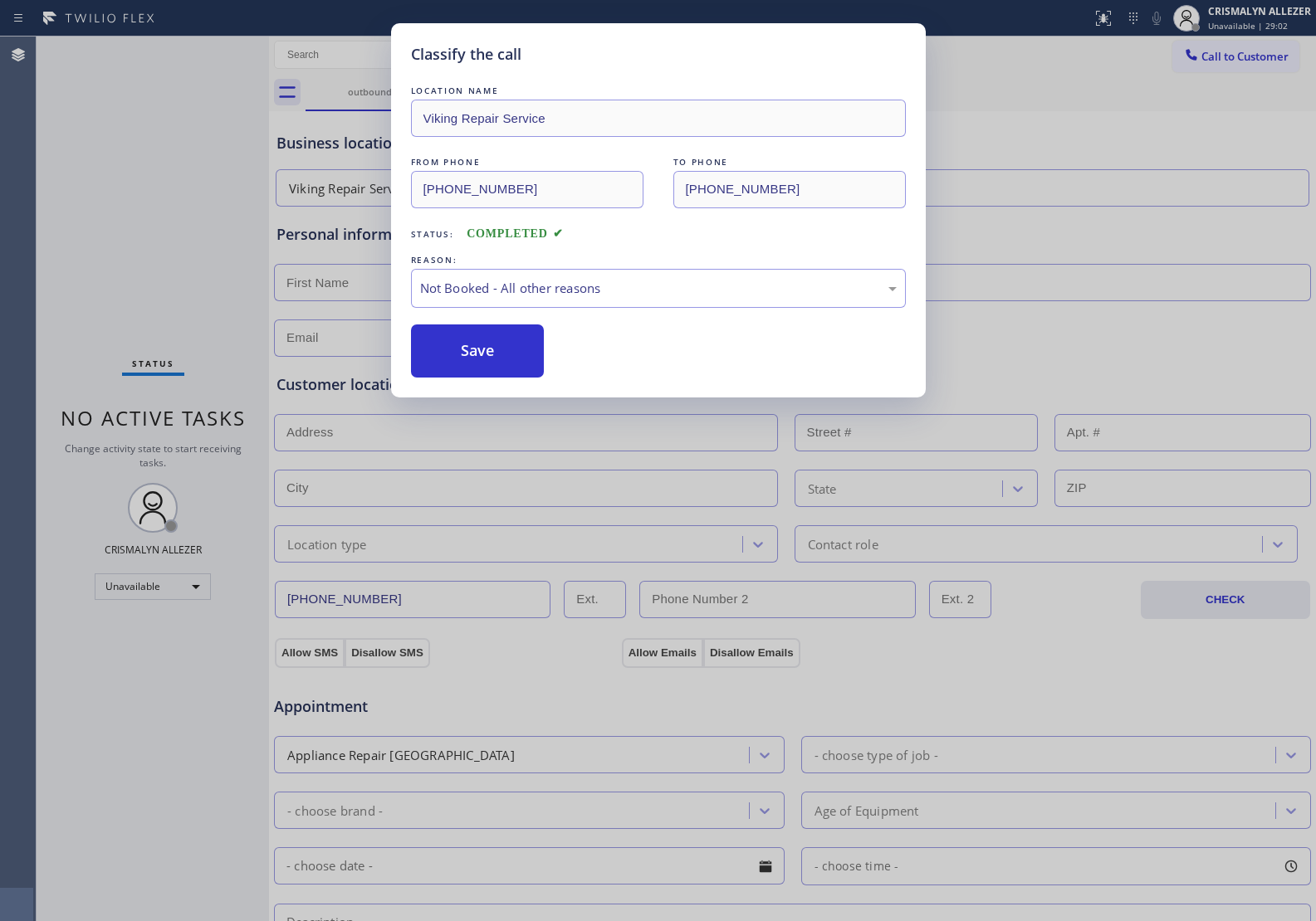
click at [469, 359] on button "Save" at bounding box center [477, 351] width 134 height 53
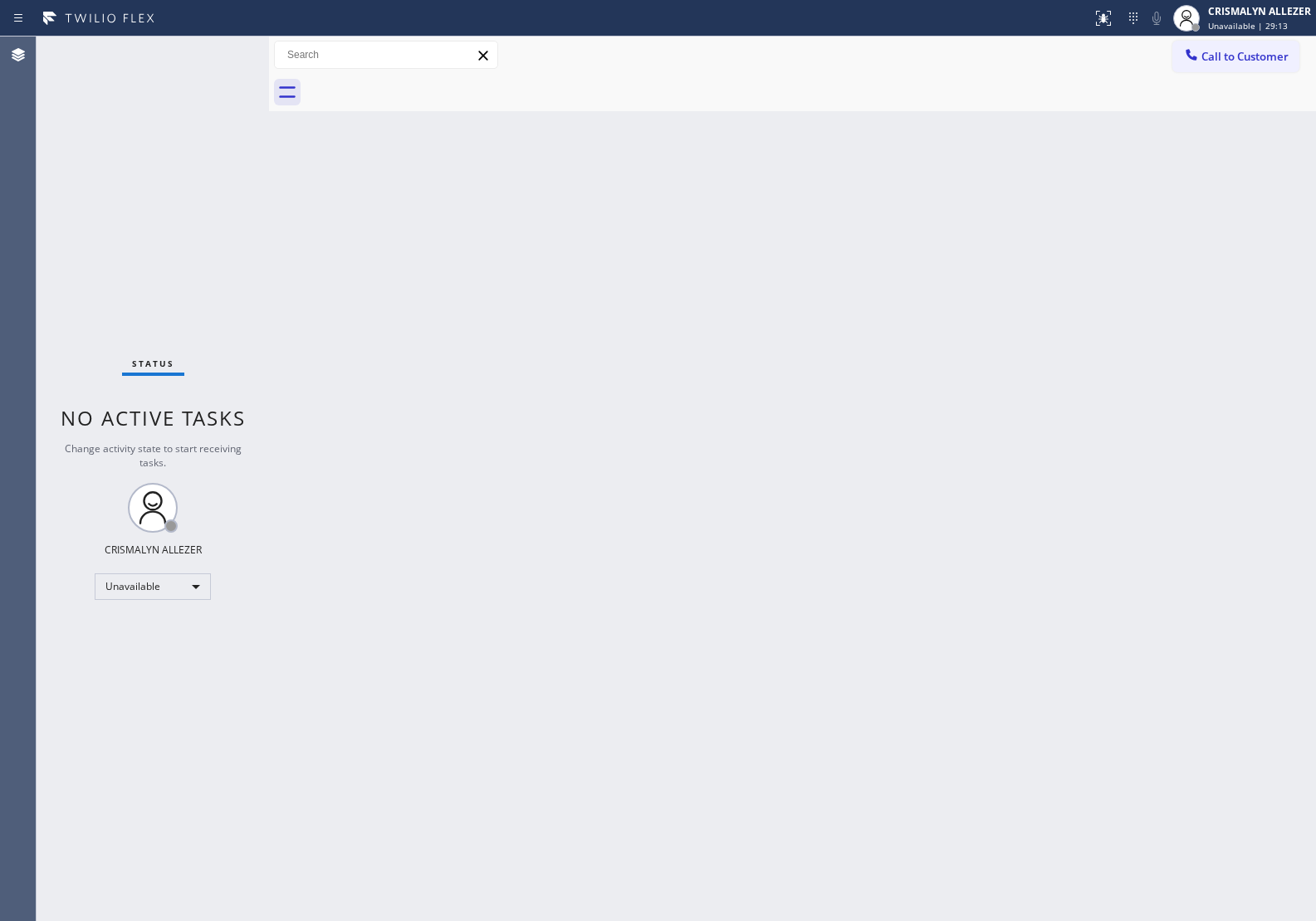
drag, startPoint x: 1093, startPoint y: 137, endPoint x: 1105, endPoint y: 130, distance: 13.9
click at [1105, 130] on div "Back to Dashboard Change Sender ID Customers Technicians Select a contact Outbo…" at bounding box center [793, 479] width 1047 height 884
click at [1217, 58] on span "Call to Customer" at bounding box center [1245, 57] width 87 height 15
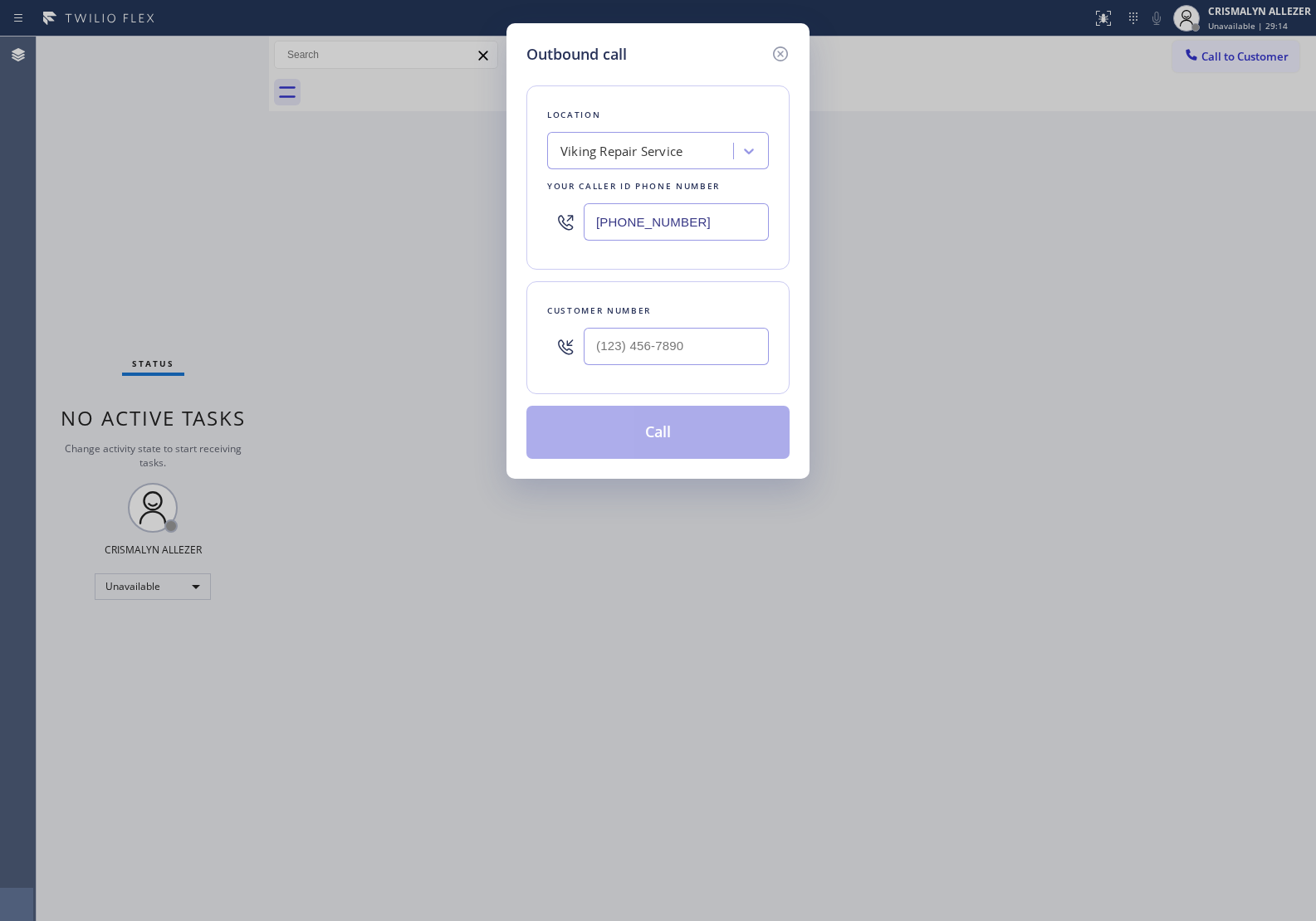
click at [690, 150] on div "Viking Repair Service" at bounding box center [642, 151] width 181 height 29
paste input "Reliable Appliance Repair Service"
type input "Reliable Appliance Repair Service"
click at [653, 196] on div "Reliable Appliance Repair Service" at bounding box center [657, 186] width 222 height 30
type input "(602) 461-7665"
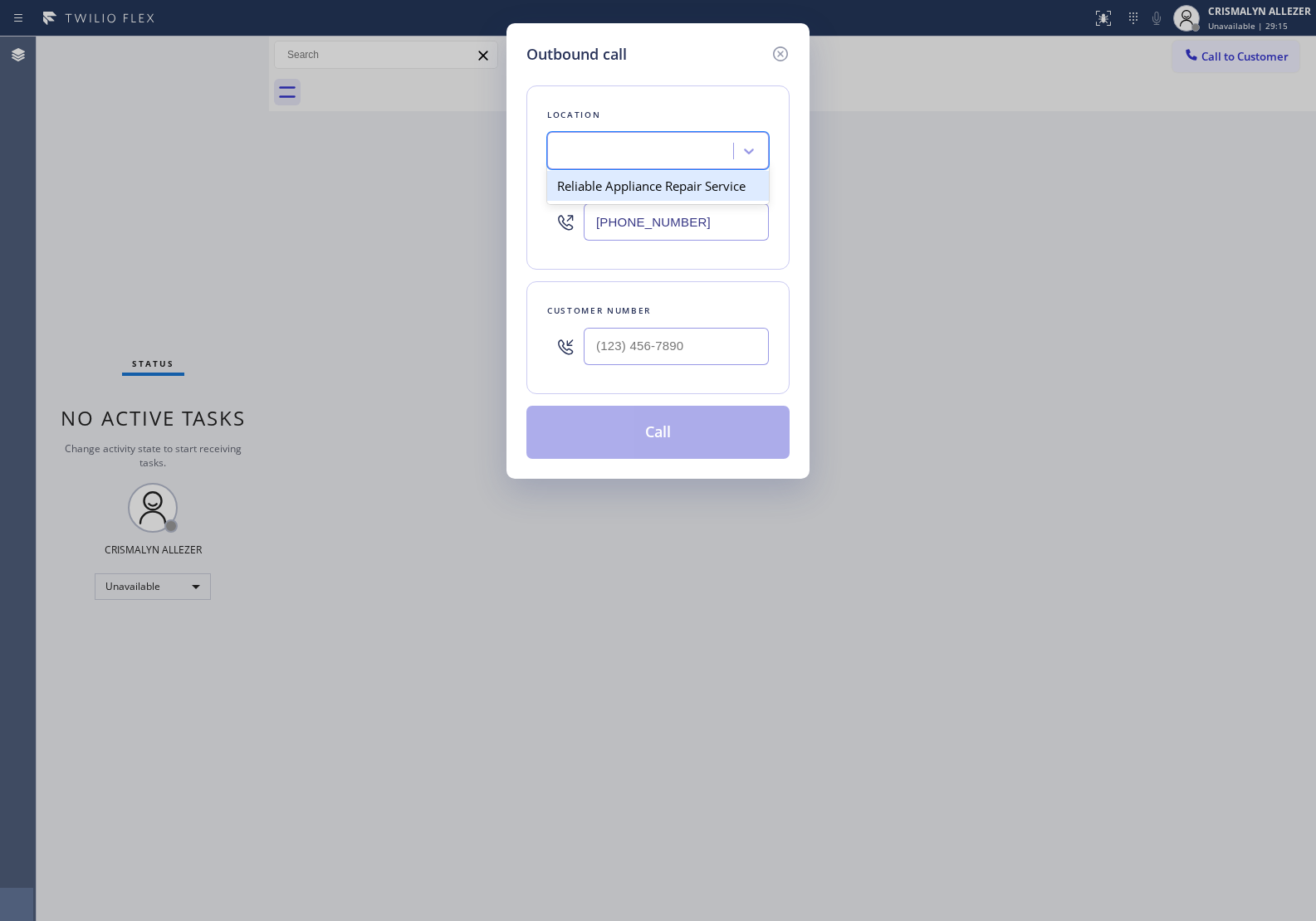
scroll to position [0, 1]
click at [628, 344] on input "(___) ___-____" at bounding box center [676, 346] width 185 height 38
paste input "682) 551-3477"
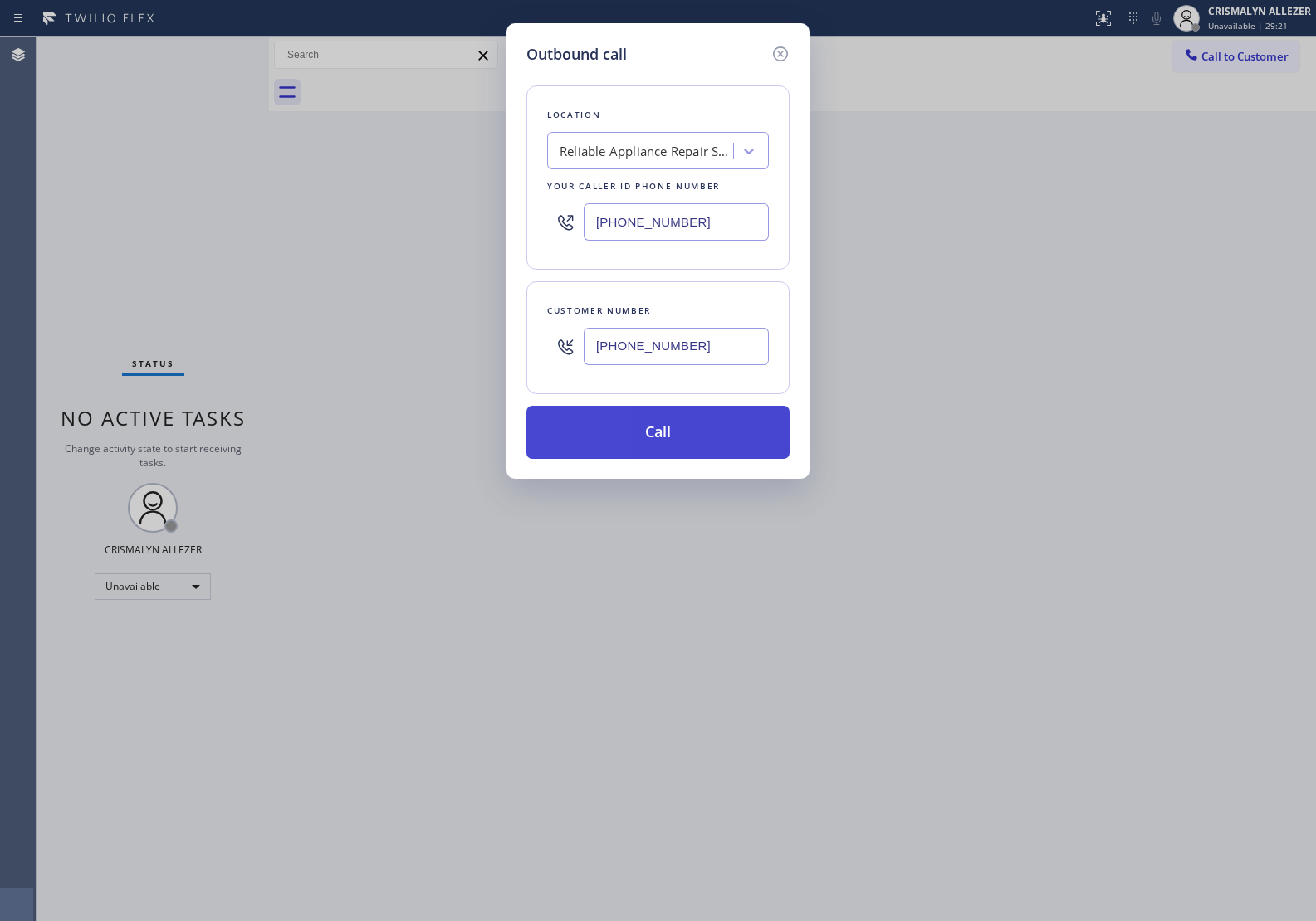
type input "(682) 551-3477"
click at [672, 450] on button "Call" at bounding box center [657, 432] width 263 height 53
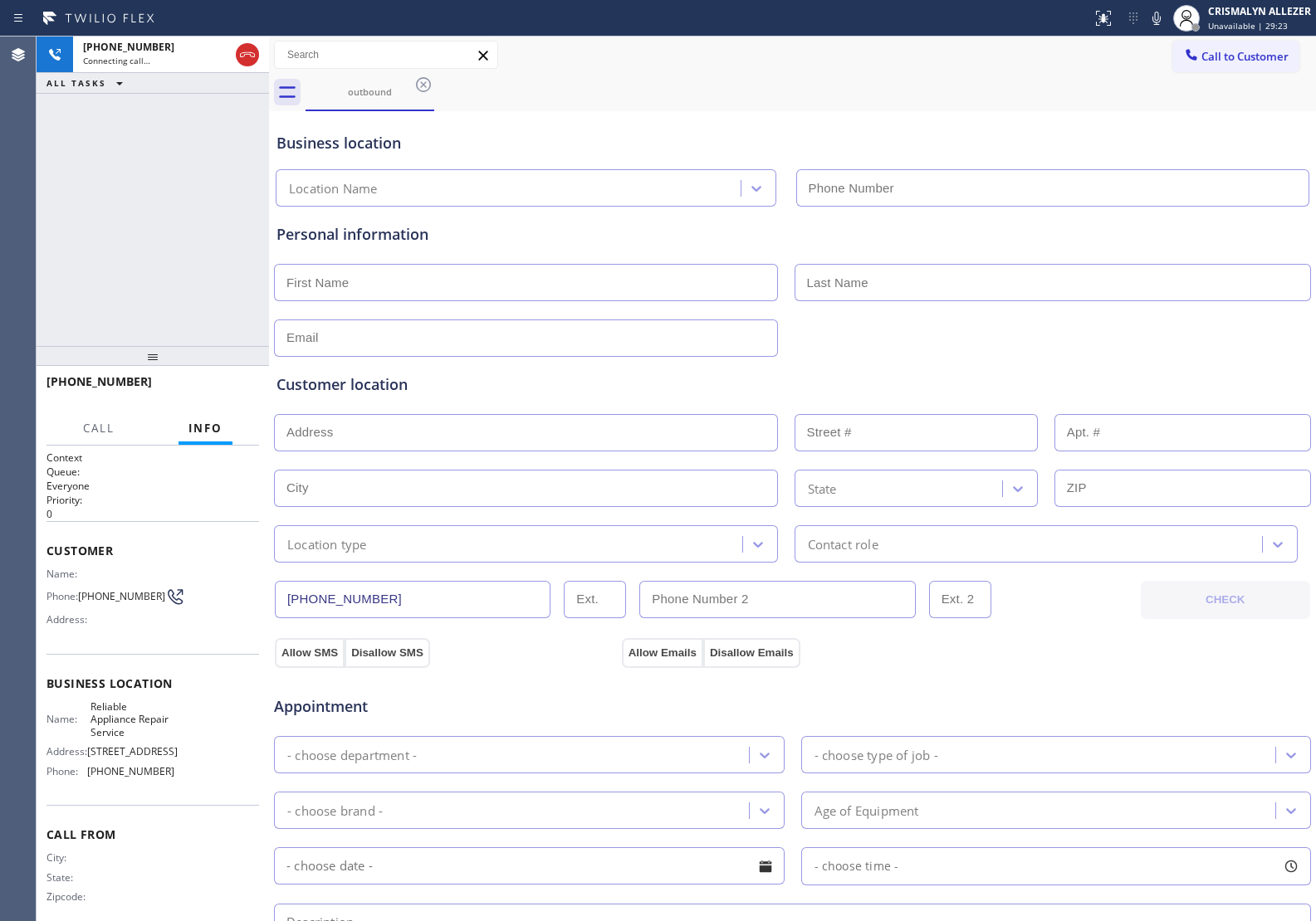
type input "(602) 461-7665"
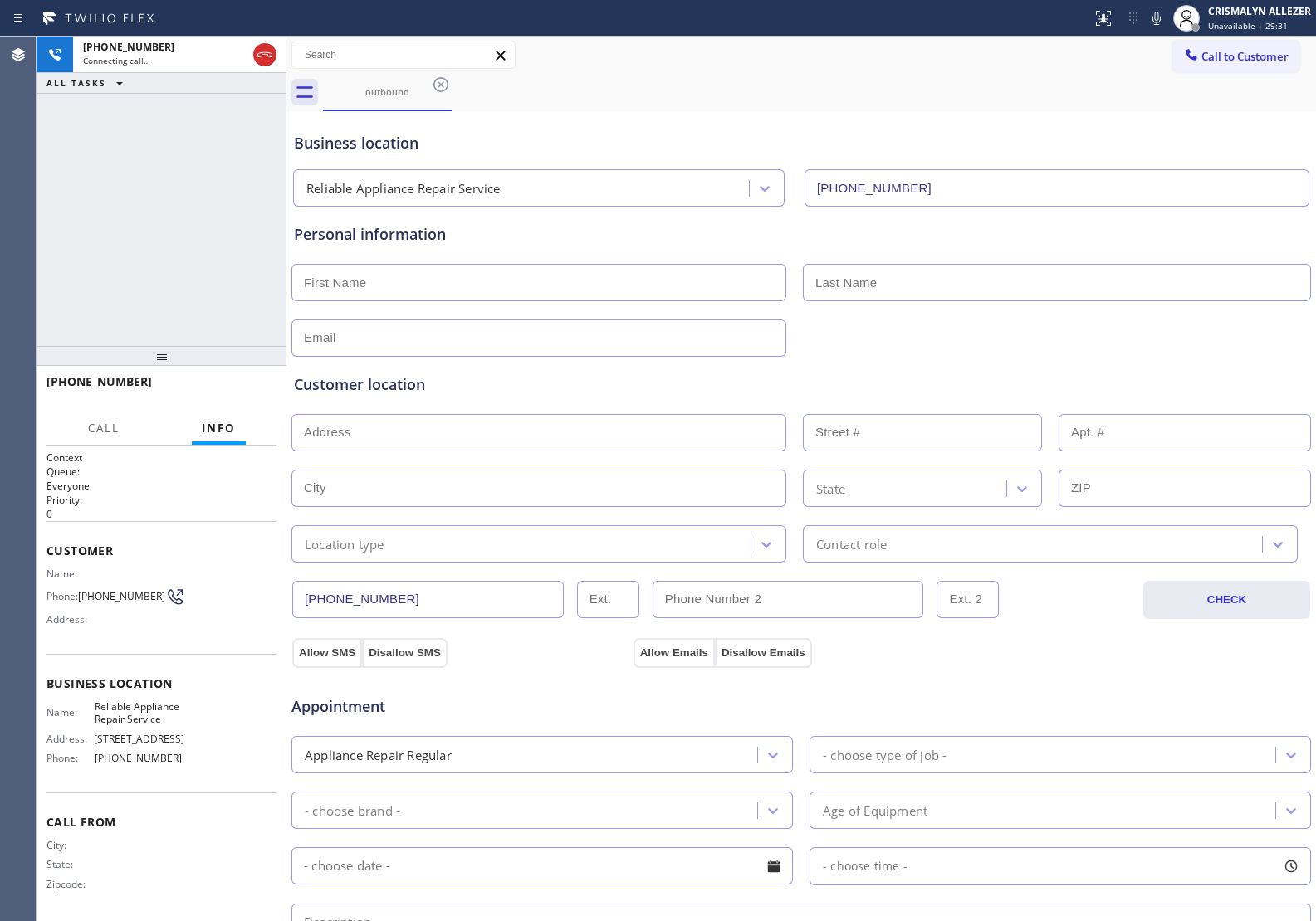
drag, startPoint x: 266, startPoint y: 296, endPoint x: 283, endPoint y: 308, distance: 20.8
click at [287, 308] on div at bounding box center [287, 479] width 0 height 884
click at [231, 391] on span "HANG UP" at bounding box center [237, 389] width 51 height 12
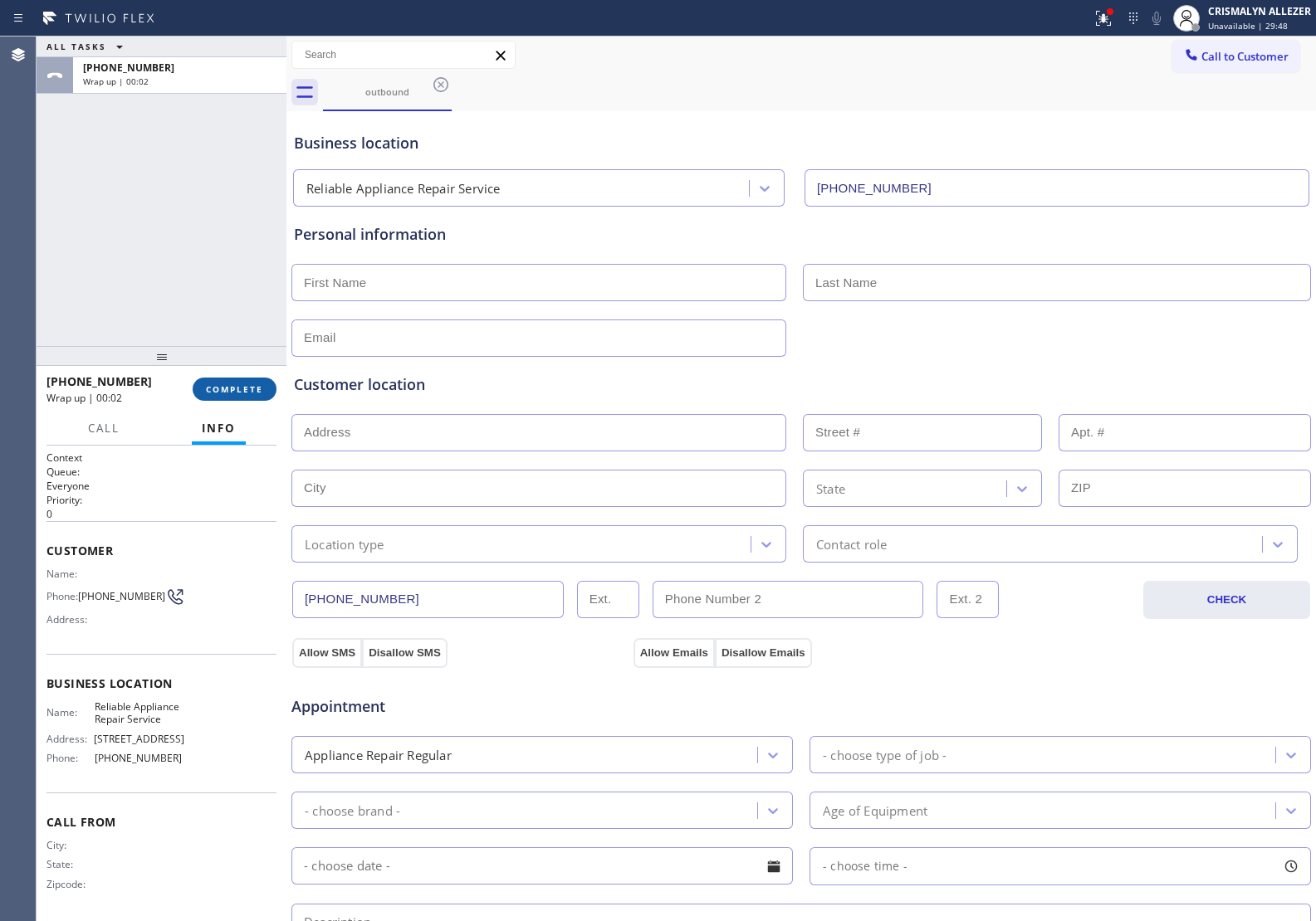
click at [221, 394] on span "COMPLETE" at bounding box center [234, 389] width 58 height 12
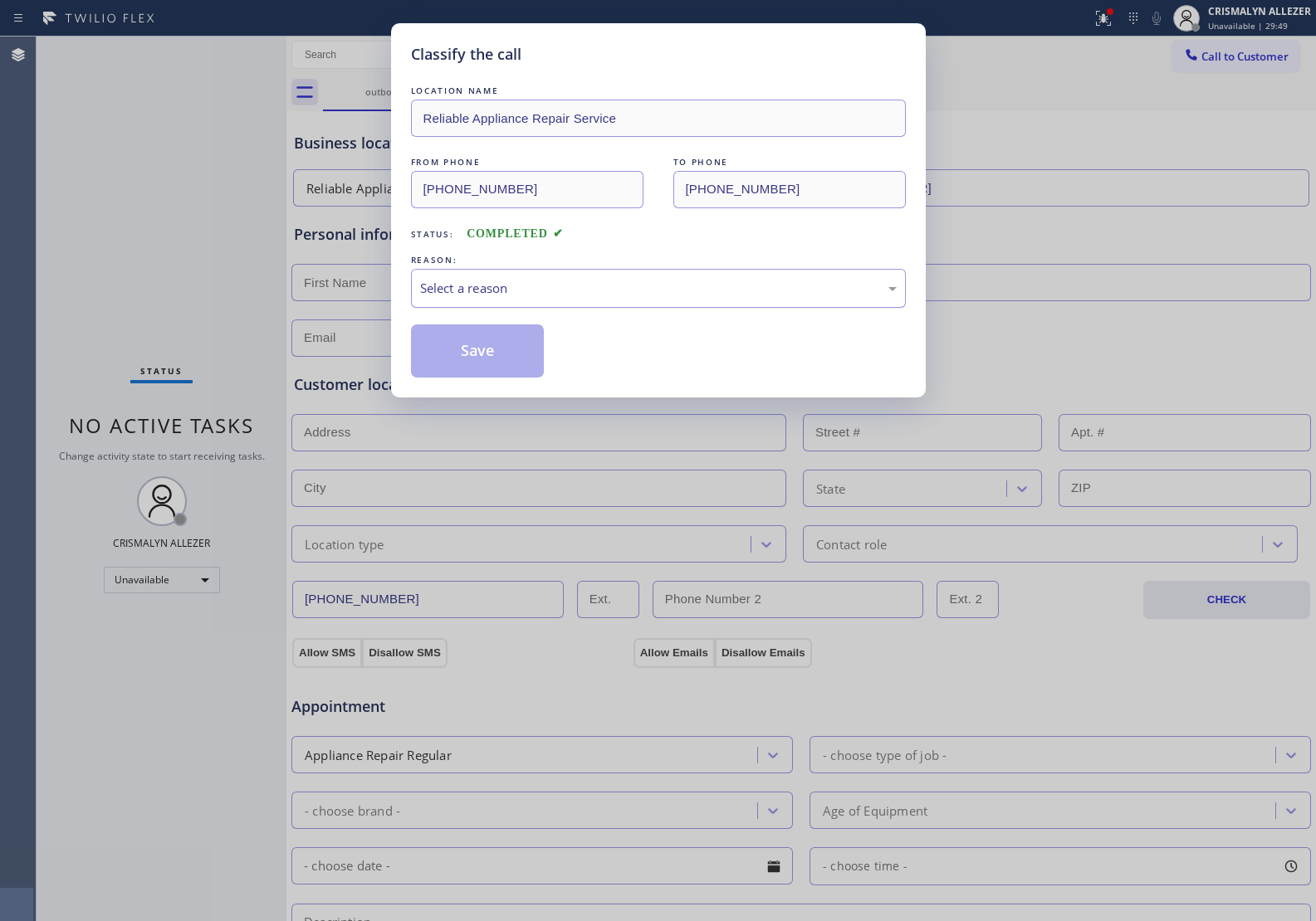
click at [691, 296] on div "Select a reason" at bounding box center [658, 288] width 477 height 19
click at [482, 364] on button "Save" at bounding box center [477, 351] width 134 height 53
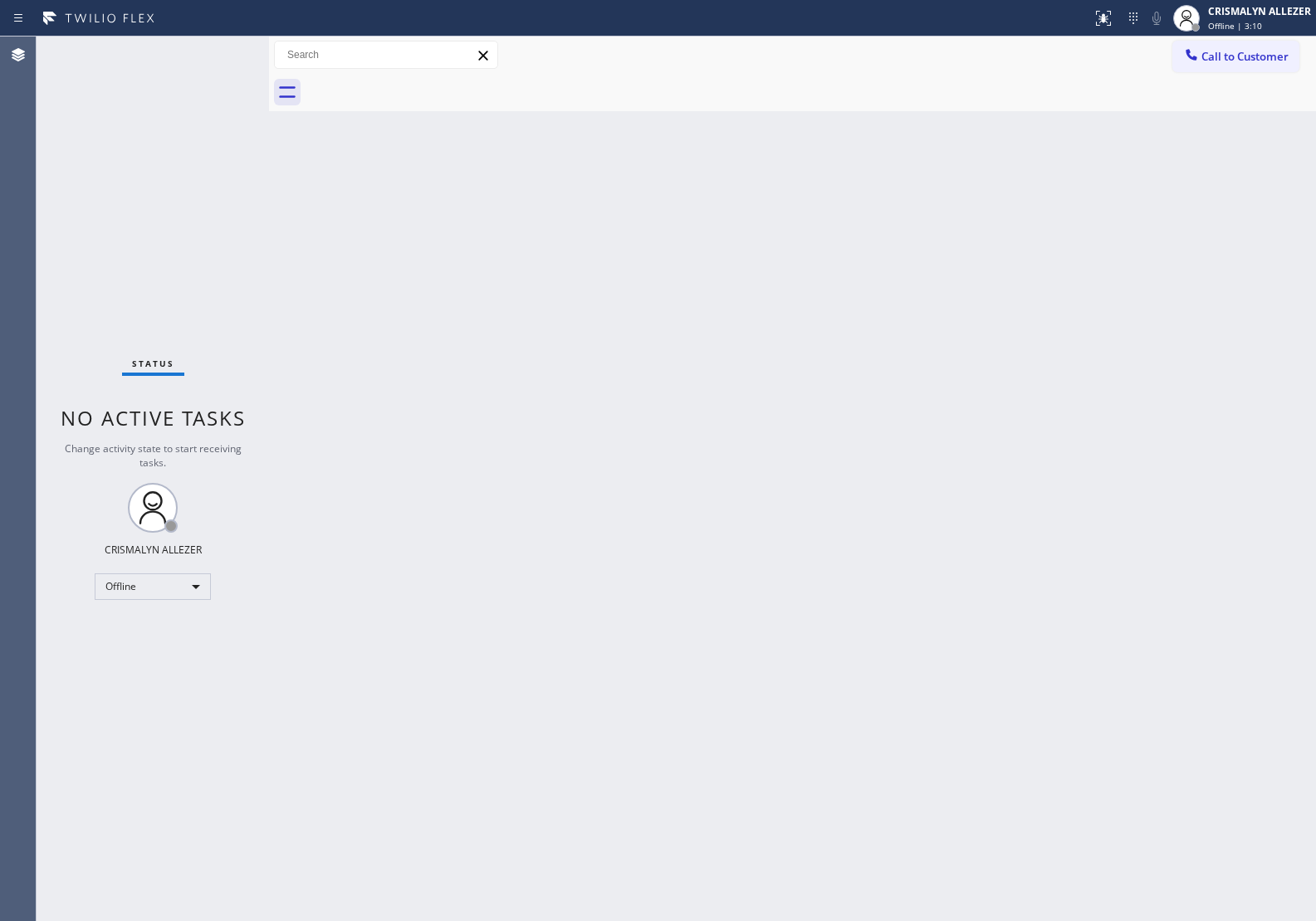
click at [1167, 233] on div "Back to Dashboard Change Sender ID Customers Technicians Select a contact Outbo…" at bounding box center [793, 479] width 1047 height 884
click at [196, 583] on div "Offline" at bounding box center [152, 587] width 116 height 27
click at [139, 659] on li "Unavailable" at bounding box center [151, 650] width 113 height 20
click at [1255, 54] on span "Call to Customer" at bounding box center [1245, 57] width 87 height 15
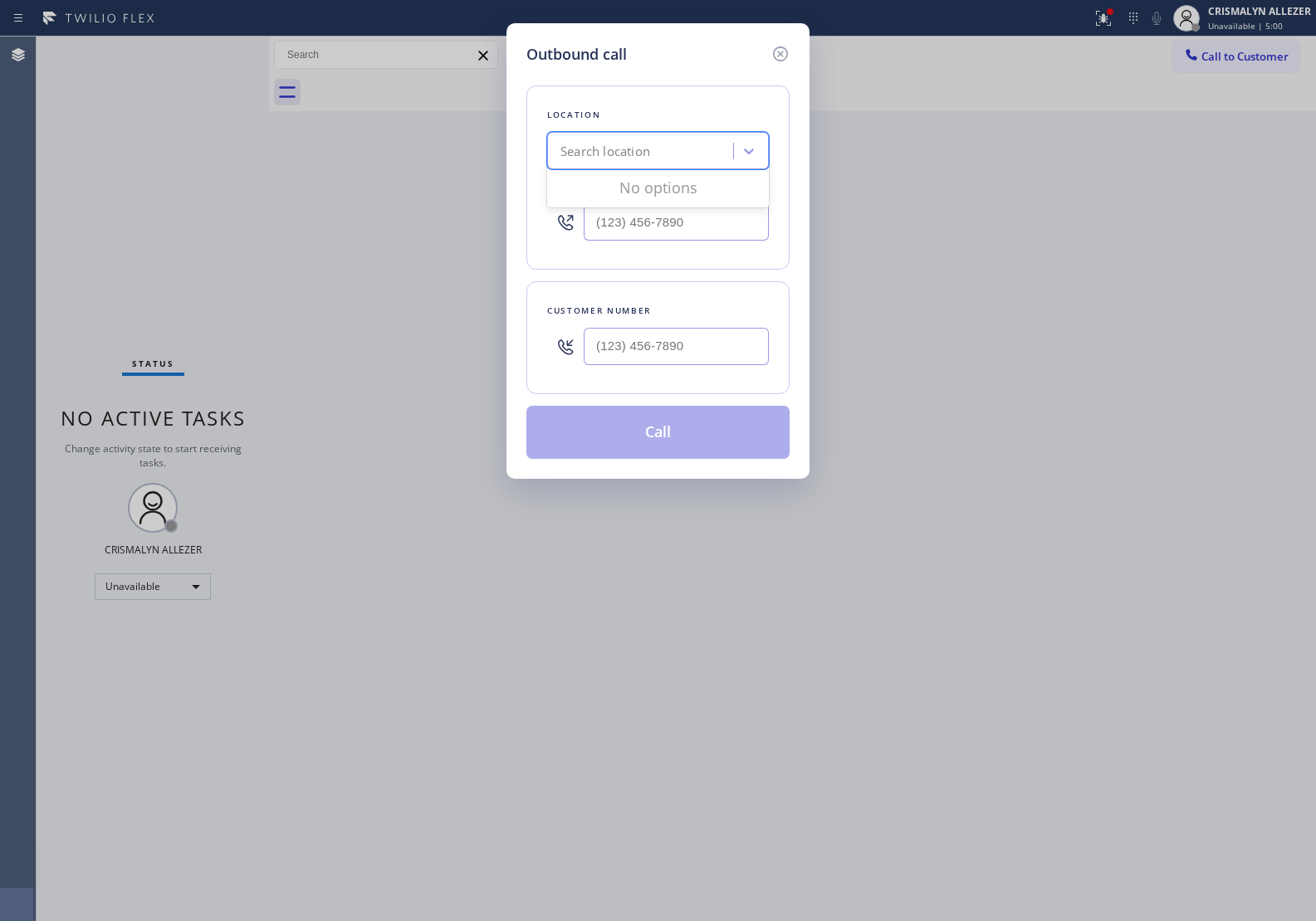
click at [629, 140] on div "Search location" at bounding box center [642, 151] width 181 height 29
click at [747, 217] on input "(___) ___-____" at bounding box center [676, 221] width 185 height 38
paste input "760) 332-0528"
type input "(760) 332-0528"
click at [633, 368] on div at bounding box center [676, 346] width 185 height 54
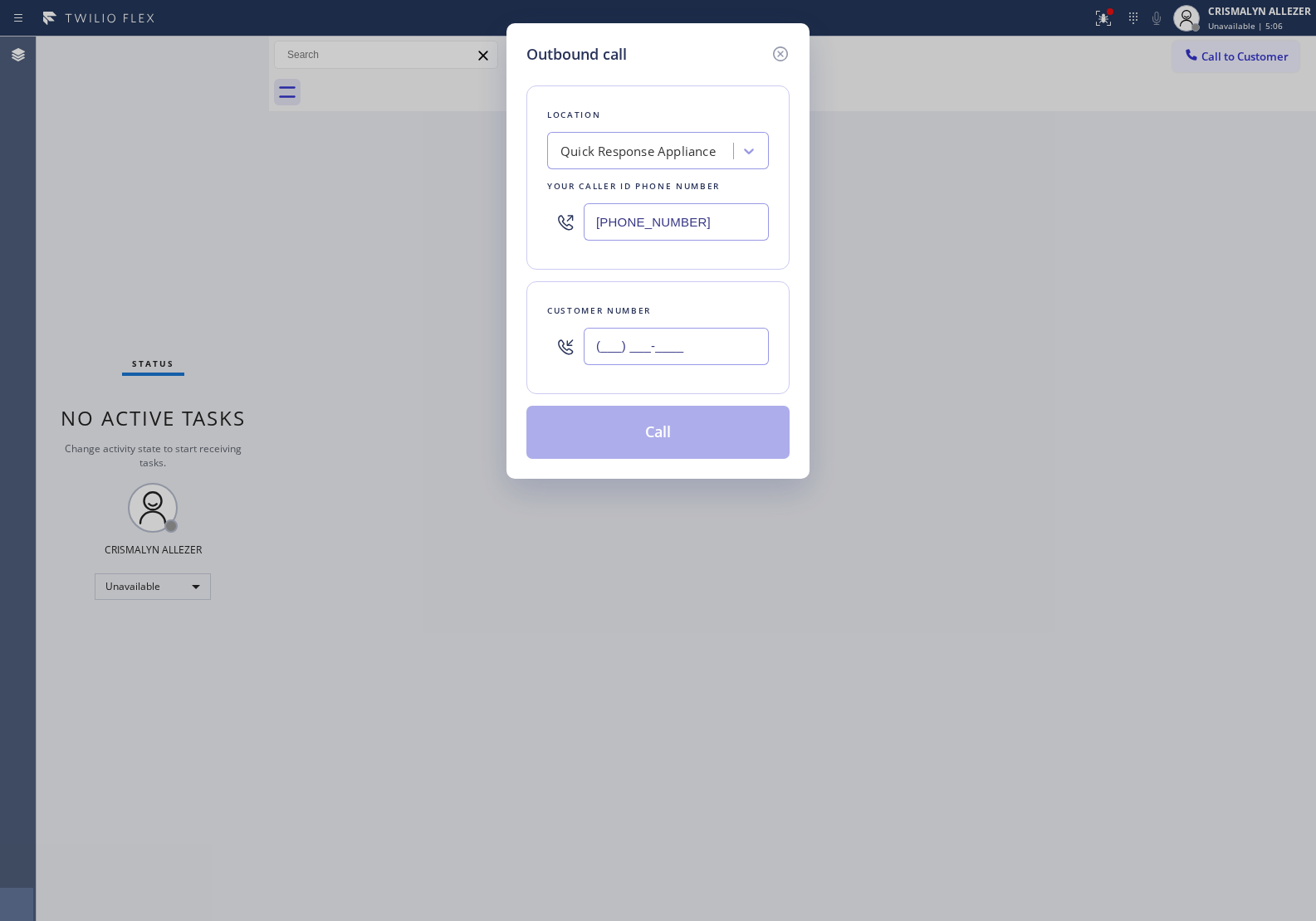
click at [639, 349] on input "(___) ___-____" at bounding box center [676, 346] width 185 height 38
paste input "760) 847-7695"
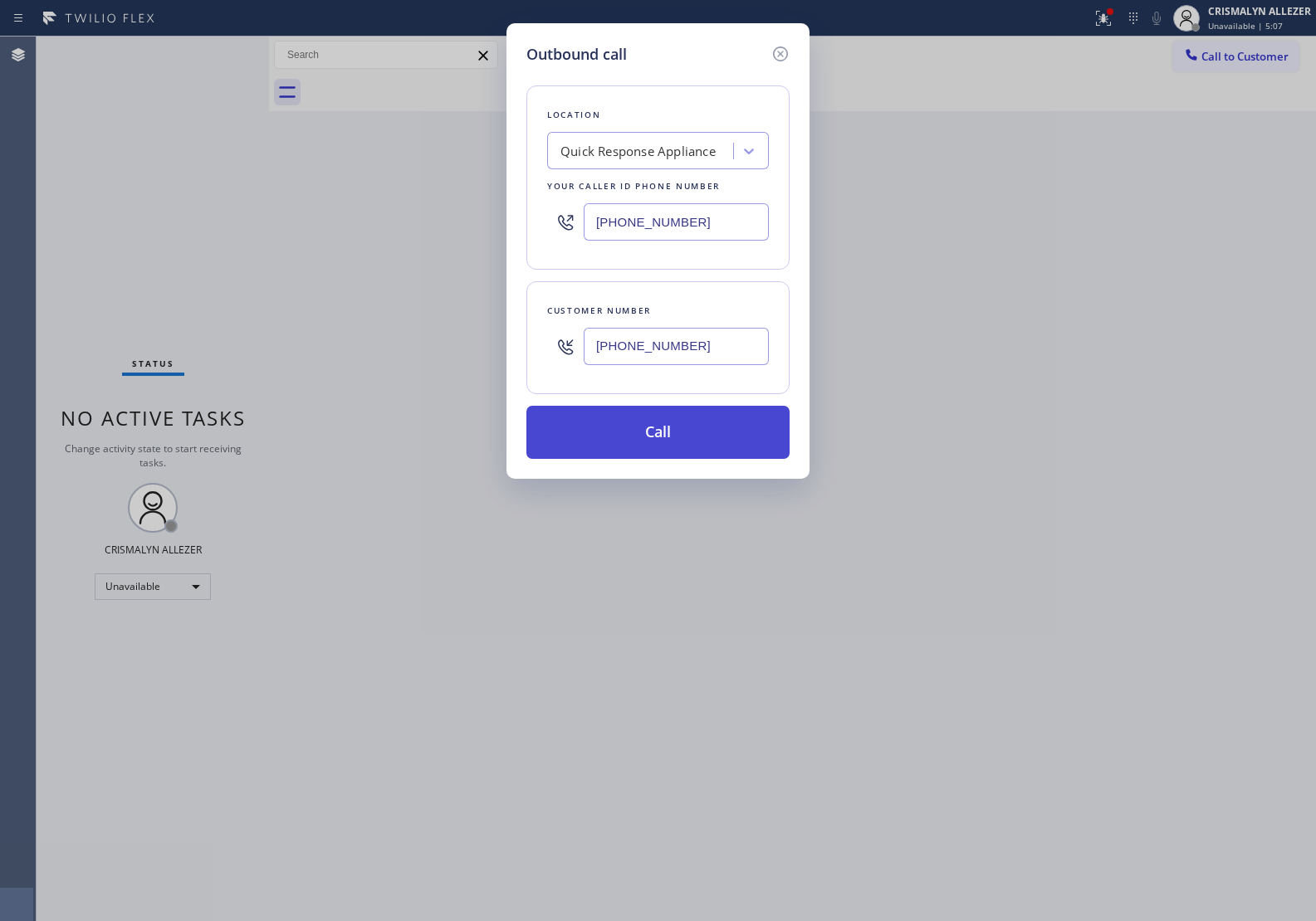
type input "[PHONE_NUMBER]"
click at [666, 428] on button "Call" at bounding box center [657, 432] width 263 height 53
click at [658, 442] on button "Call" at bounding box center [657, 432] width 263 height 53
click at [679, 449] on button "Call" at bounding box center [657, 432] width 263 height 53
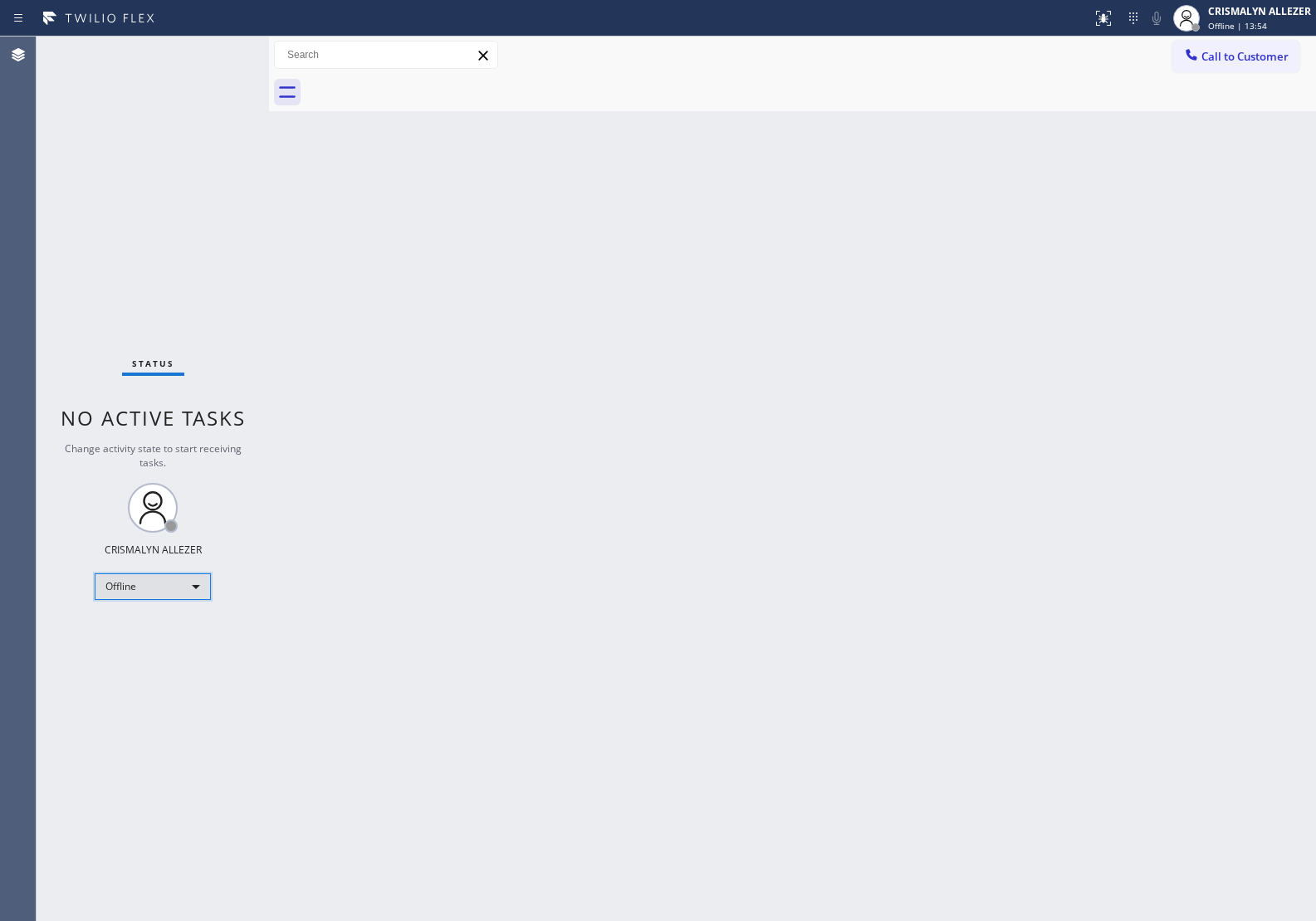
click at [207, 590] on div "Offline" at bounding box center [152, 587] width 116 height 27
click at [167, 657] on li "Unavailable" at bounding box center [151, 650] width 113 height 20
click at [195, 585] on div "Offline" at bounding box center [152, 587] width 116 height 27
click at [143, 649] on li "Unavailable" at bounding box center [151, 650] width 113 height 20
click at [201, 582] on div "Offline" at bounding box center [152, 587] width 116 height 27
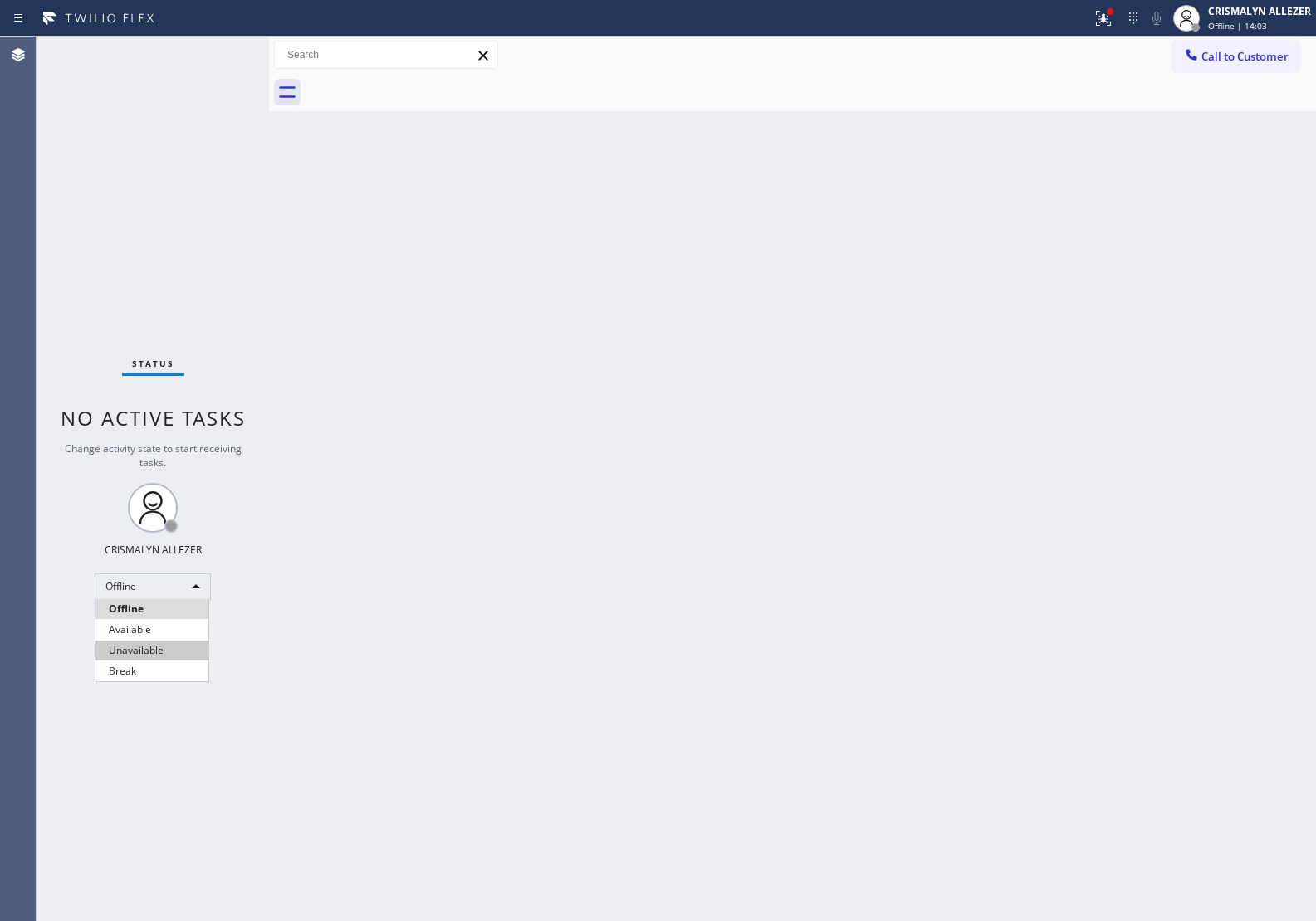
click at [135, 656] on li "Unavailable" at bounding box center [151, 650] width 113 height 20
drag, startPoint x: 539, startPoint y: 354, endPoint x: 956, endPoint y: 140, distance: 468.7
click at [582, 328] on div "Back to Dashboard Change Sender ID Customers Technicians Select a contact Outbo…" at bounding box center [793, 479] width 1047 height 884
click at [1246, 72] on div "Call to Customer Outbound call Location Search location Your caller id phone nu…" at bounding box center [793, 55] width 1047 height 38
drag, startPoint x: 1230, startPoint y: 46, endPoint x: 1109, endPoint y: 127, distance: 145.6
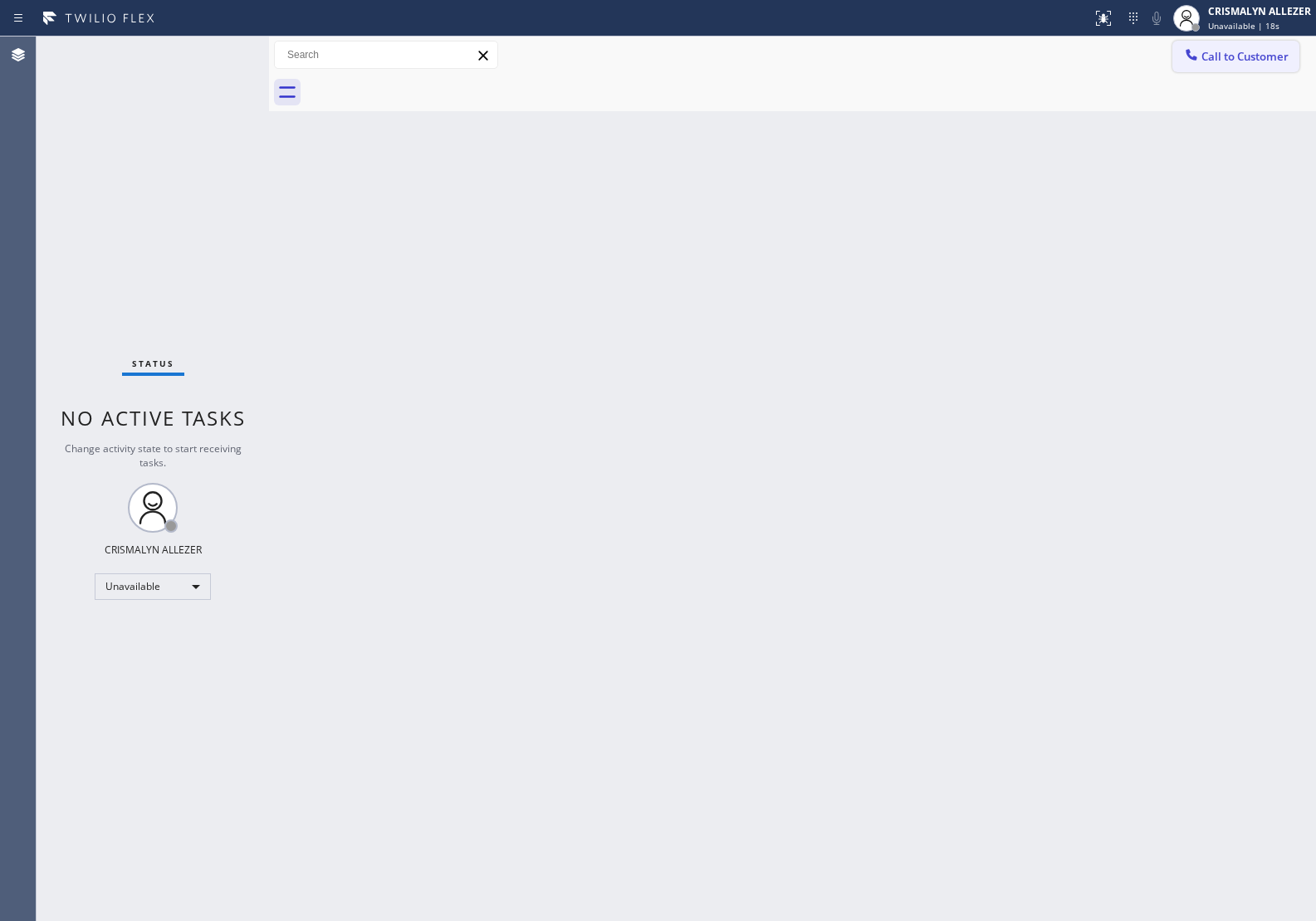
click at [1231, 50] on button "Call to Customer" at bounding box center [1236, 57] width 127 height 32
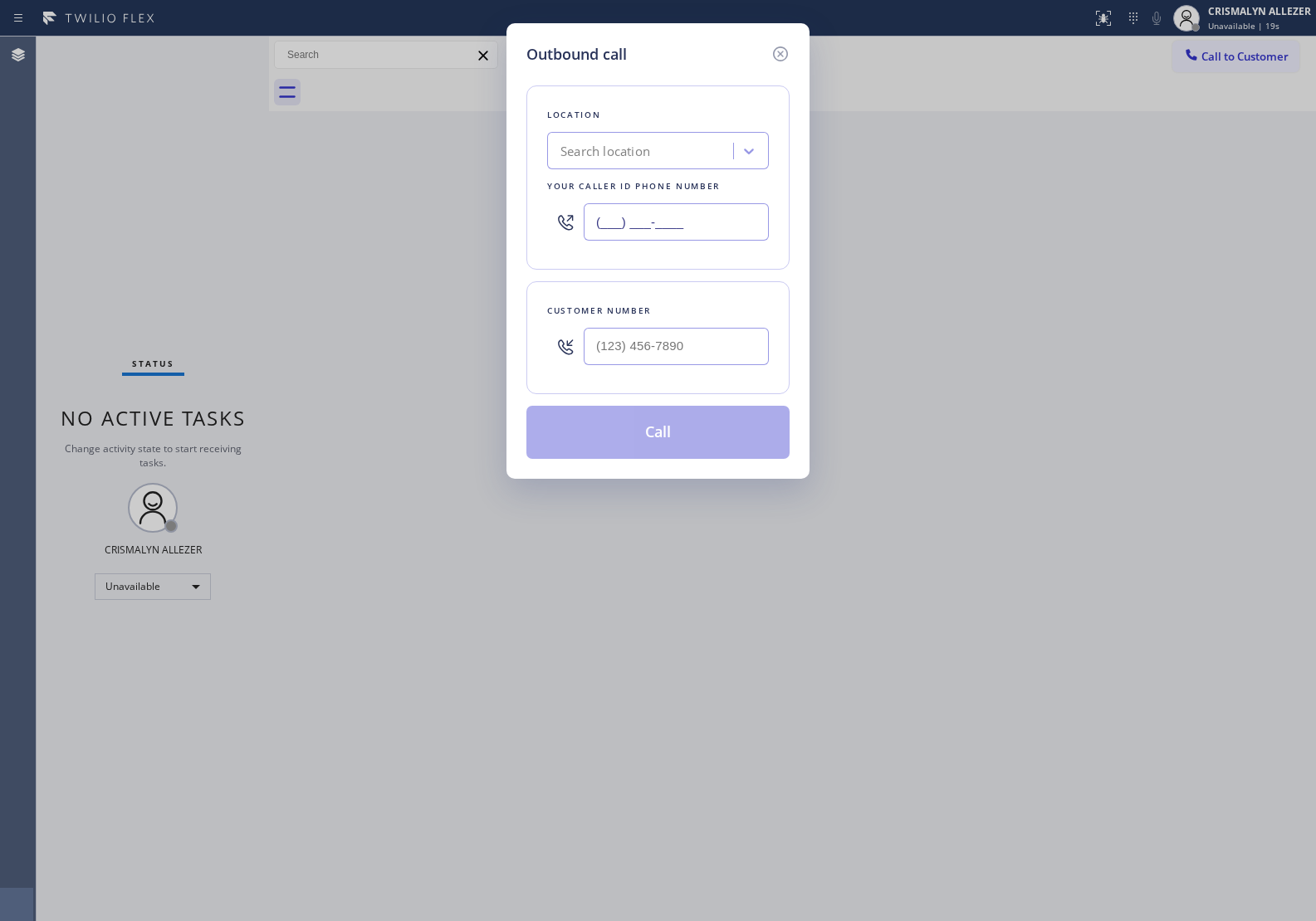
click at [690, 218] on input "(___) ___-____" at bounding box center [676, 221] width 185 height 38
paste input "760) 332-0528"
type input "[PHONE_NUMBER]"
click at [612, 350] on input "(___) ___-____" at bounding box center [676, 346] width 185 height 38
paste input "760) 847-7695"
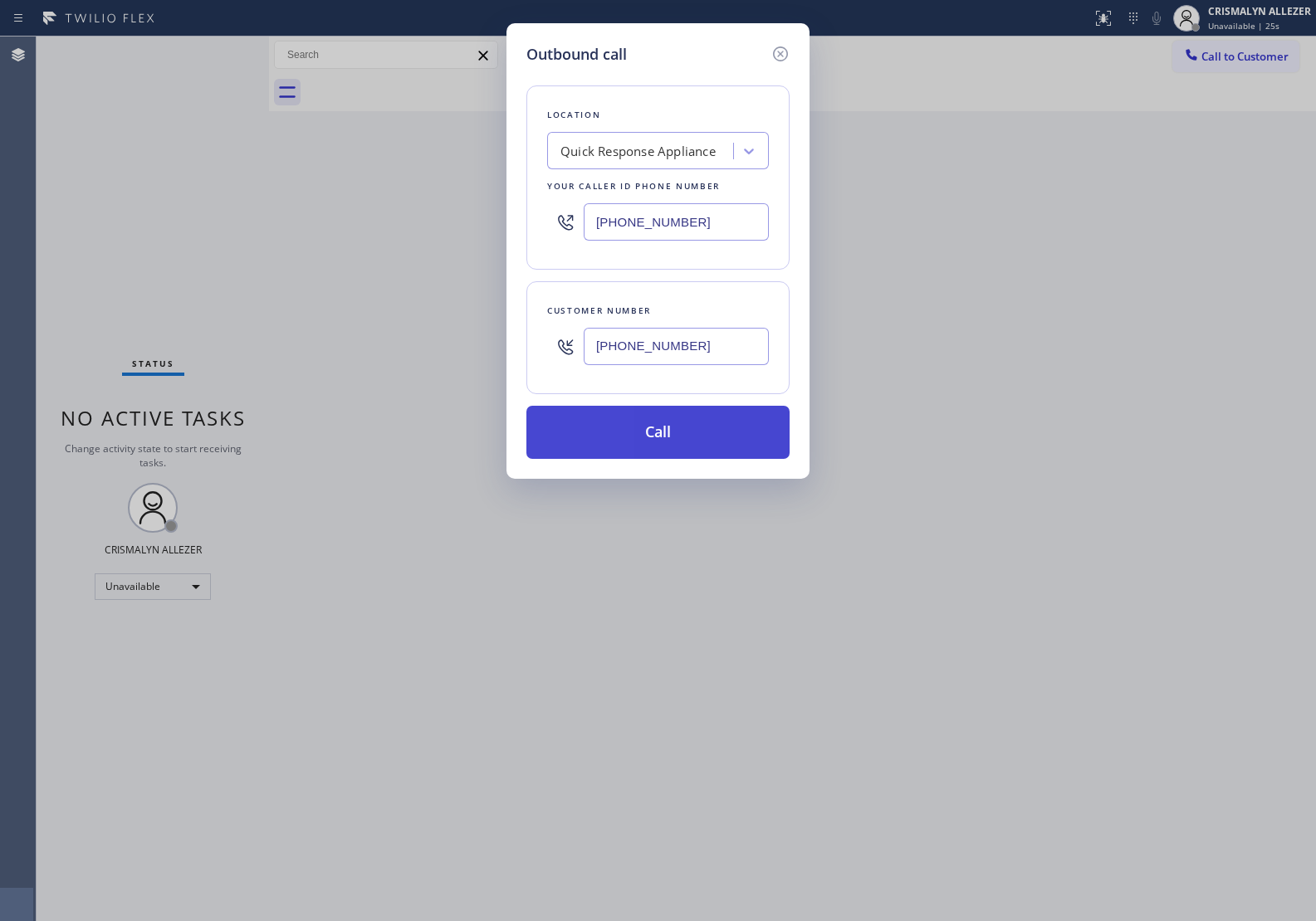
type input "[PHONE_NUMBER]"
click at [656, 428] on button "Call" at bounding box center [657, 432] width 263 height 53
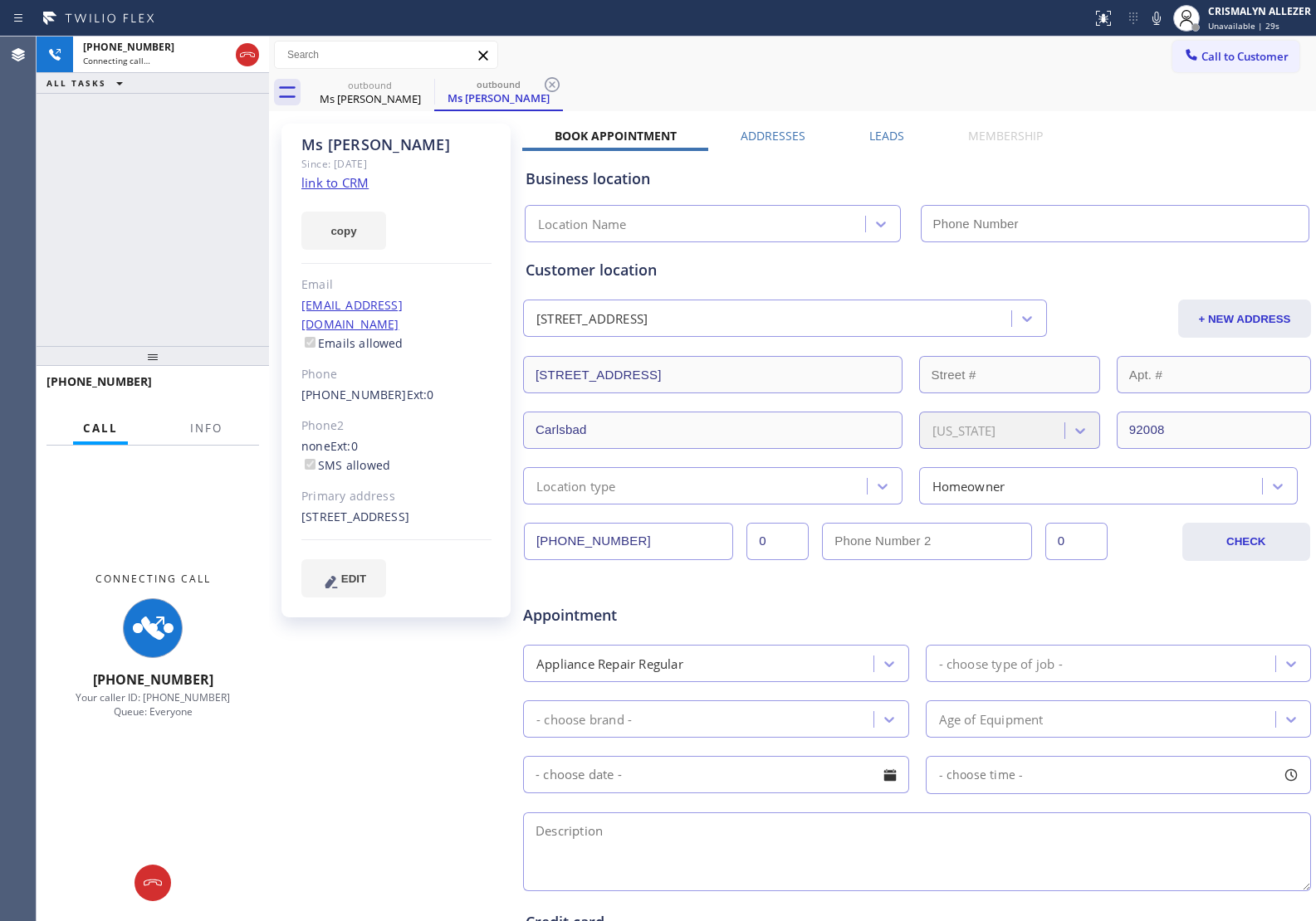
type input "[PHONE_NUMBER]"
click at [196, 425] on span "Info" at bounding box center [206, 428] width 33 height 15
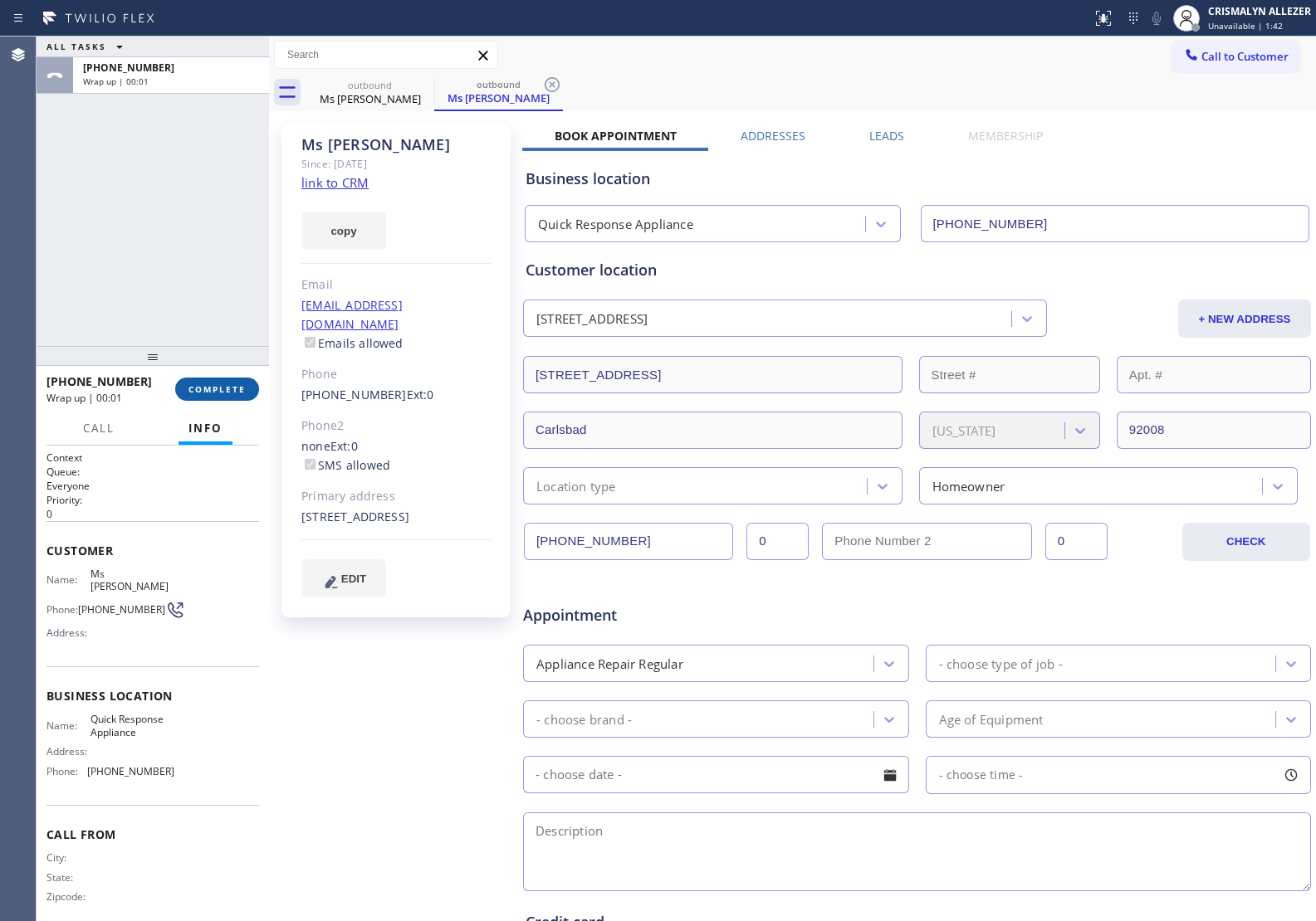
click at [201, 394] on span "COMPLETE" at bounding box center [217, 389] width 58 height 12
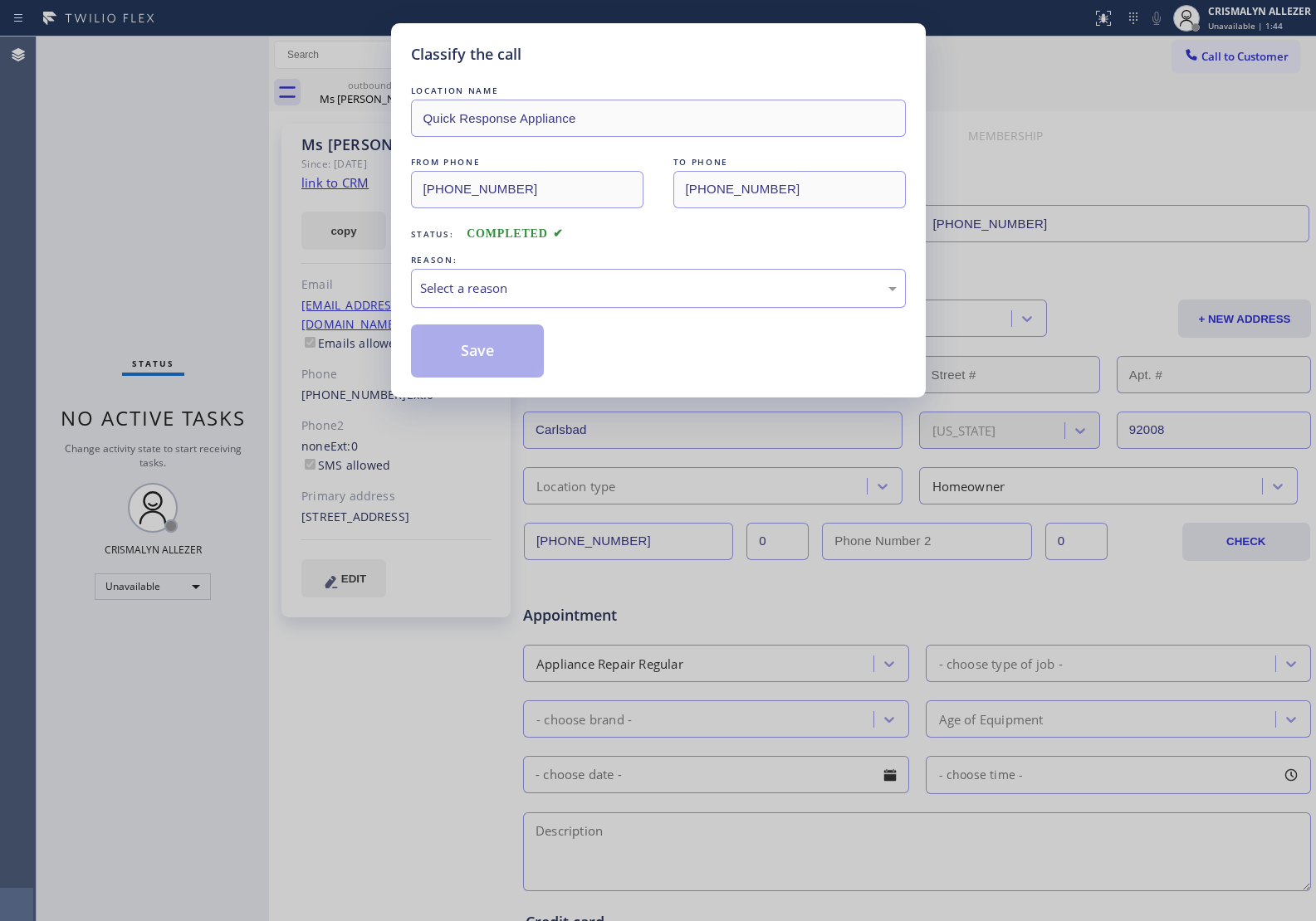
click at [757, 291] on div "Select a reason" at bounding box center [658, 288] width 477 height 19
click at [458, 355] on button "Save" at bounding box center [477, 351] width 134 height 53
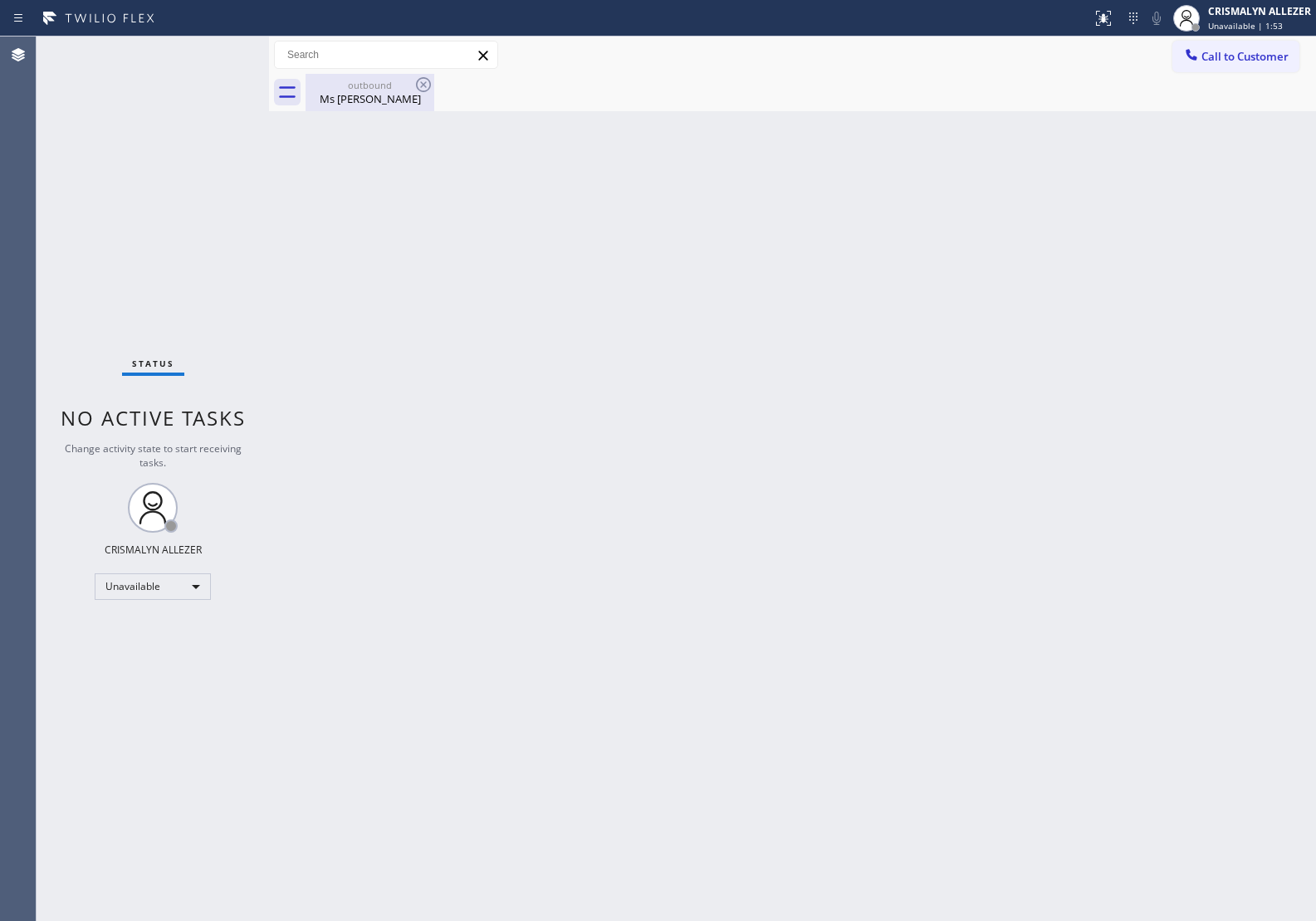
click at [395, 99] on div "Ms [PERSON_NAME]" at bounding box center [370, 99] width 125 height 15
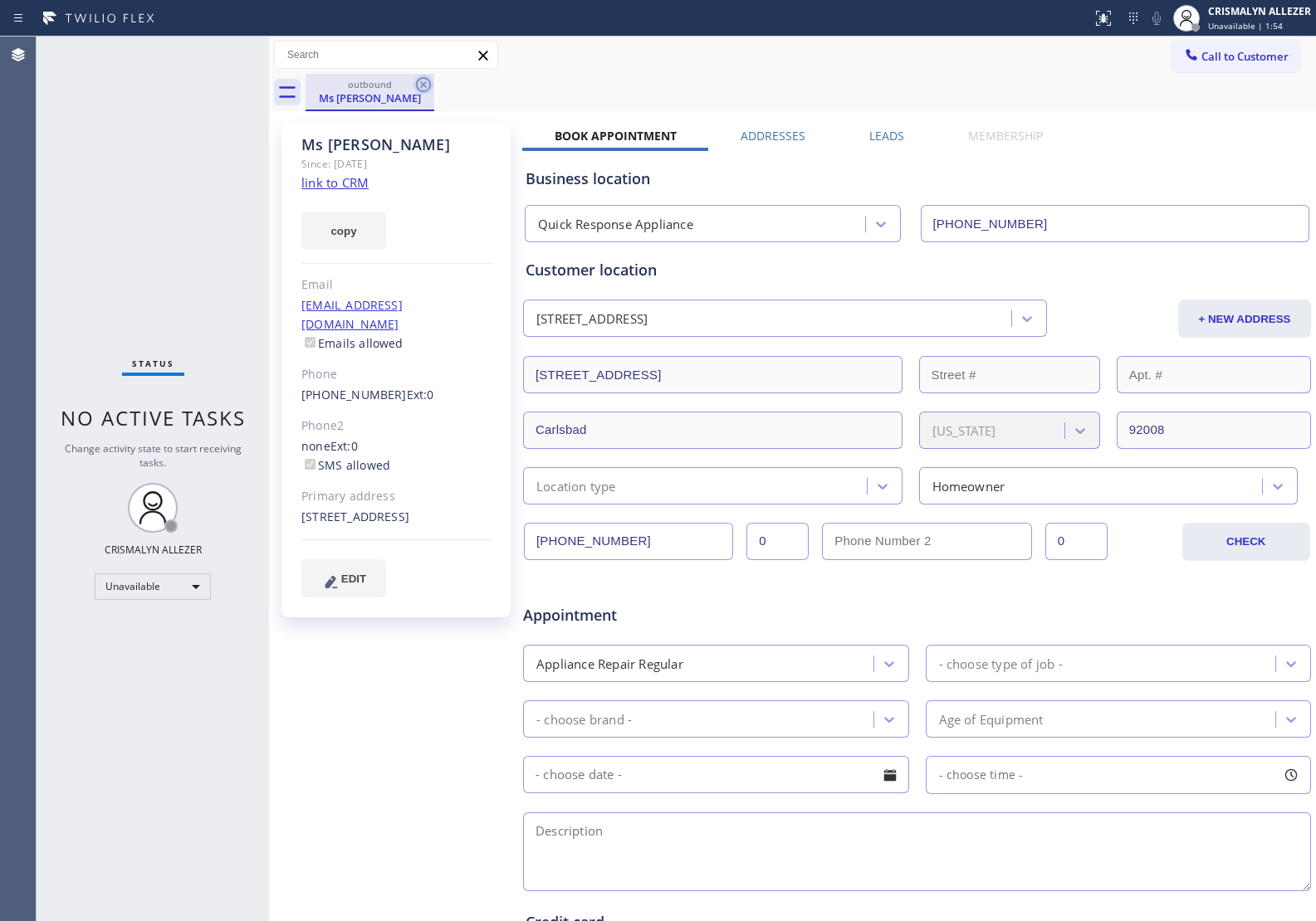
click at [416, 83] on icon at bounding box center [423, 84] width 15 height 15
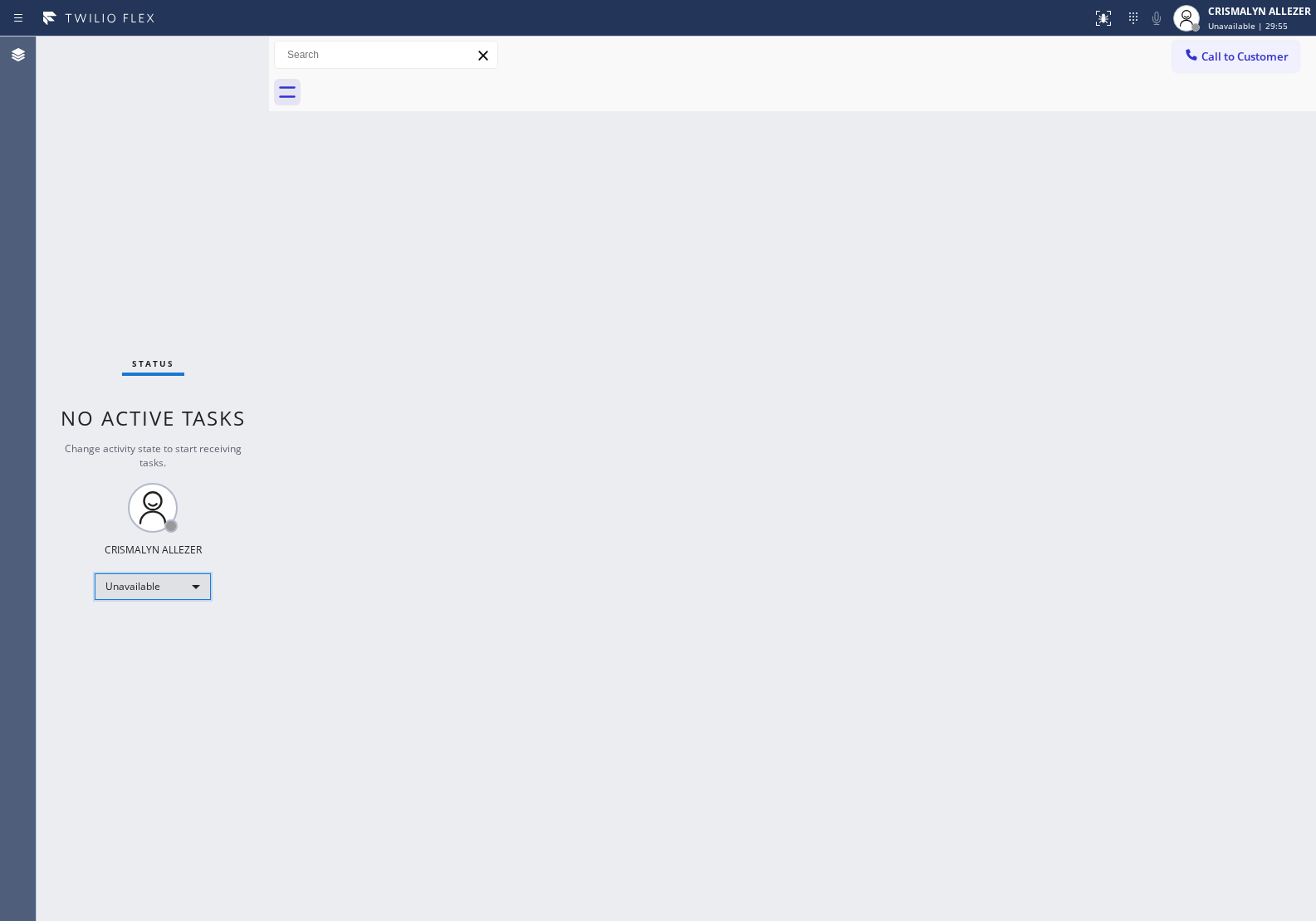
click at [196, 588] on div "Unavailable" at bounding box center [152, 587] width 116 height 27
click at [148, 670] on li "Break" at bounding box center [151, 671] width 113 height 20
click at [1237, 63] on span "Call to Customer" at bounding box center [1245, 57] width 87 height 15
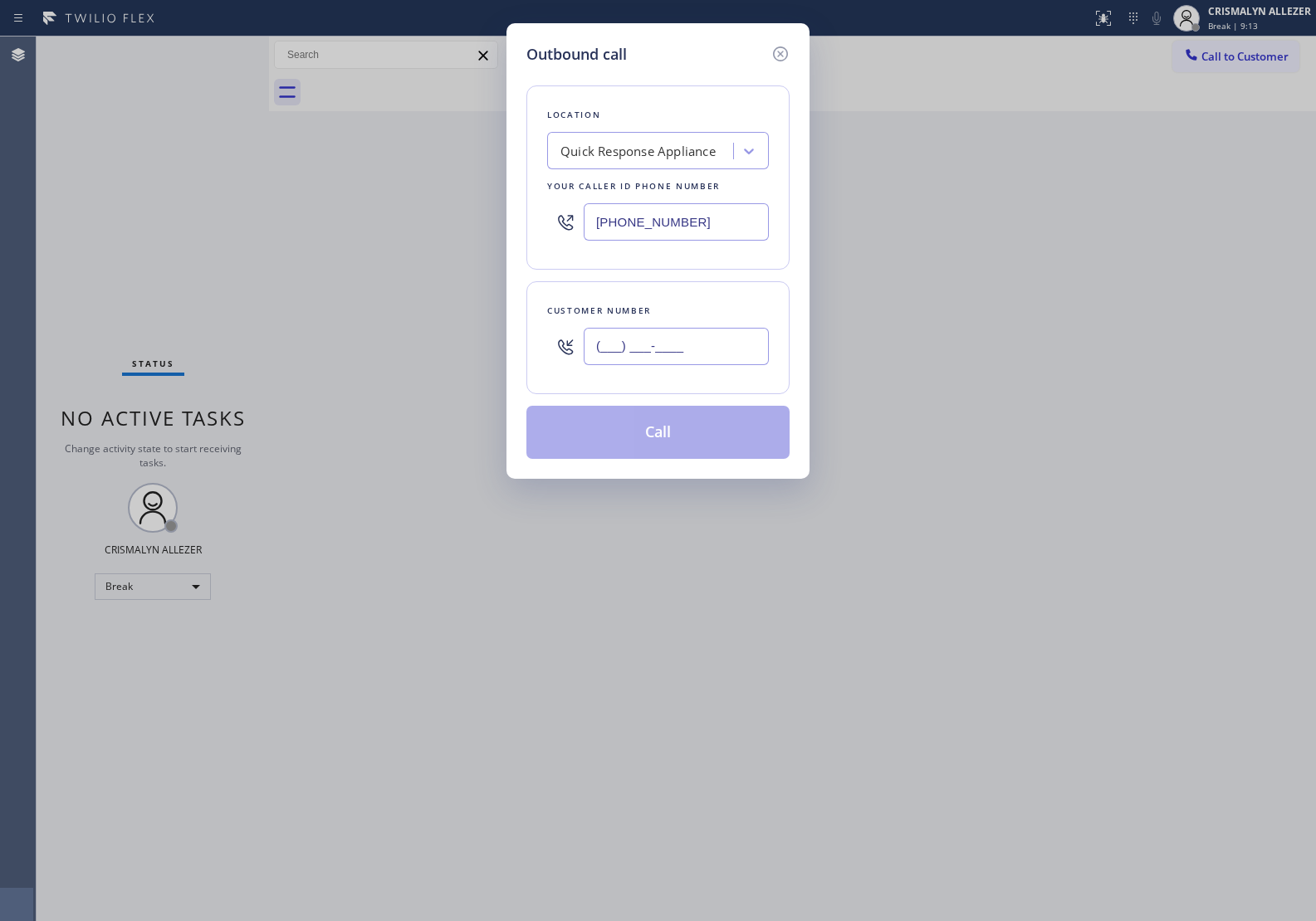
click at [717, 341] on input "(___) ___-____" at bounding box center [676, 346] width 185 height 38
paste input "949) 610-3100"
type input "[PHONE_NUMBER]"
click at [669, 158] on div "Quick Response Appliance" at bounding box center [638, 151] width 156 height 19
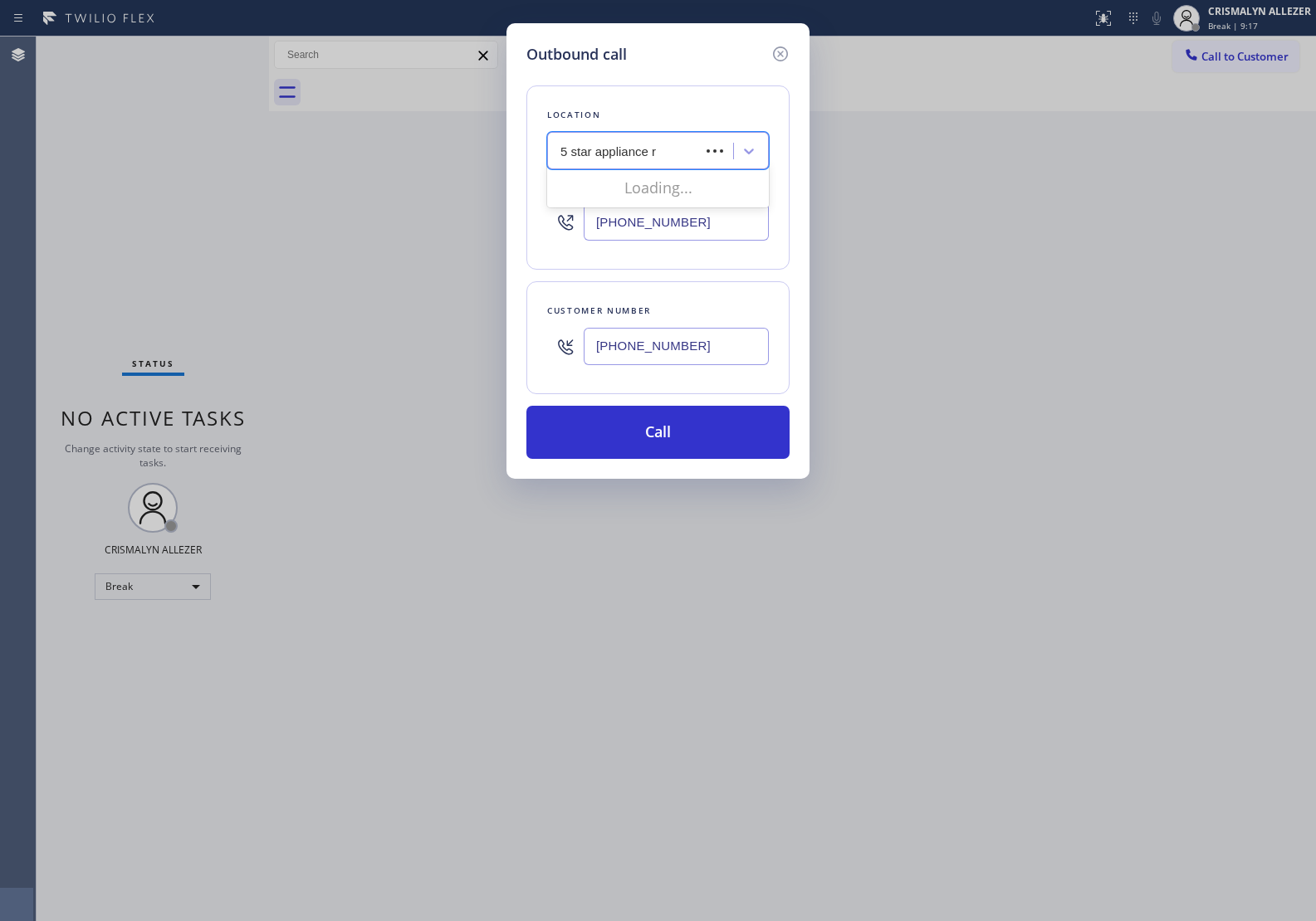
type input "5 star appliance re"
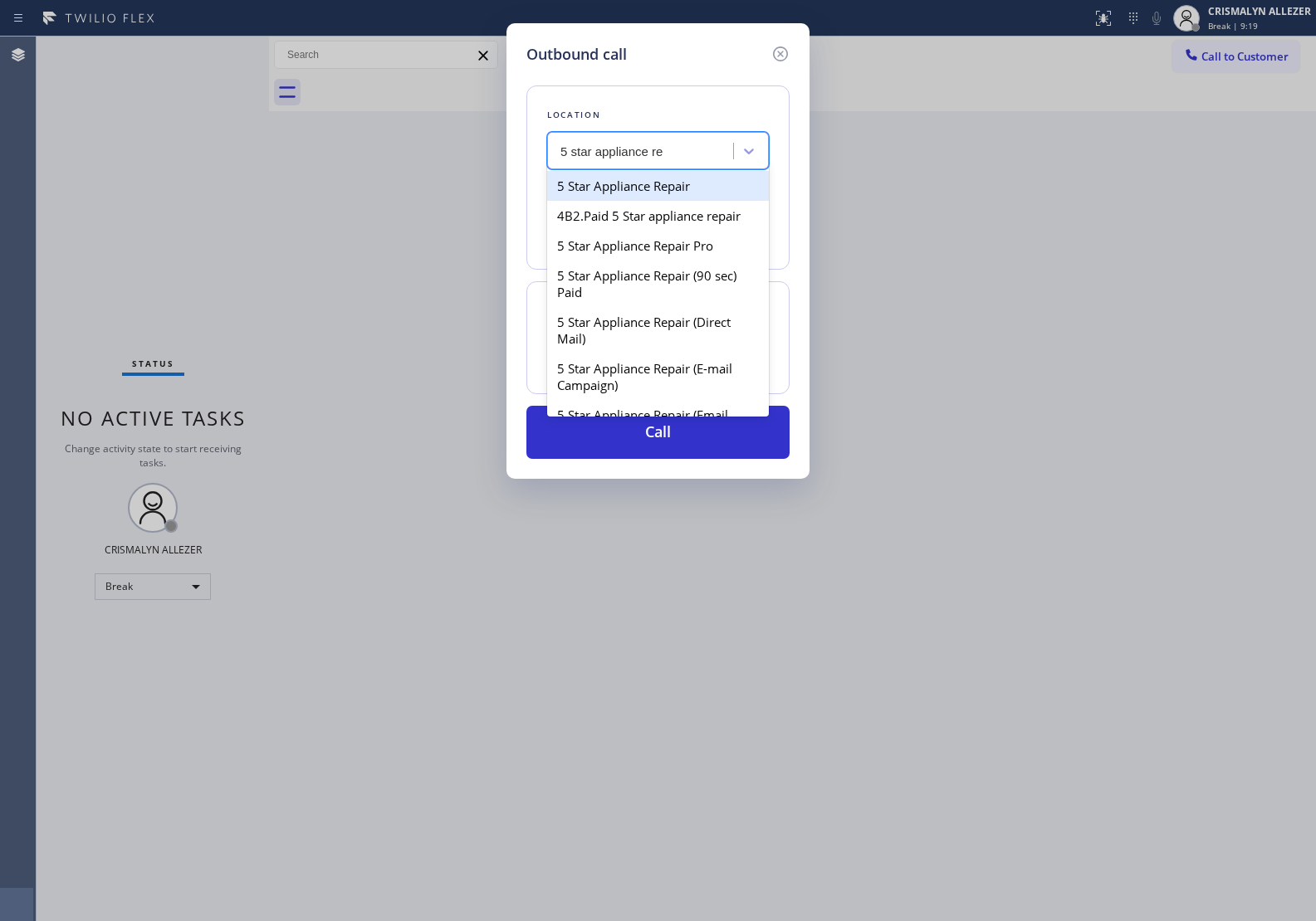
click at [661, 185] on div "5 Star Appliance Repair" at bounding box center [657, 186] width 222 height 30
type input "[PHONE_NUMBER]"
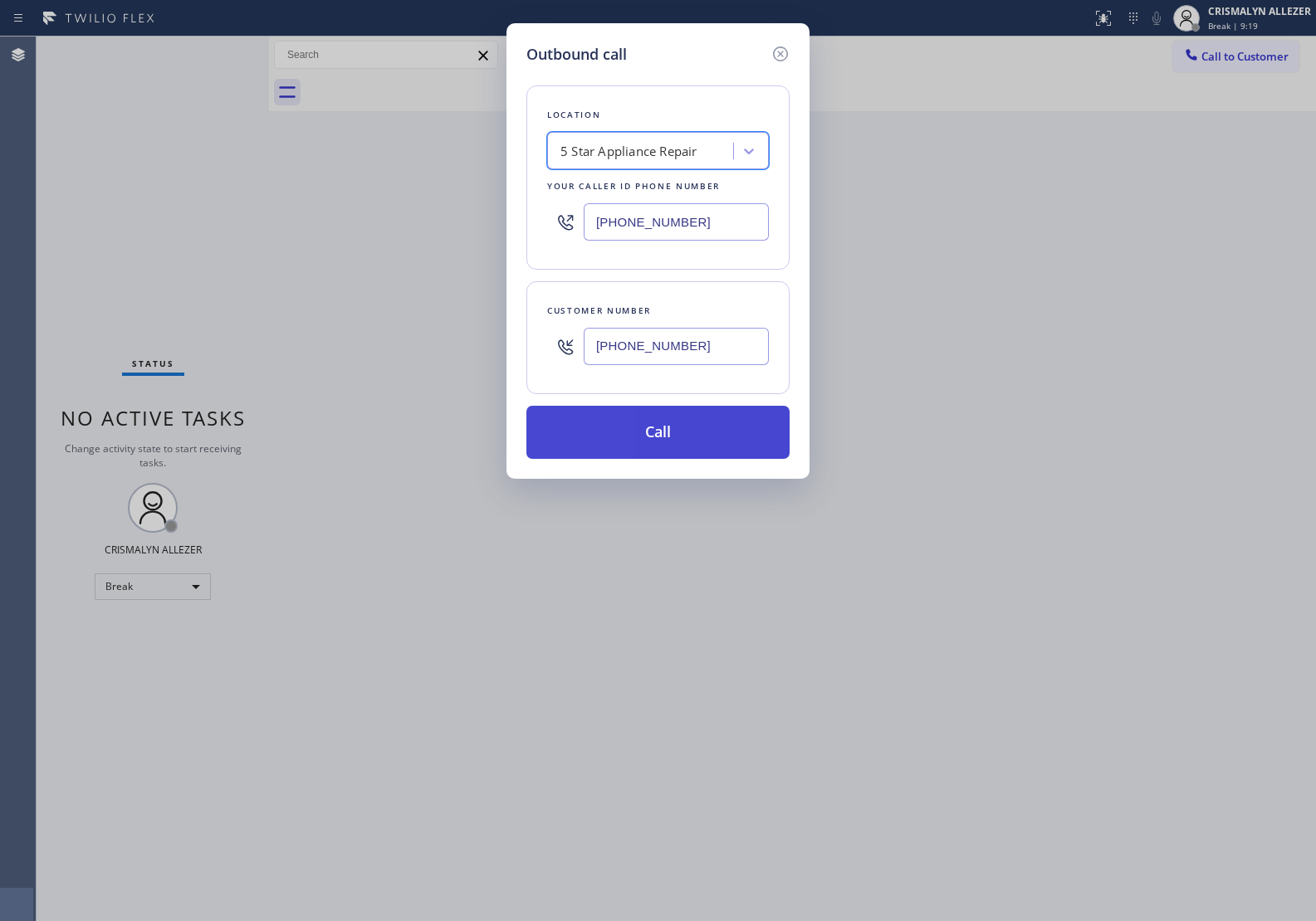
click at [661, 433] on button "Call" at bounding box center [657, 432] width 263 height 53
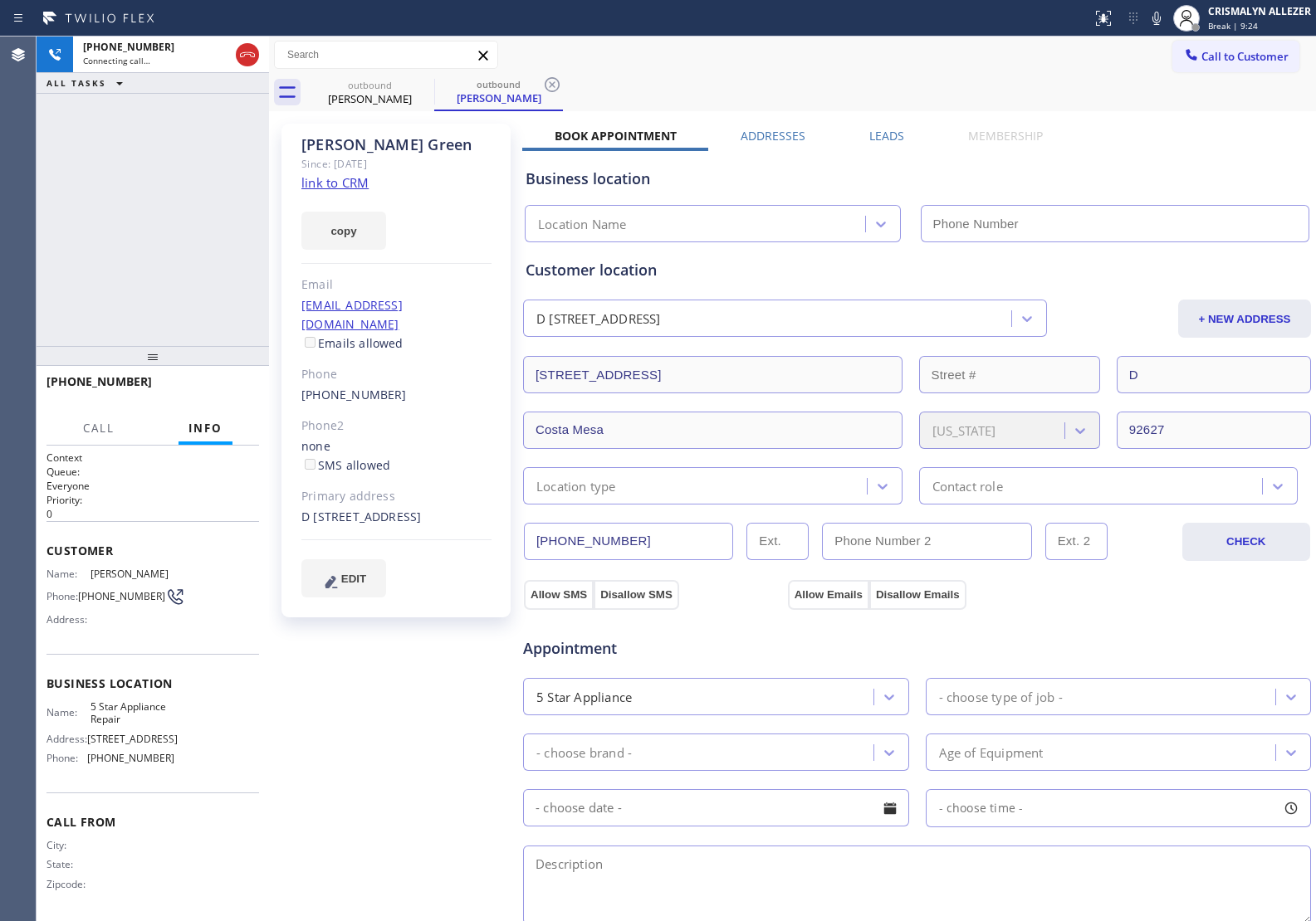
type input "[PHONE_NUMBER]"
click at [1160, 19] on icon at bounding box center [1156, 18] width 20 height 20
drag, startPoint x: 1158, startPoint y: 15, endPoint x: 1032, endPoint y: 53, distance: 131.6
click at [1156, 15] on icon at bounding box center [1156, 18] width 20 height 20
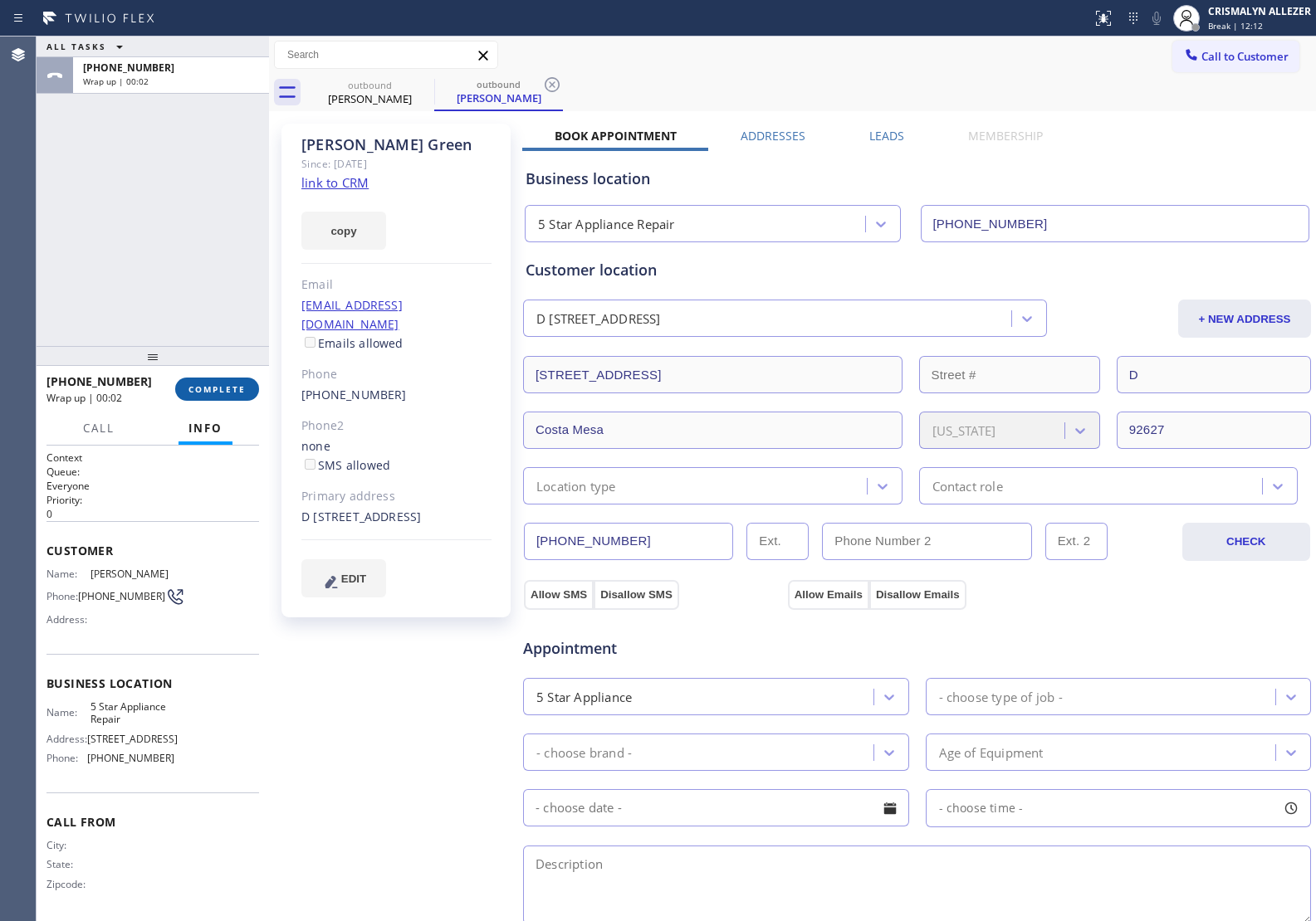
click at [205, 389] on span "COMPLETE" at bounding box center [217, 389] width 58 height 12
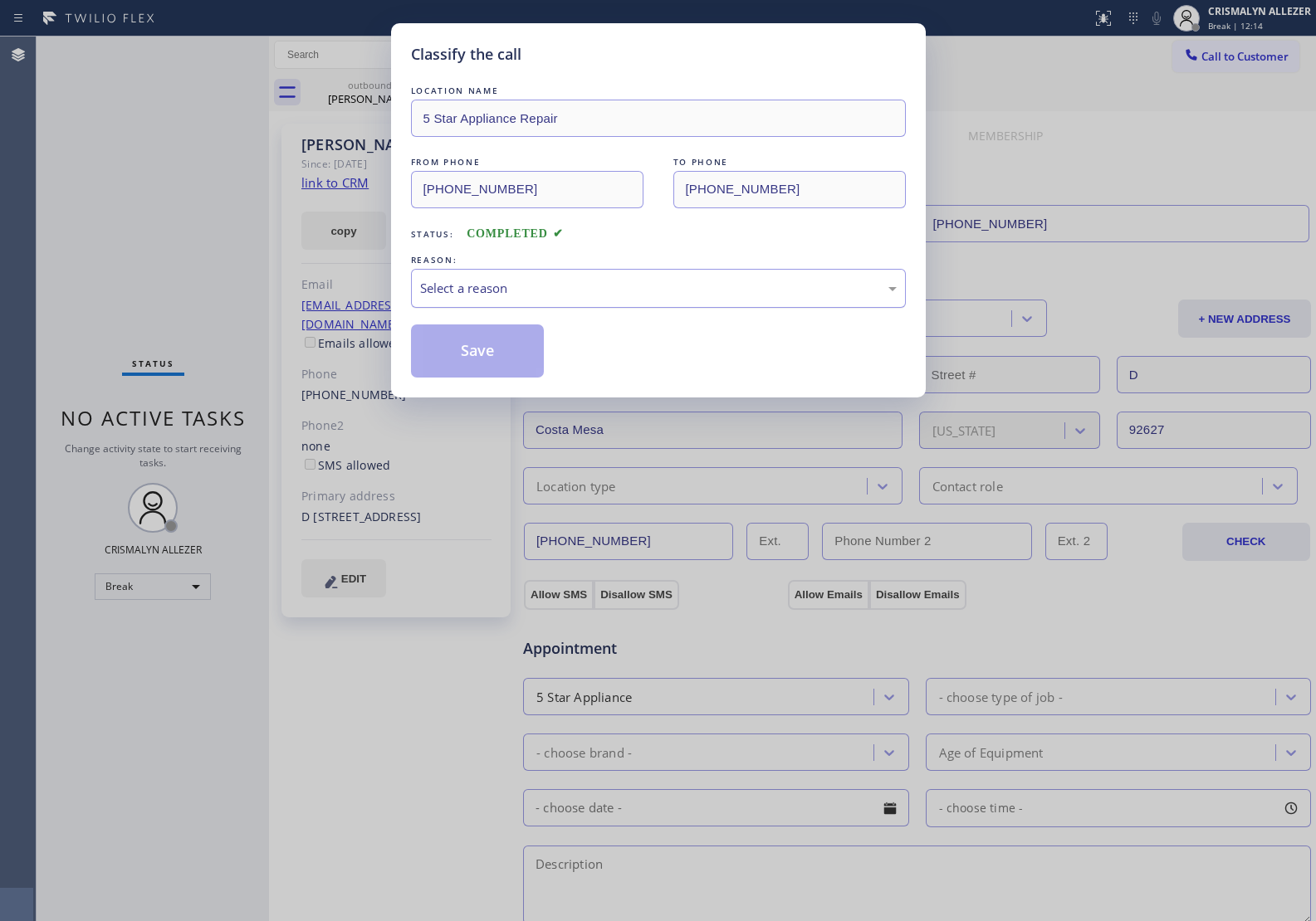
click at [650, 301] on div "Select a reason" at bounding box center [658, 288] width 495 height 39
click at [505, 349] on button "Save" at bounding box center [477, 351] width 134 height 53
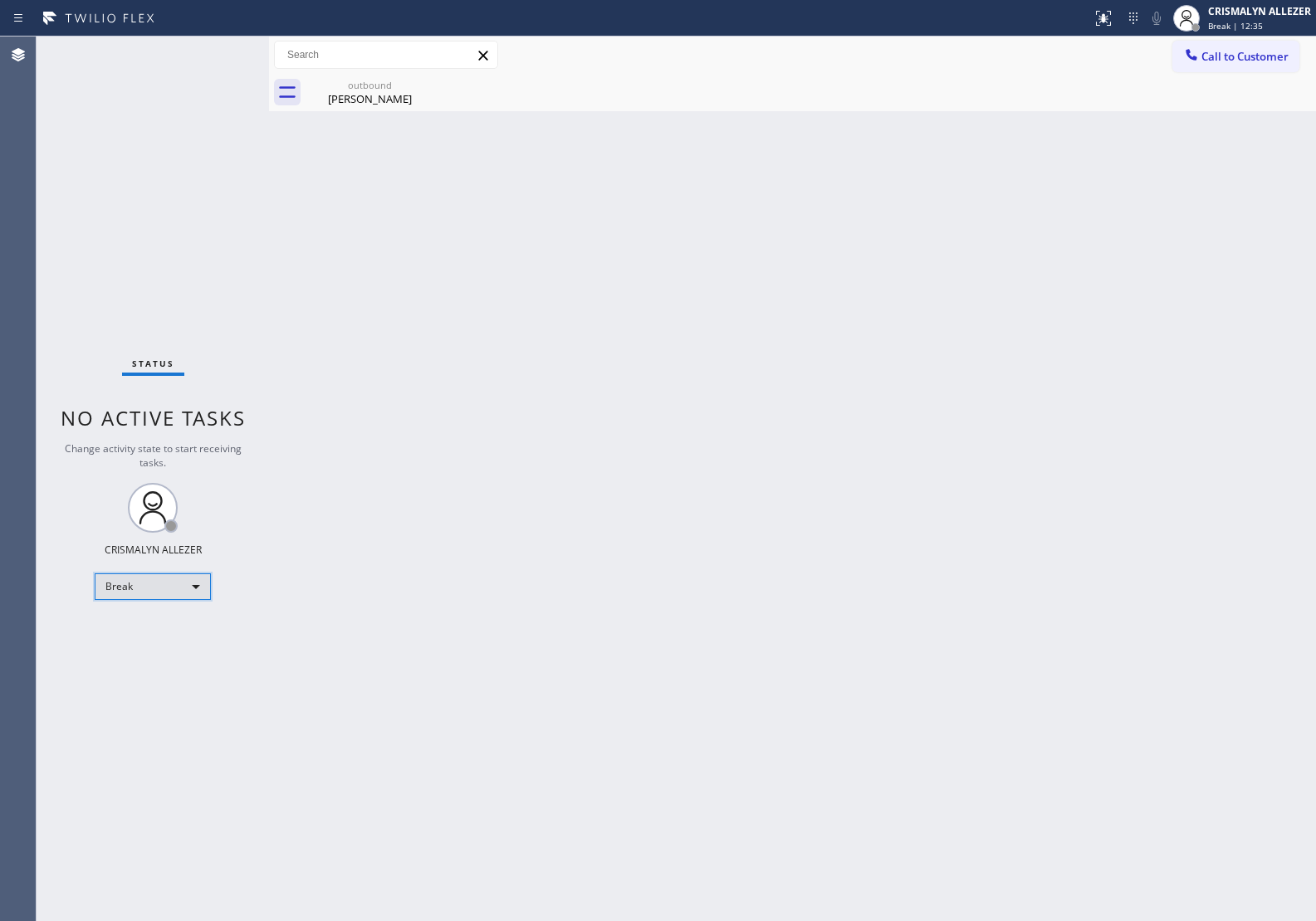
click at [188, 586] on div "Break" at bounding box center [152, 587] width 116 height 27
click at [165, 654] on li "Unavailable" at bounding box center [151, 650] width 113 height 20
click at [363, 79] on div "outbound" at bounding box center [370, 84] width 125 height 13
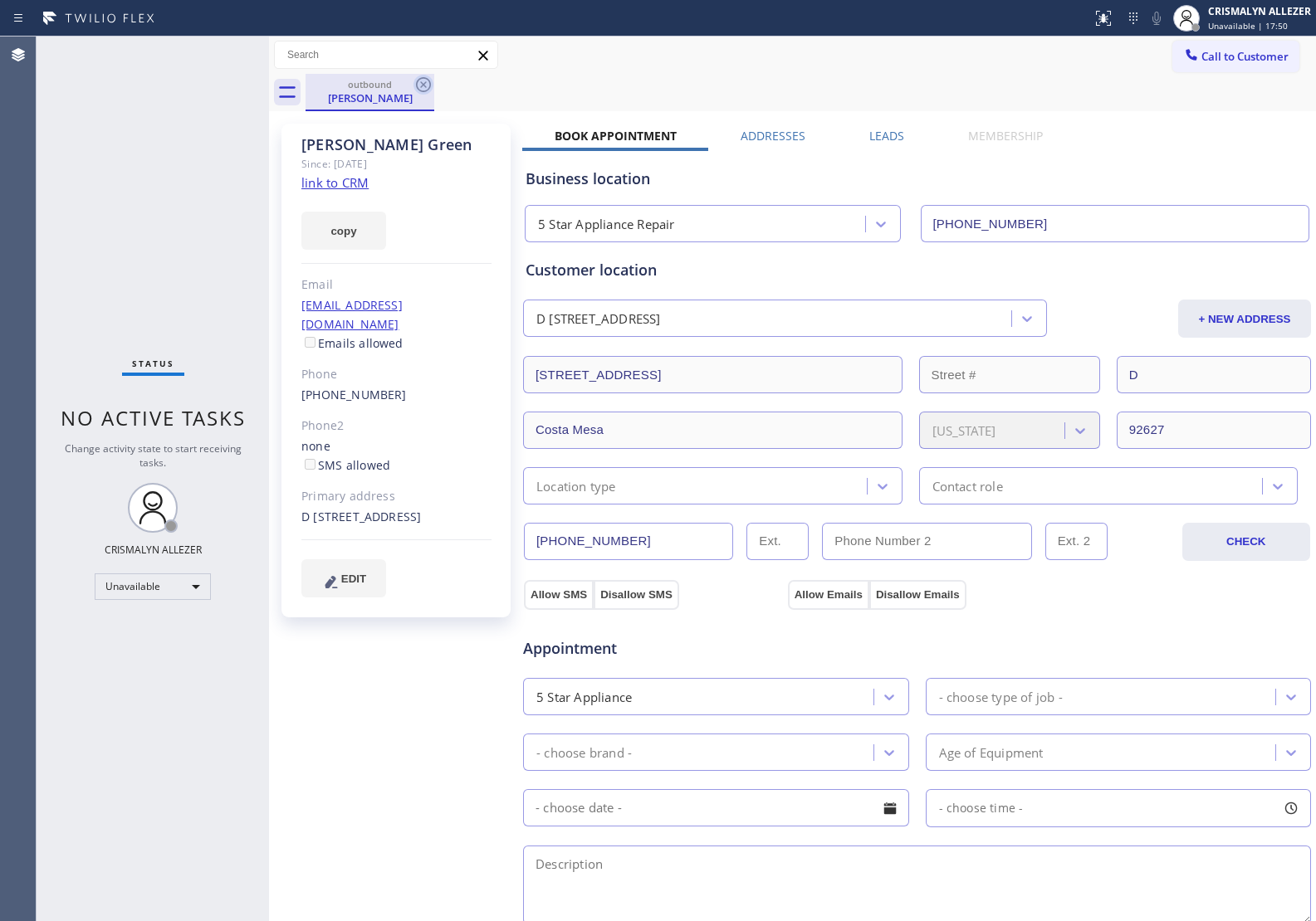
click at [419, 84] on icon at bounding box center [423, 84] width 20 height 20
